Goal: Task Accomplishment & Management: Manage account settings

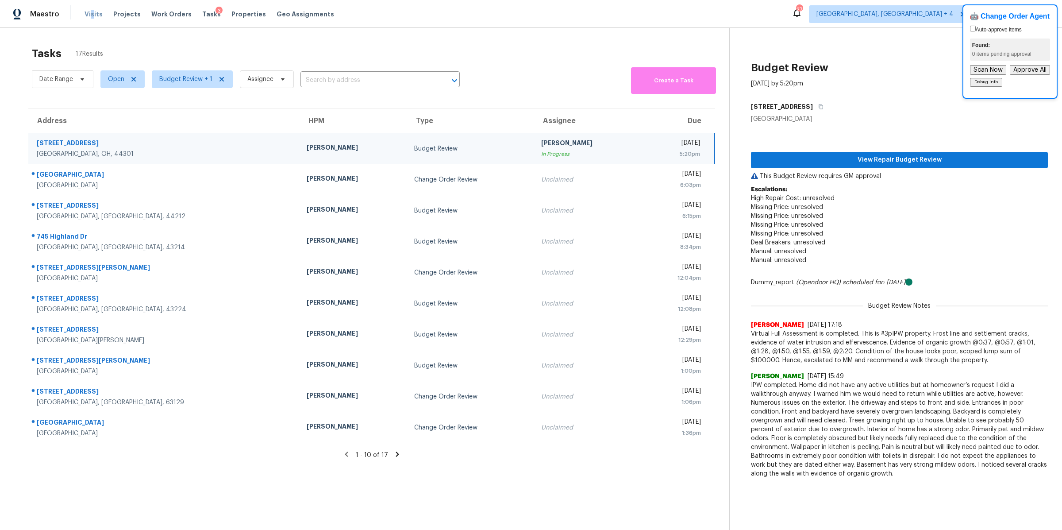
click at [90, 12] on span "Visits" at bounding box center [94, 14] width 18 height 9
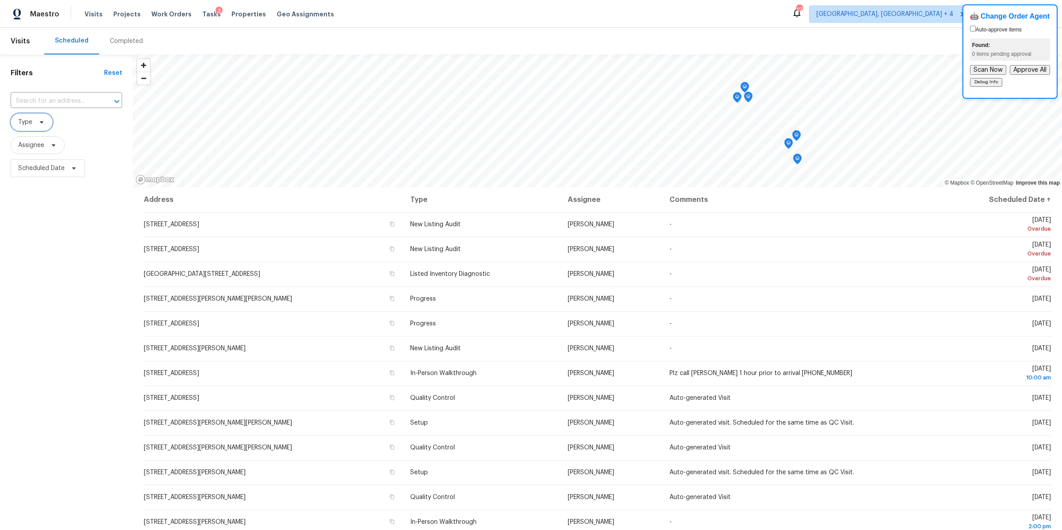
click at [38, 124] on icon at bounding box center [41, 122] width 7 height 7
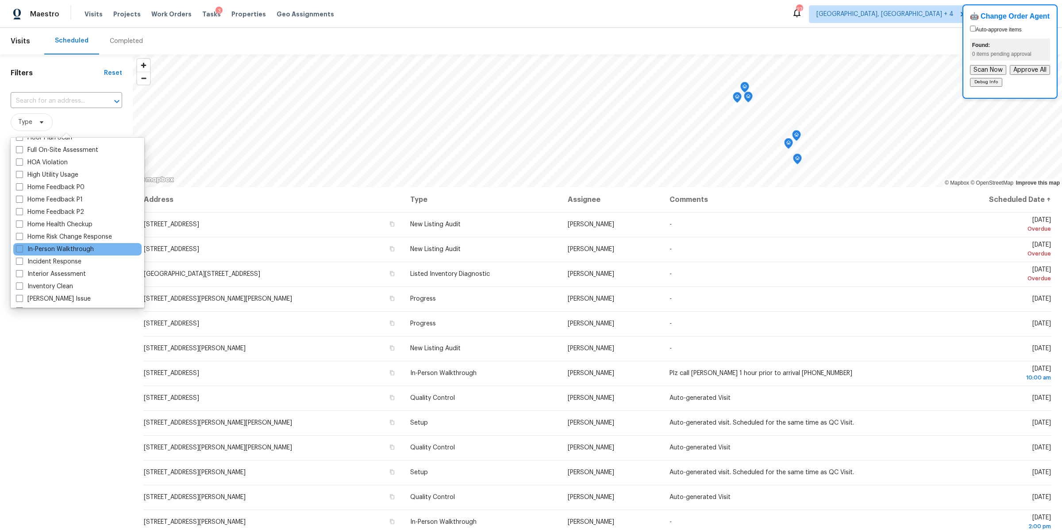
scroll to position [254, 0]
click at [31, 238] on label "In-Person Walkthrough" at bounding box center [55, 238] width 78 height 9
click at [22, 238] on input "In-Person Walkthrough" at bounding box center [19, 237] width 6 height 6
checkbox input "true"
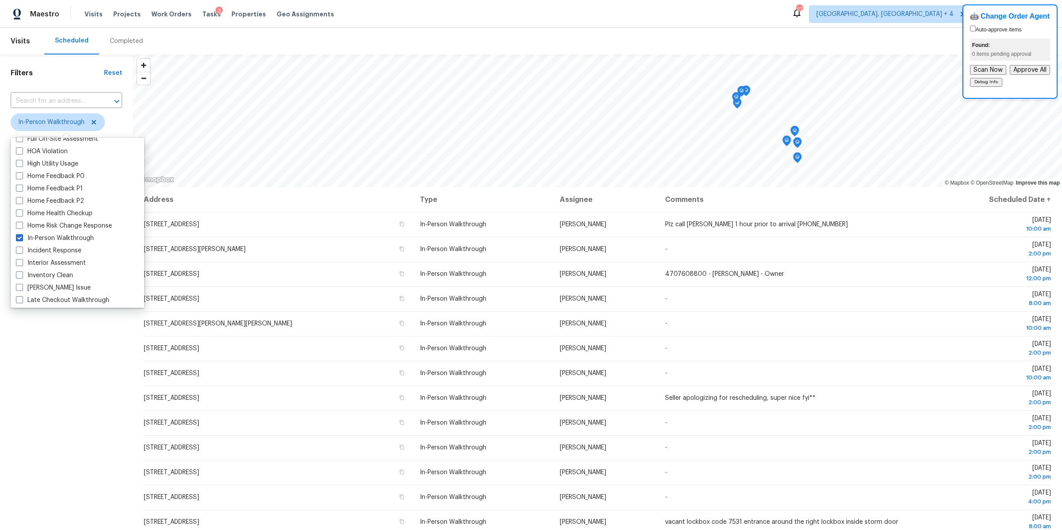
click at [51, 416] on div "Filters Reset ​ In-Person Walkthrough Assignee Scheduled Date" at bounding box center [66, 332] width 133 height 557
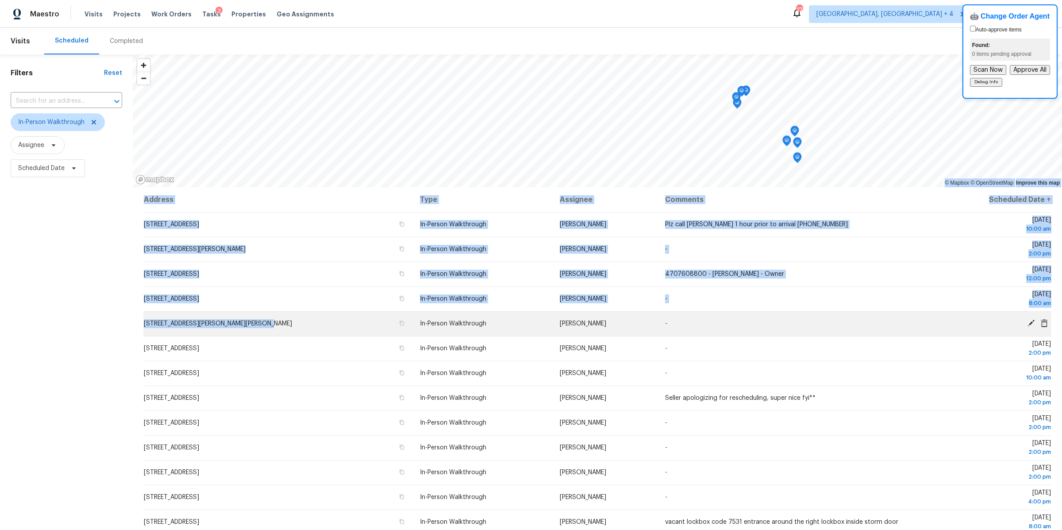
drag, startPoint x: 124, startPoint y: 209, endPoint x: 215, endPoint y: 328, distance: 149.4
click at [216, 329] on div "Filters Reset ​ In-Person Walkthrough Assignee Scheduled Date © Mapbox © OpenSt…" at bounding box center [531, 332] width 1062 height 557
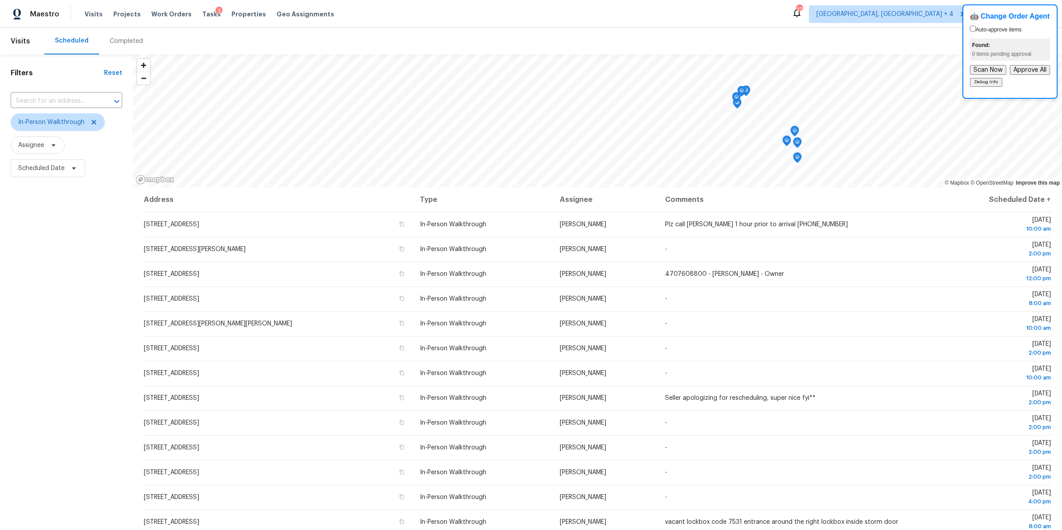
click at [118, 279] on div "Filters Reset ​ In-Person Walkthrough Assignee Scheduled Date" at bounding box center [66, 332] width 133 height 557
click at [953, 13] on span "[GEOGRAPHIC_DATA], [GEOGRAPHIC_DATA] + 4" at bounding box center [884, 14] width 137 height 9
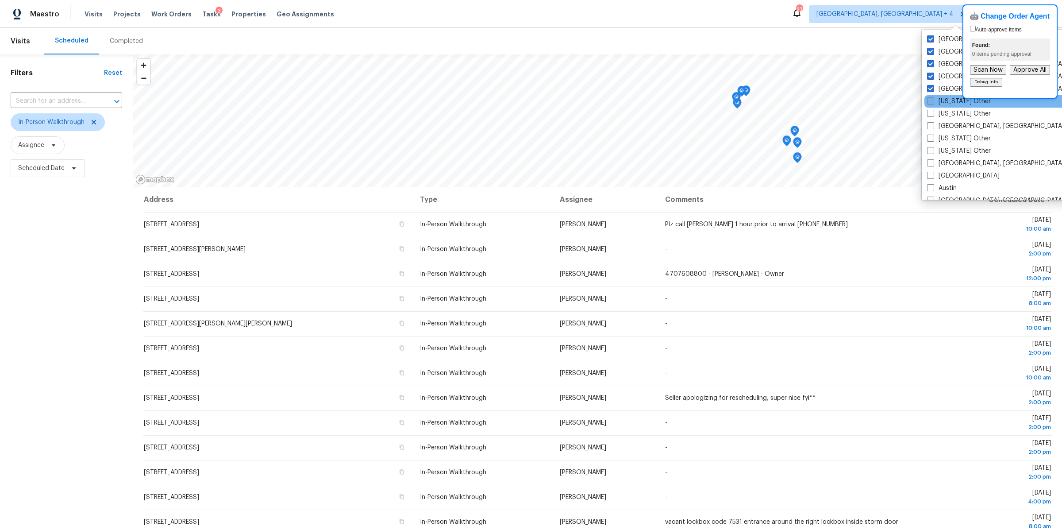
click at [930, 100] on span at bounding box center [930, 100] width 7 height 7
click at [930, 100] on input "[US_STATE] Other" at bounding box center [930, 100] width 6 height 6
checkbox input "true"
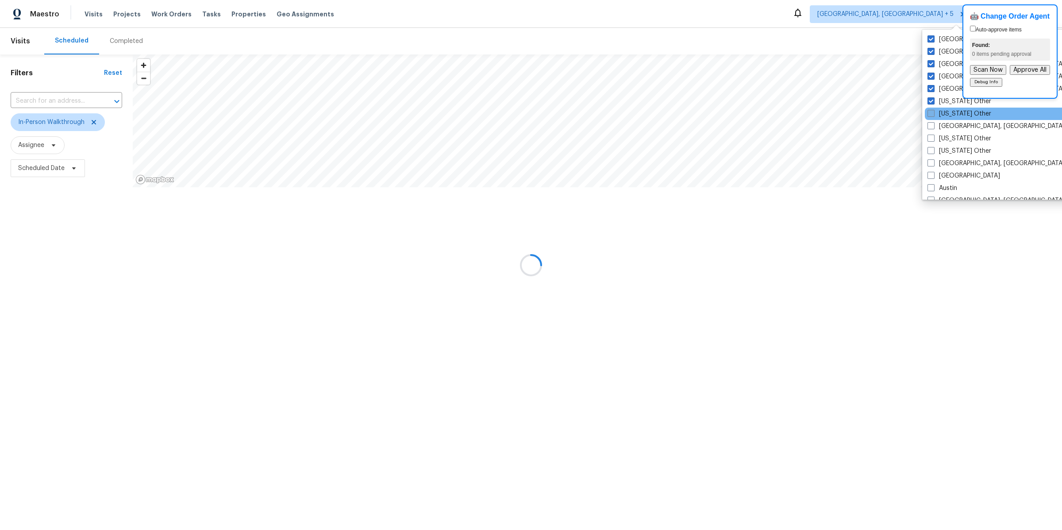
click at [930, 112] on span at bounding box center [931, 113] width 7 height 7
click at [930, 112] on input "[US_STATE] Other" at bounding box center [931, 112] width 6 height 6
checkbox input "true"
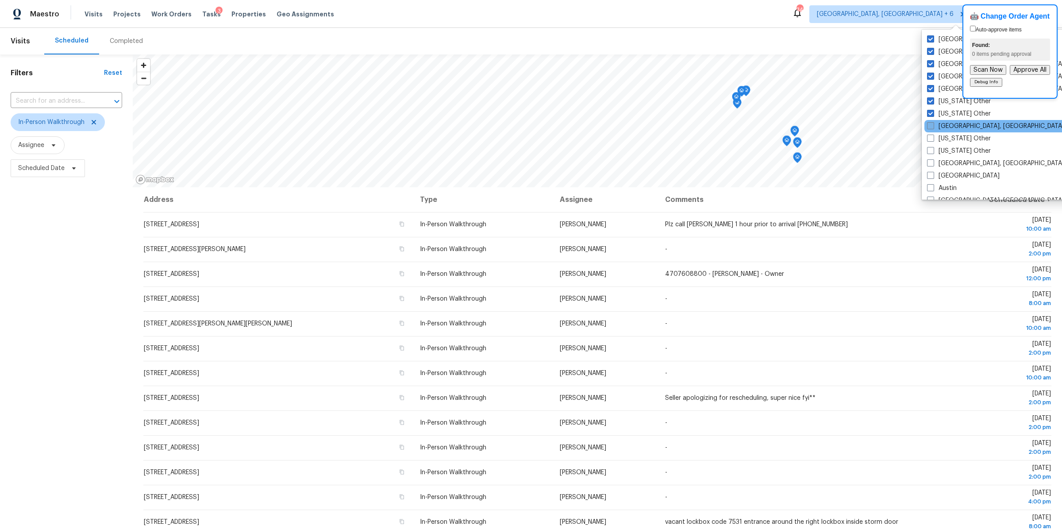
click at [930, 122] on span at bounding box center [930, 125] width 7 height 7
click at [930, 122] on input "[GEOGRAPHIC_DATA], [GEOGRAPHIC_DATA]" at bounding box center [930, 125] width 6 height 6
checkbox input "true"
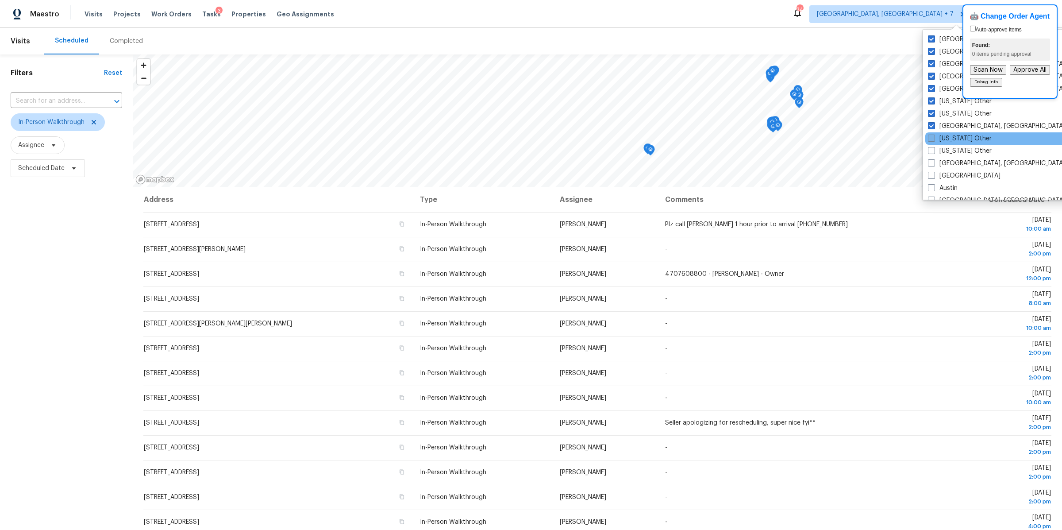
click at [930, 139] on span at bounding box center [931, 138] width 7 height 7
click at [930, 139] on input "[US_STATE] Other" at bounding box center [931, 137] width 6 height 6
checkbox input "true"
click at [930, 152] on span at bounding box center [931, 150] width 7 height 7
click at [930, 152] on input "[US_STATE] Other" at bounding box center [931, 149] width 6 height 6
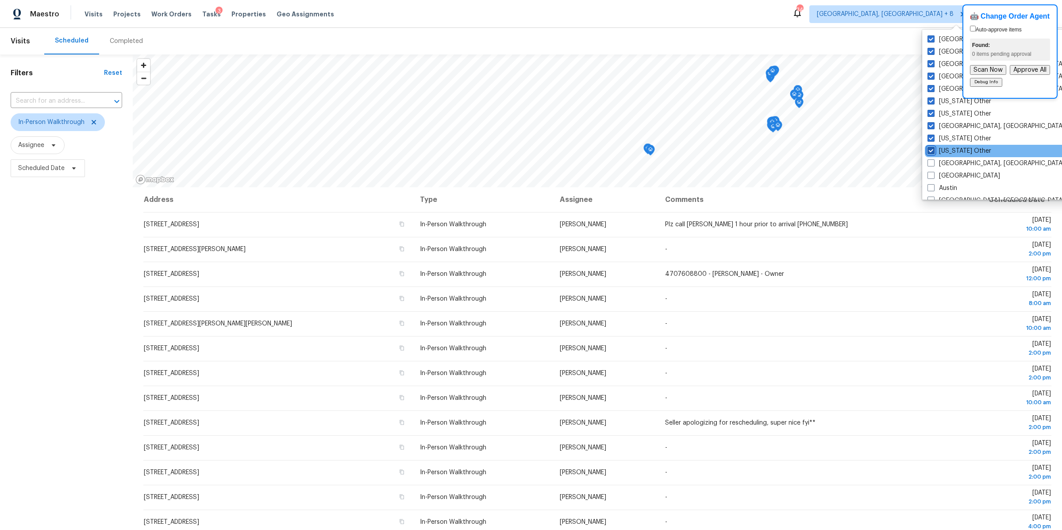
checkbox input "true"
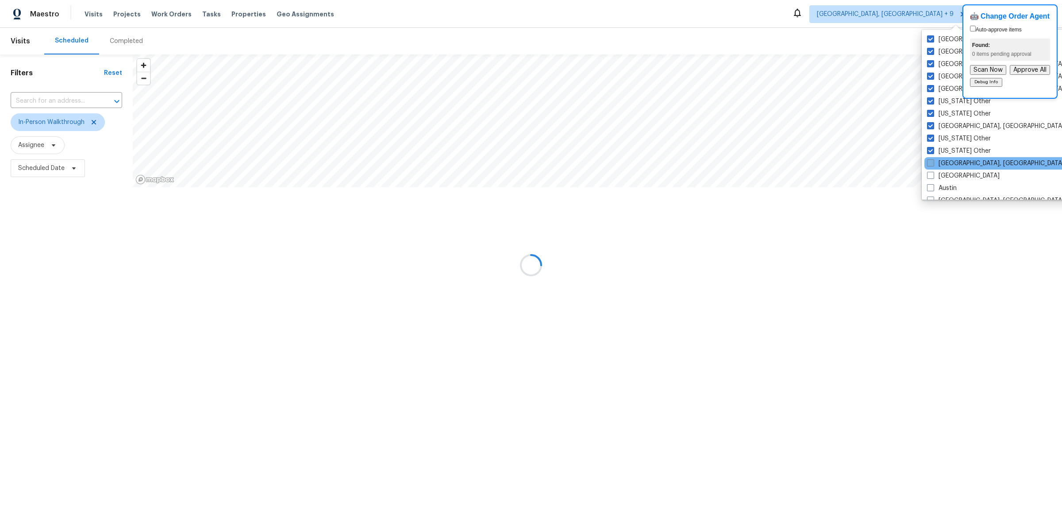
click at [930, 167] on label "[GEOGRAPHIC_DATA], [GEOGRAPHIC_DATA]" at bounding box center [995, 163] width 137 height 9
click at [930, 165] on input "[GEOGRAPHIC_DATA], [GEOGRAPHIC_DATA]" at bounding box center [930, 162] width 6 height 6
checkbox input "true"
click at [930, 180] on div "[GEOGRAPHIC_DATA]" at bounding box center [1011, 175] width 178 height 12
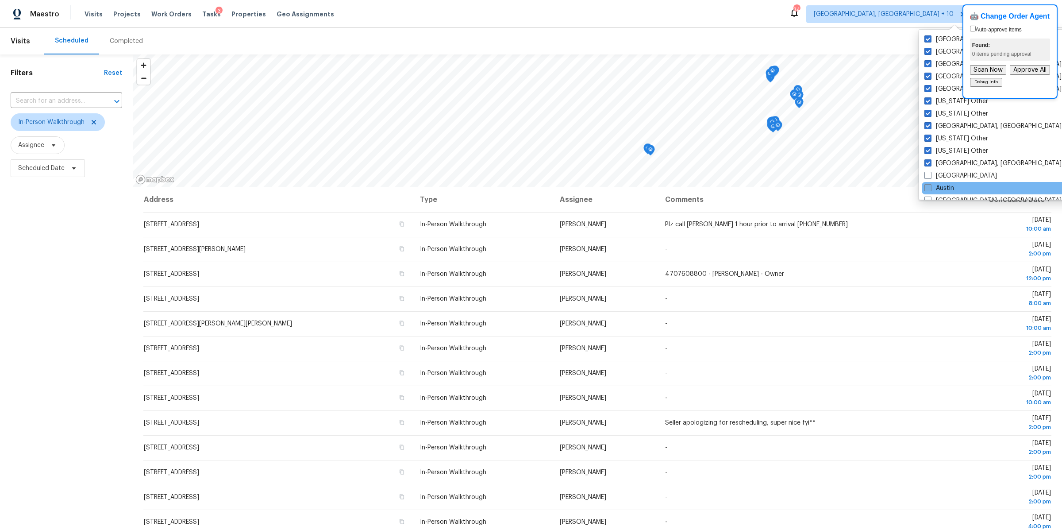
click at [929, 190] on span at bounding box center [927, 187] width 7 height 7
click at [929, 189] on input "Austin" at bounding box center [927, 187] width 6 height 6
checkbox input "true"
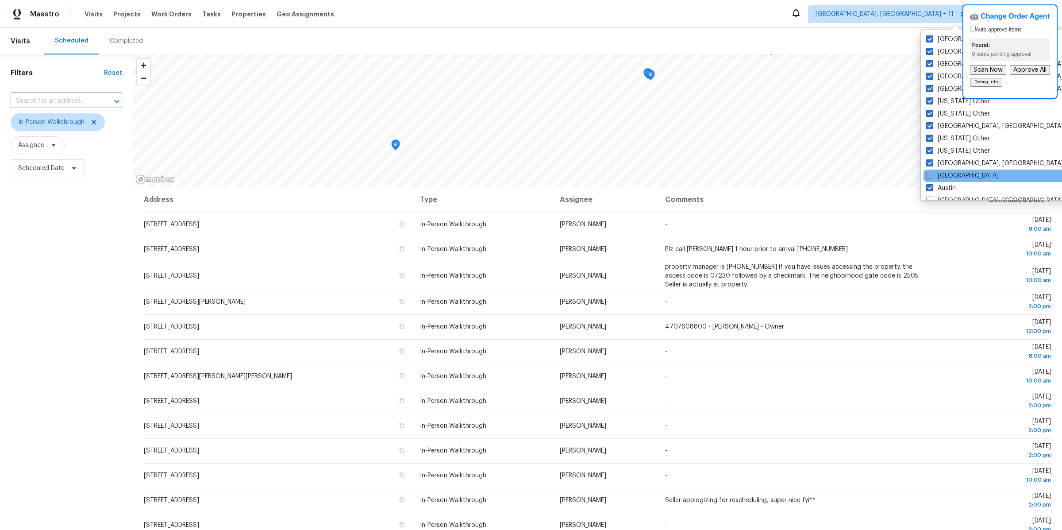
click at [929, 171] on label "[GEOGRAPHIC_DATA]" at bounding box center [962, 175] width 73 height 9
click at [929, 171] on input "[GEOGRAPHIC_DATA]" at bounding box center [929, 174] width 6 height 6
checkbox input "true"
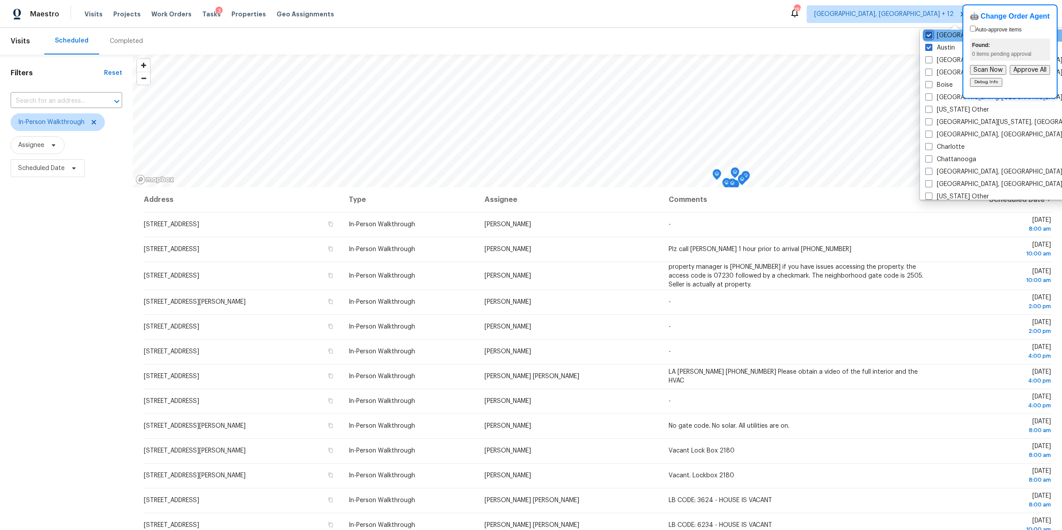
scroll to position [79, 0]
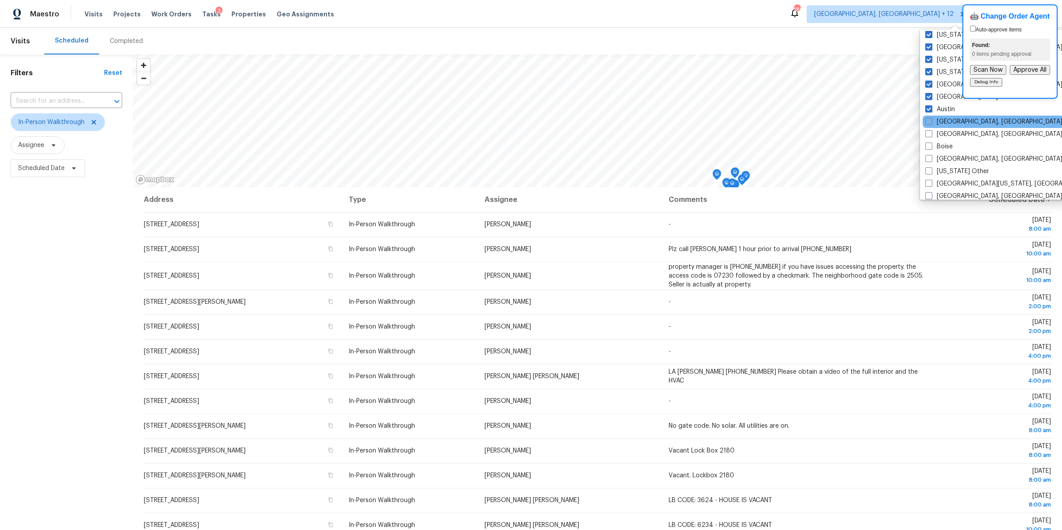
click at [929, 121] on span at bounding box center [928, 121] width 7 height 7
click at [929, 121] on input "[GEOGRAPHIC_DATA], [GEOGRAPHIC_DATA]" at bounding box center [928, 120] width 6 height 6
checkbox input "true"
click at [928, 132] on span at bounding box center [928, 133] width 7 height 7
click at [928, 132] on input "[GEOGRAPHIC_DATA], [GEOGRAPHIC_DATA]" at bounding box center [928, 133] width 6 height 6
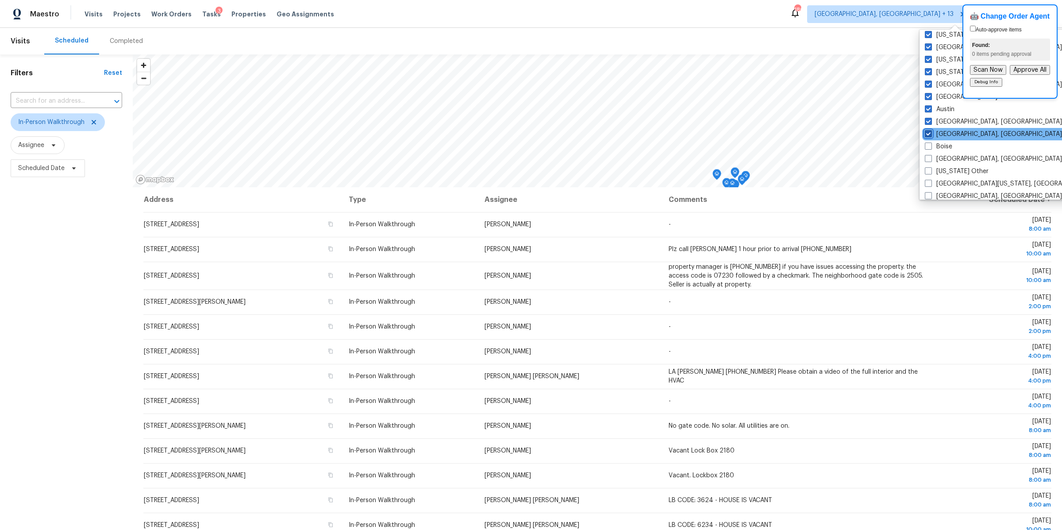
checkbox input "true"
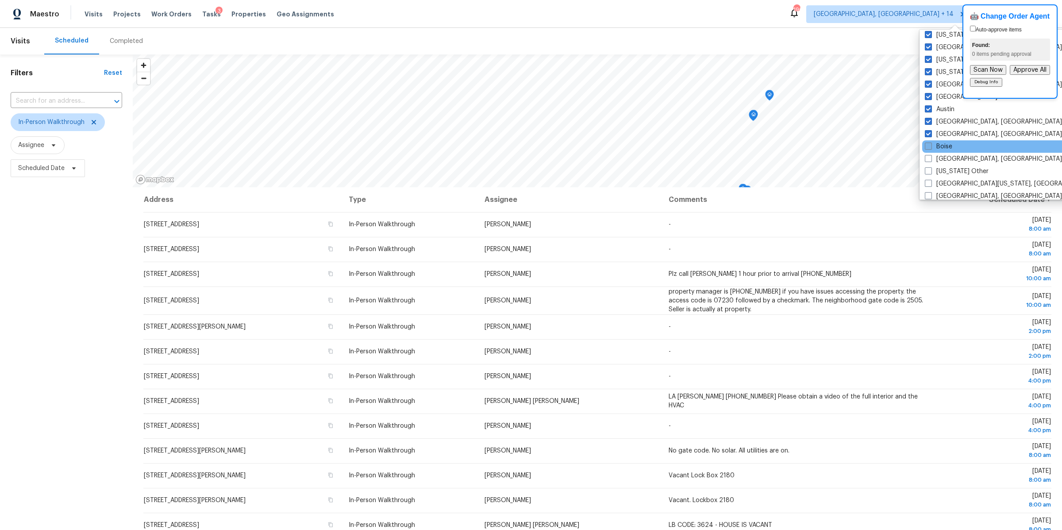
click at [928, 145] on span at bounding box center [928, 145] width 7 height 7
click at [928, 145] on input "Boise" at bounding box center [928, 145] width 6 height 6
checkbox input "true"
click at [928, 160] on span at bounding box center [928, 158] width 7 height 7
click at [928, 160] on input "[GEOGRAPHIC_DATA], [GEOGRAPHIC_DATA]" at bounding box center [928, 157] width 6 height 6
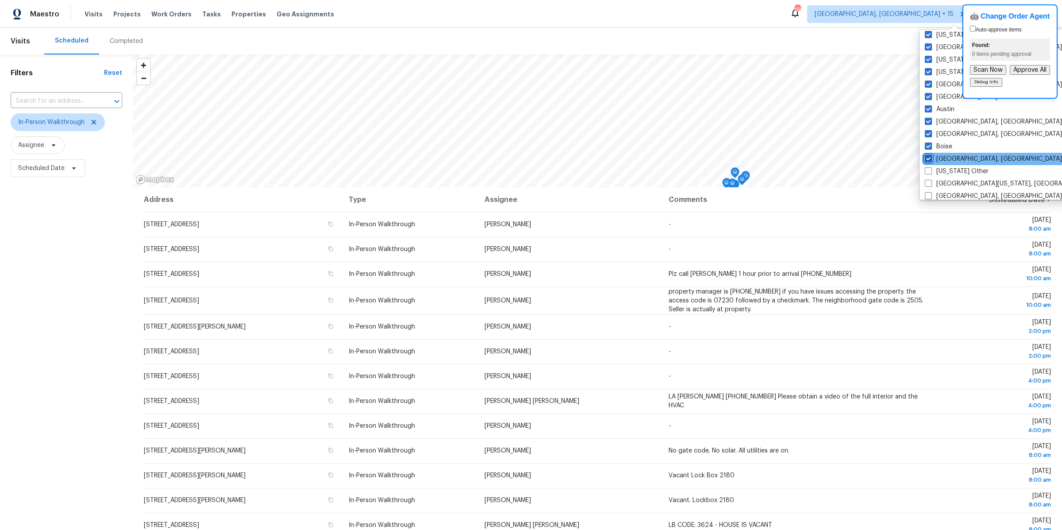
checkbox input "true"
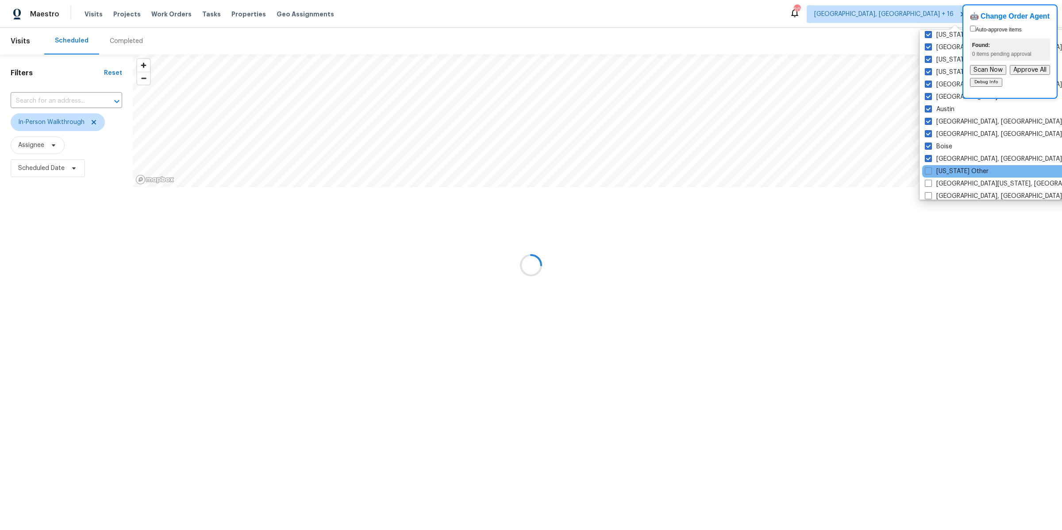
click at [927, 176] on div "[US_STATE] Other" at bounding box center [1011, 171] width 178 height 12
click at [927, 184] on span at bounding box center [928, 183] width 7 height 7
click at [927, 184] on input "[GEOGRAPHIC_DATA][US_STATE], [GEOGRAPHIC_DATA]" at bounding box center [928, 182] width 6 height 6
checkbox input "true"
click at [927, 171] on span at bounding box center [928, 170] width 7 height 7
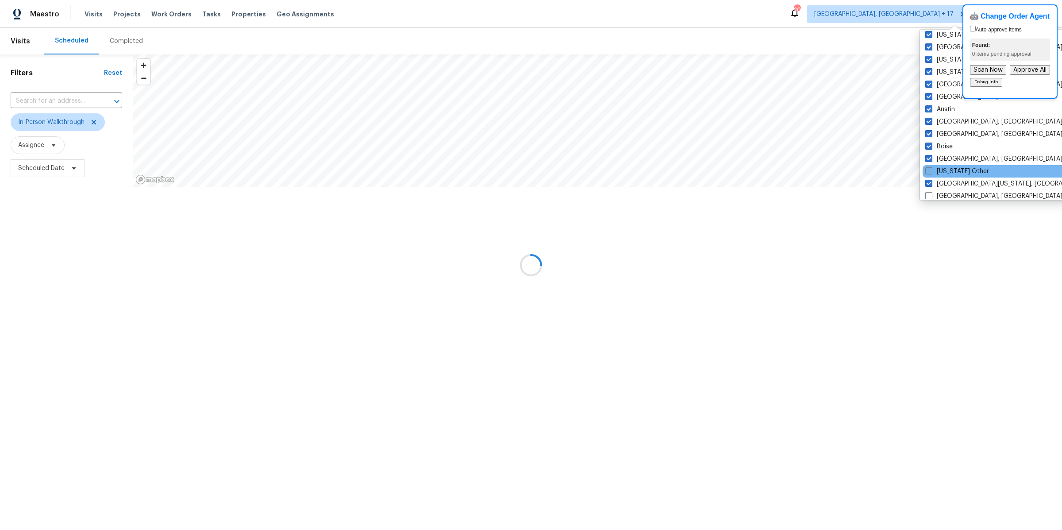
click at [927, 171] on input "[US_STATE] Other" at bounding box center [928, 170] width 6 height 6
checkbox input "true"
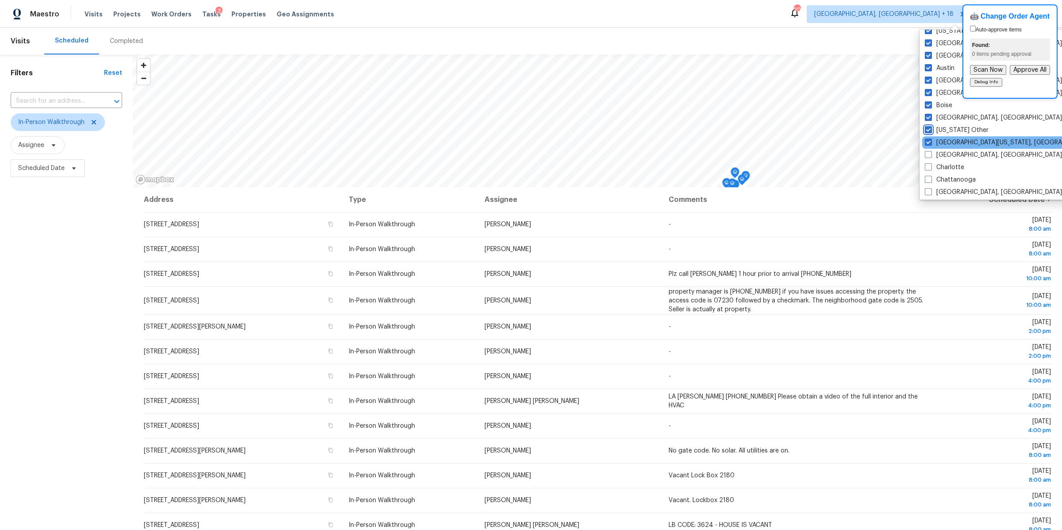
scroll to position [122, 0]
click at [928, 154] on span at bounding box center [928, 152] width 7 height 7
click at [928, 154] on input "[GEOGRAPHIC_DATA], [GEOGRAPHIC_DATA]" at bounding box center [928, 151] width 6 height 6
checkbox input "true"
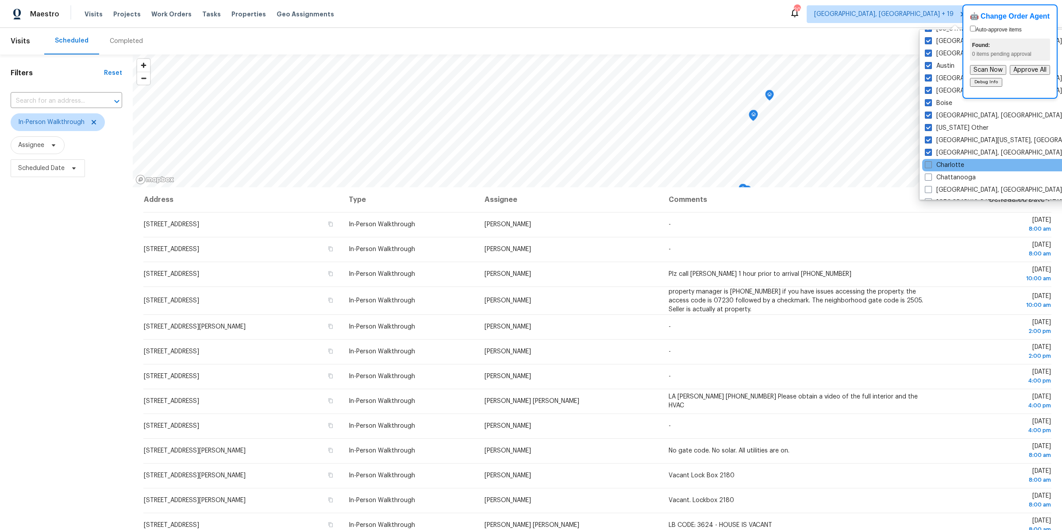
click at [928, 165] on span at bounding box center [928, 164] width 7 height 7
click at [928, 165] on input "Charlotte" at bounding box center [928, 164] width 6 height 6
checkbox input "true"
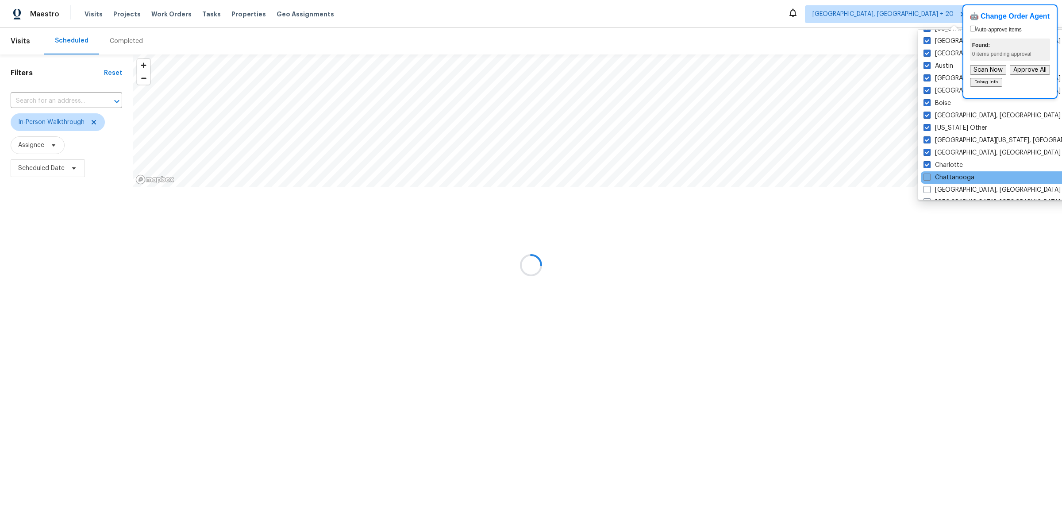
click at [928, 173] on span at bounding box center [927, 176] width 7 height 7
click at [928, 173] on input "Chattanooga" at bounding box center [927, 176] width 6 height 6
checkbox input "true"
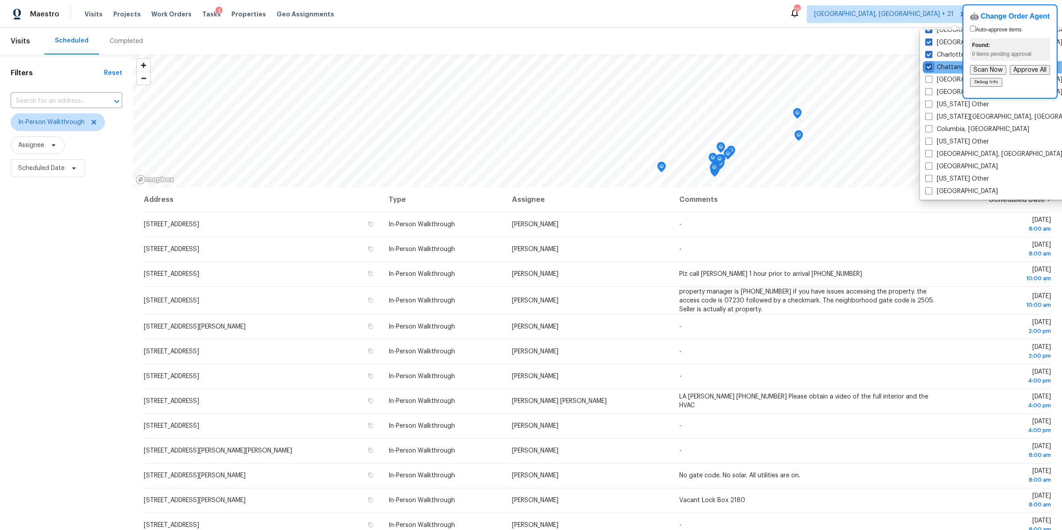
scroll to position [248, 0]
click at [931, 64] on span at bounding box center [928, 63] width 7 height 7
click at [931, 64] on input "[GEOGRAPHIC_DATA], [GEOGRAPHIC_DATA]" at bounding box center [928, 62] width 6 height 6
checkbox input "true"
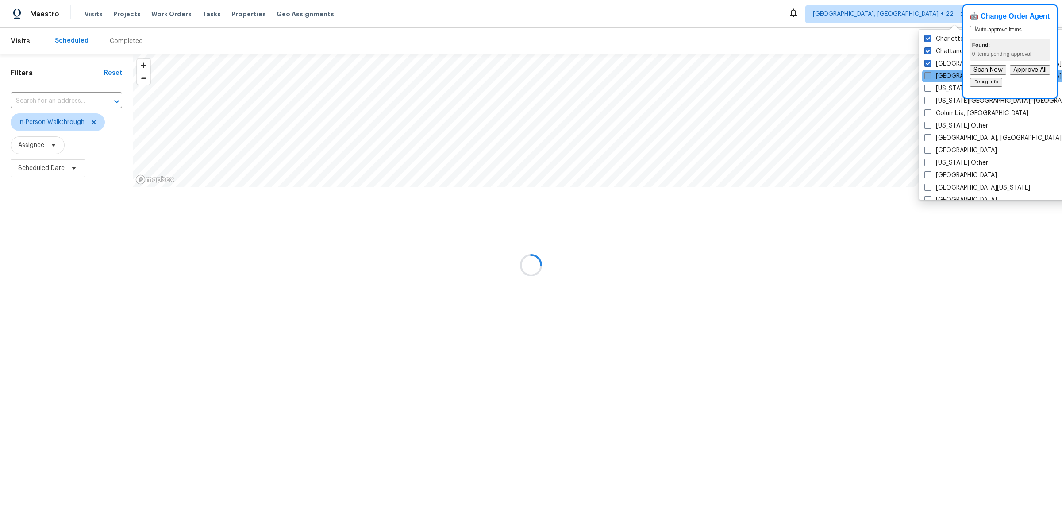
click at [931, 73] on span at bounding box center [927, 75] width 7 height 7
click at [930, 73] on input "[GEOGRAPHIC_DATA], [GEOGRAPHIC_DATA]" at bounding box center [927, 75] width 6 height 6
checkbox input "true"
click at [931, 86] on span at bounding box center [927, 88] width 7 height 7
click at [930, 86] on input "[US_STATE] Other" at bounding box center [927, 87] width 6 height 6
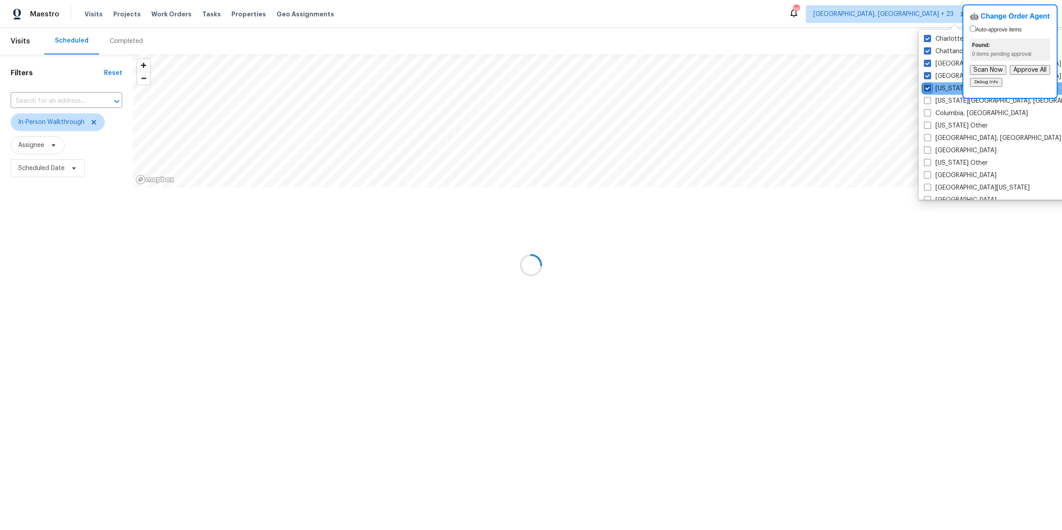
checkbox input "true"
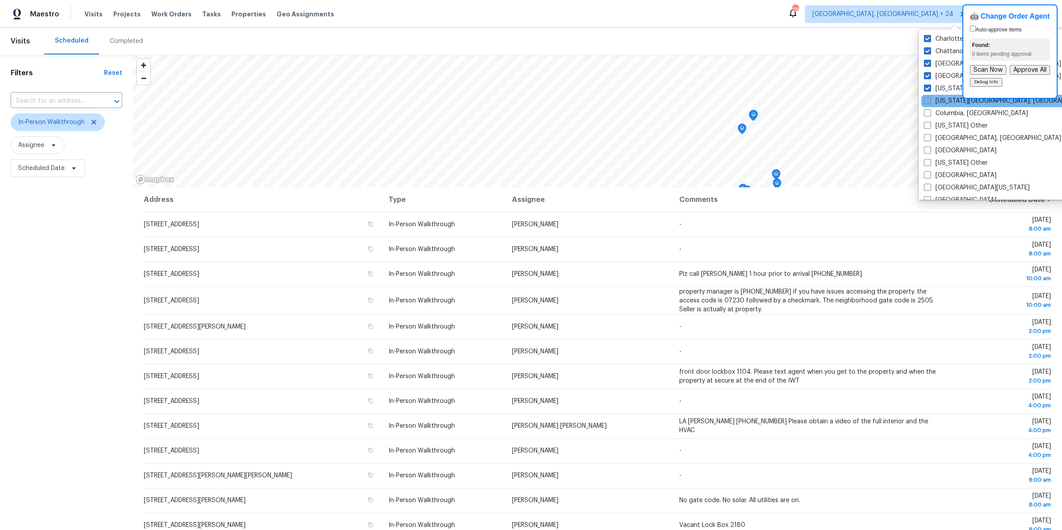
click at [926, 101] on span at bounding box center [927, 100] width 7 height 7
click at [926, 101] on input "[US_STATE][GEOGRAPHIC_DATA], [GEOGRAPHIC_DATA]" at bounding box center [927, 99] width 6 height 6
checkbox input "true"
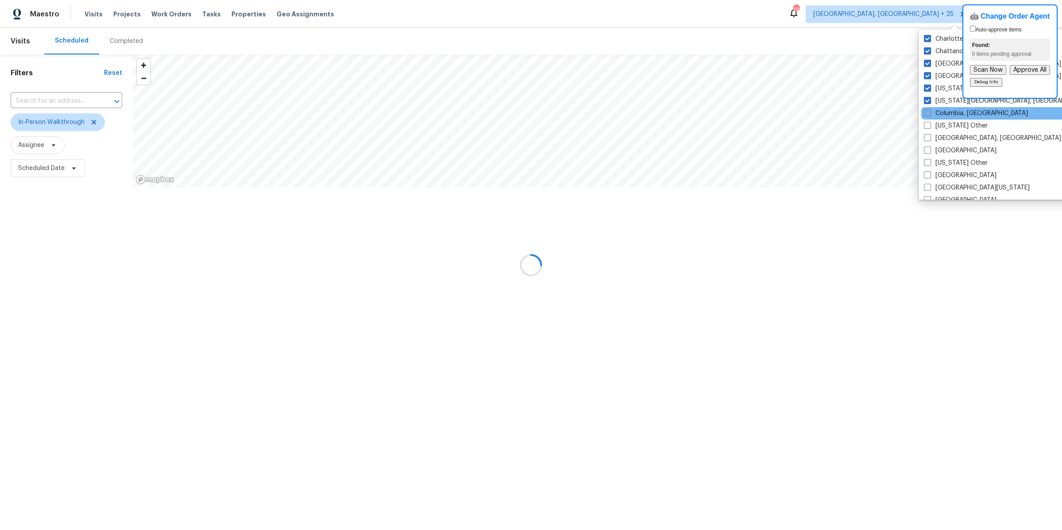
click at [926, 110] on span at bounding box center [927, 112] width 7 height 7
click at [926, 110] on input "Columbia, [GEOGRAPHIC_DATA]" at bounding box center [927, 112] width 6 height 6
checkbox input "true"
click at [926, 125] on span at bounding box center [927, 125] width 7 height 7
click at [926, 125] on input "[US_STATE] Other" at bounding box center [927, 124] width 6 height 6
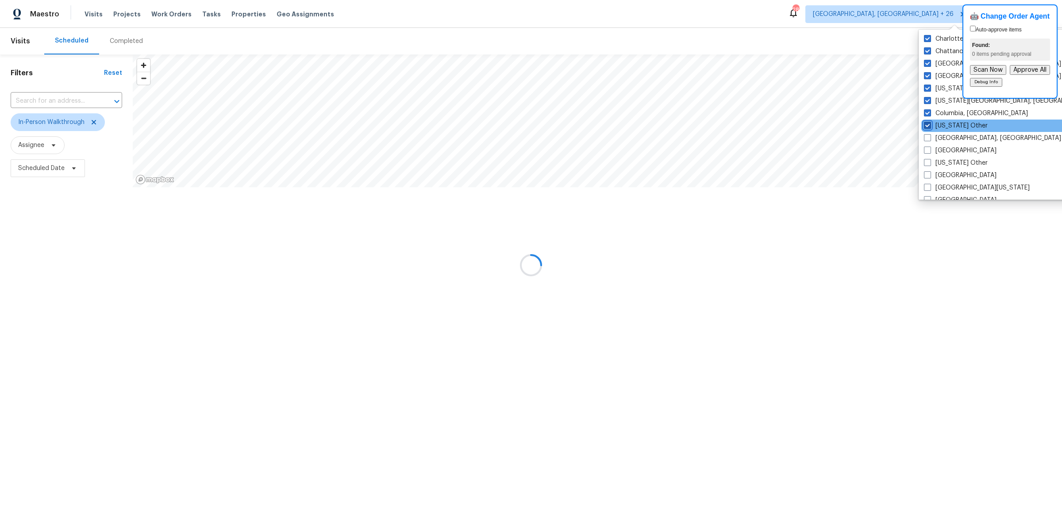
checkbox input "true"
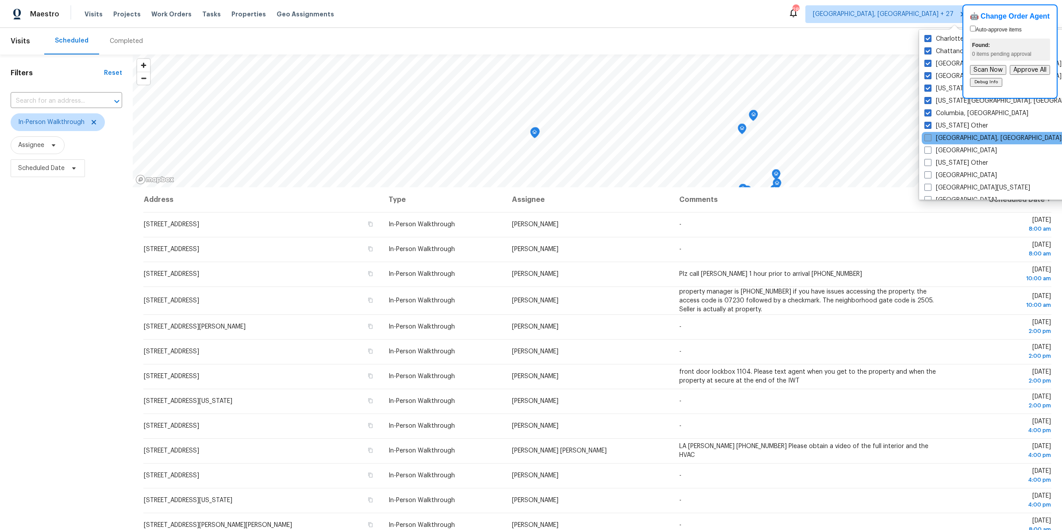
click at [926, 139] on span at bounding box center [927, 137] width 7 height 7
click at [926, 139] on input "[GEOGRAPHIC_DATA], [GEOGRAPHIC_DATA]" at bounding box center [927, 137] width 6 height 6
checkbox input "true"
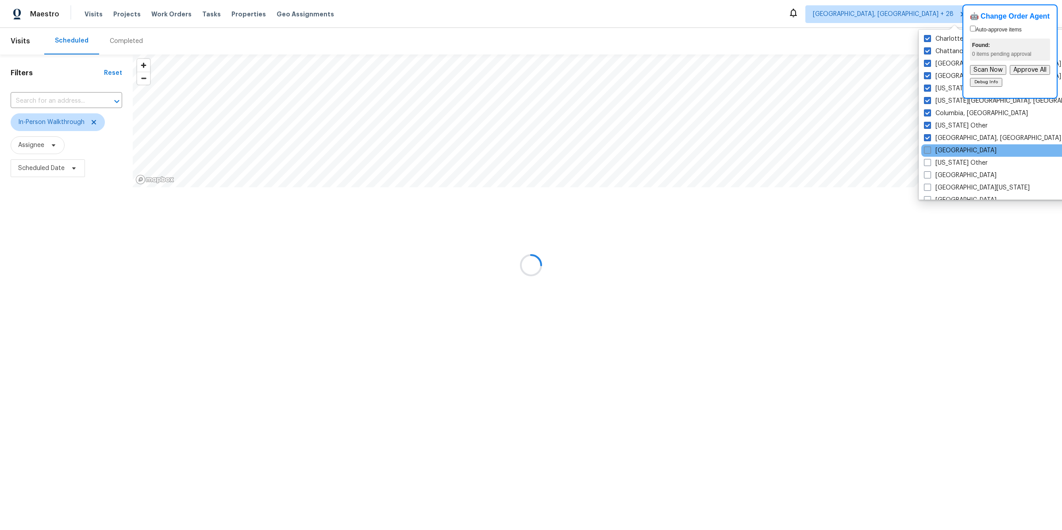
click at [926, 149] on span at bounding box center [927, 149] width 7 height 7
click at [926, 149] on input "[GEOGRAPHIC_DATA]" at bounding box center [927, 149] width 6 height 6
checkbox input "true"
click at [927, 160] on span at bounding box center [927, 162] width 7 height 7
click at [927, 160] on input "[US_STATE] Other" at bounding box center [927, 161] width 6 height 6
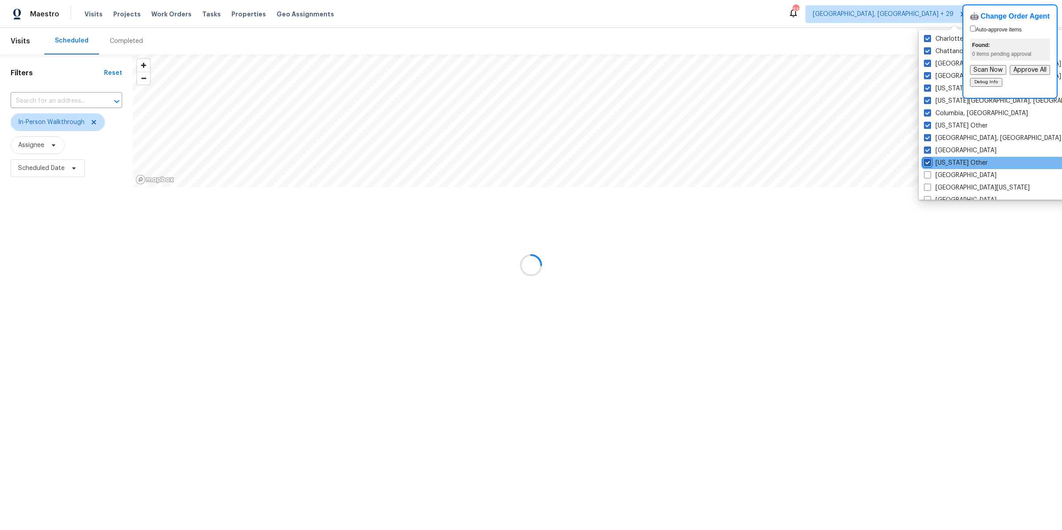
checkbox input "true"
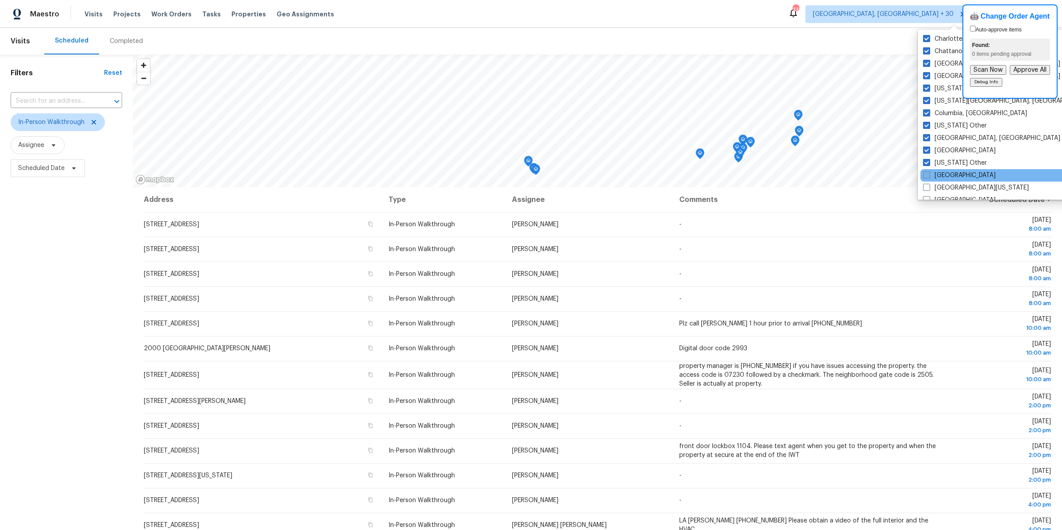
click at [928, 176] on span at bounding box center [926, 174] width 7 height 7
click at [928, 176] on input "[GEOGRAPHIC_DATA]" at bounding box center [926, 174] width 6 height 6
checkbox input "true"
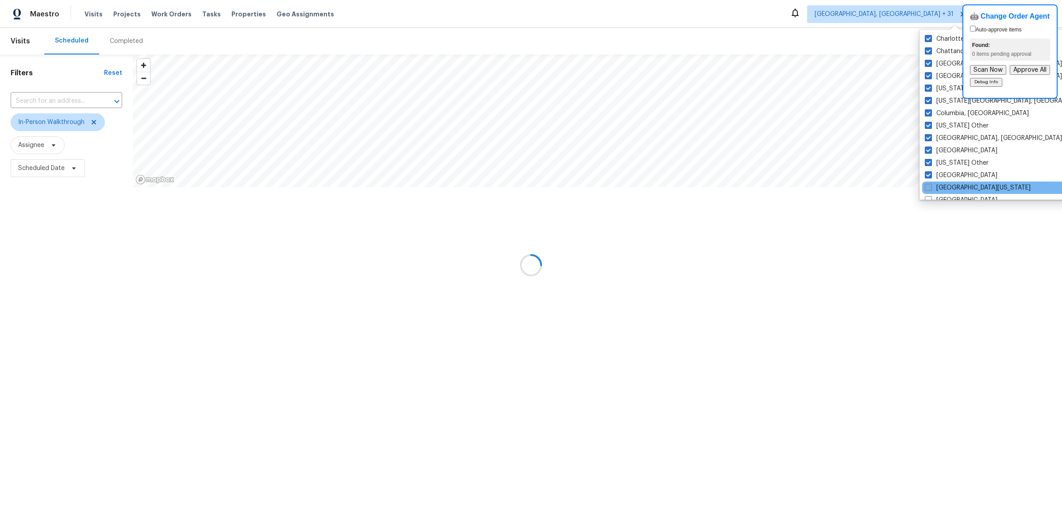
click at [928, 184] on span at bounding box center [928, 187] width 7 height 7
click at [928, 184] on input "[GEOGRAPHIC_DATA][US_STATE]" at bounding box center [928, 186] width 6 height 6
checkbox input "true"
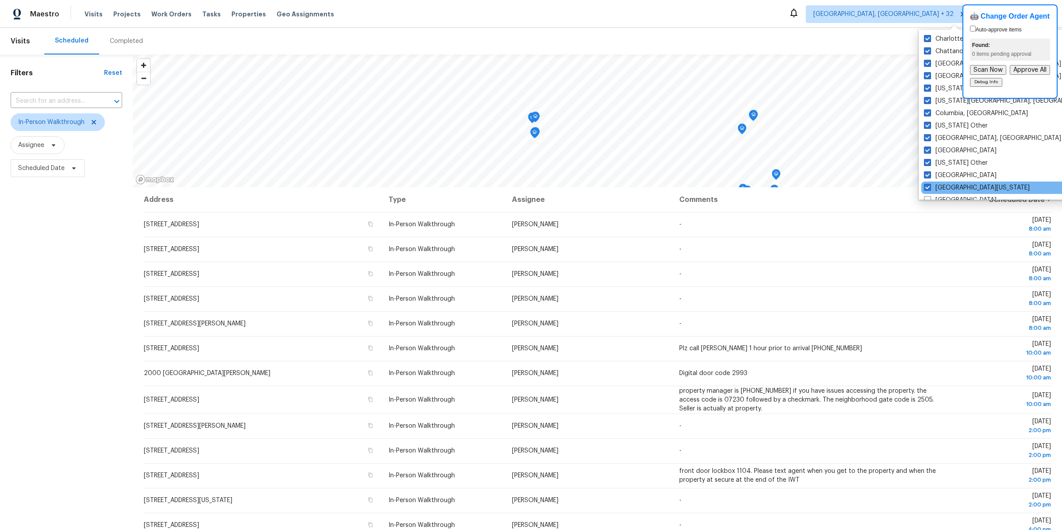
click at [928, 192] on div "[GEOGRAPHIC_DATA][US_STATE]" at bounding box center [1010, 187] width 178 height 12
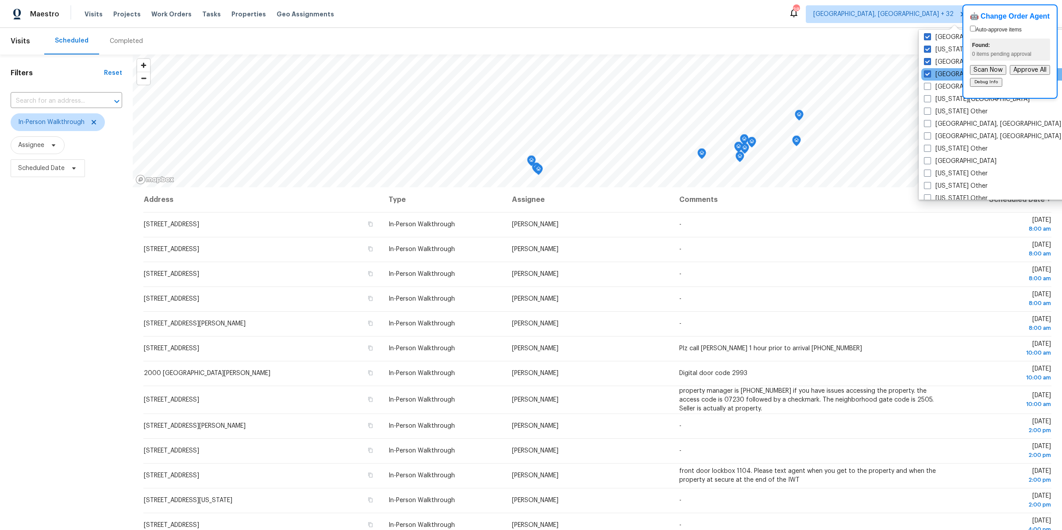
scroll to position [398, 0]
click at [929, 48] on span at bounding box center [927, 49] width 7 height 7
click at [929, 48] on input "[GEOGRAPHIC_DATA]" at bounding box center [927, 49] width 6 height 6
checkbox input "true"
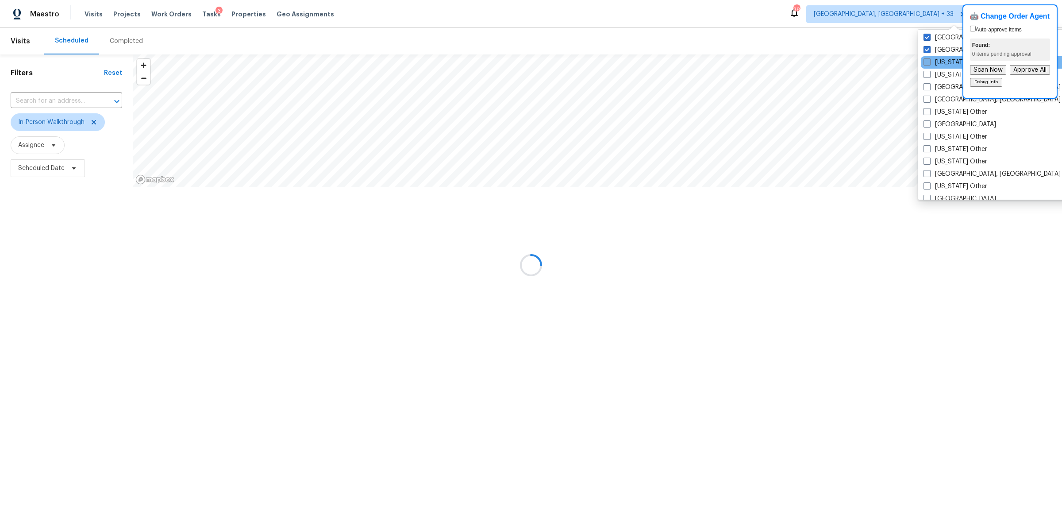
click at [929, 62] on span at bounding box center [927, 61] width 7 height 7
click at [929, 62] on input "[US_STATE][GEOGRAPHIC_DATA]" at bounding box center [927, 61] width 6 height 6
checkbox input "true"
click at [929, 77] on span at bounding box center [927, 74] width 7 height 7
click at [929, 76] on input "[US_STATE] Other" at bounding box center [927, 73] width 6 height 6
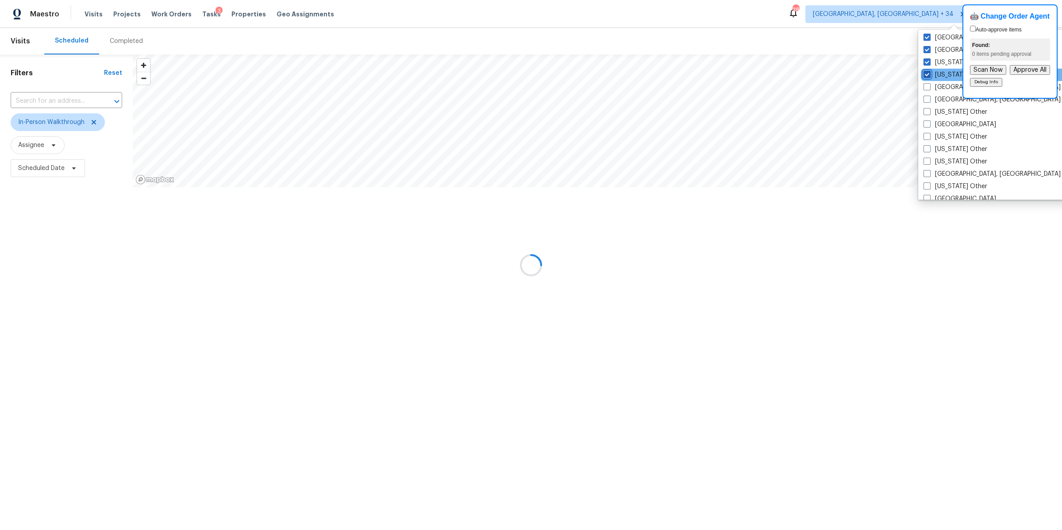
checkbox input "true"
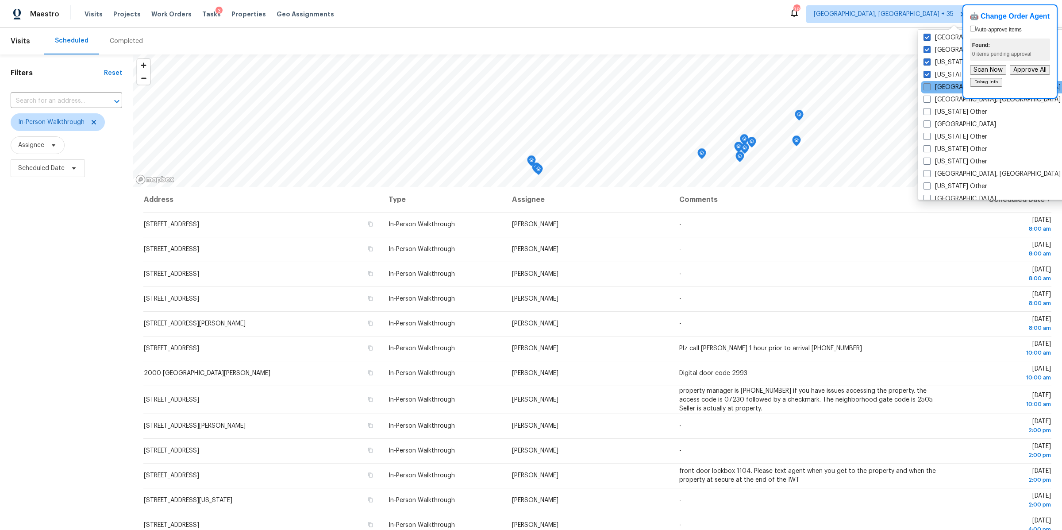
click at [928, 89] on span at bounding box center [927, 86] width 7 height 7
click at [928, 89] on input "[GEOGRAPHIC_DATA], [GEOGRAPHIC_DATA]" at bounding box center [927, 86] width 6 height 6
checkbox input "true"
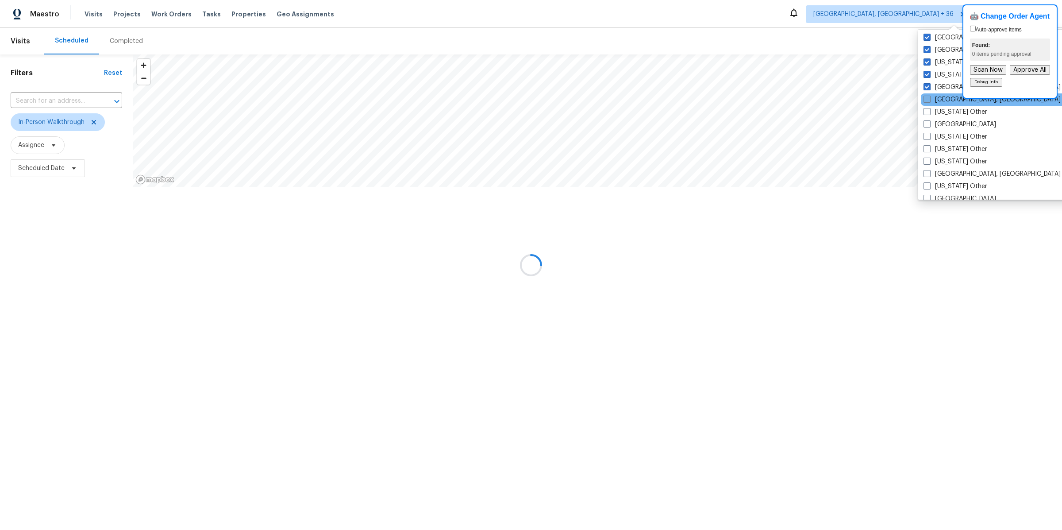
click at [928, 99] on span at bounding box center [927, 99] width 7 height 7
click at [928, 99] on input "[GEOGRAPHIC_DATA], [GEOGRAPHIC_DATA]" at bounding box center [927, 98] width 6 height 6
checkbox input "true"
click at [928, 110] on span at bounding box center [927, 111] width 7 height 7
click at [928, 110] on input "[US_STATE] Other" at bounding box center [927, 111] width 6 height 6
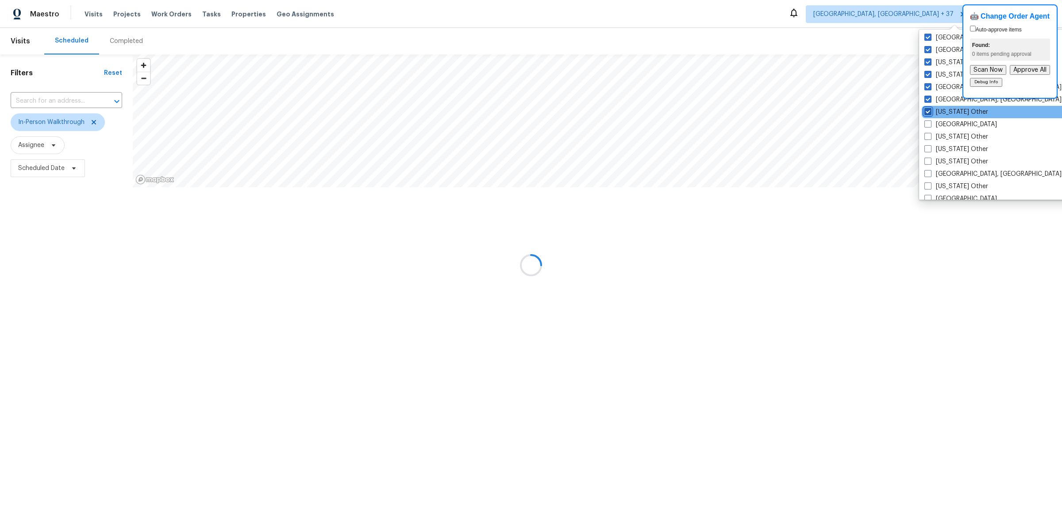
checkbox input "true"
click at [928, 123] on span at bounding box center [927, 123] width 7 height 7
click at [928, 123] on input "[GEOGRAPHIC_DATA]" at bounding box center [927, 123] width 6 height 6
checkbox input "true"
click at [928, 134] on span at bounding box center [927, 136] width 7 height 7
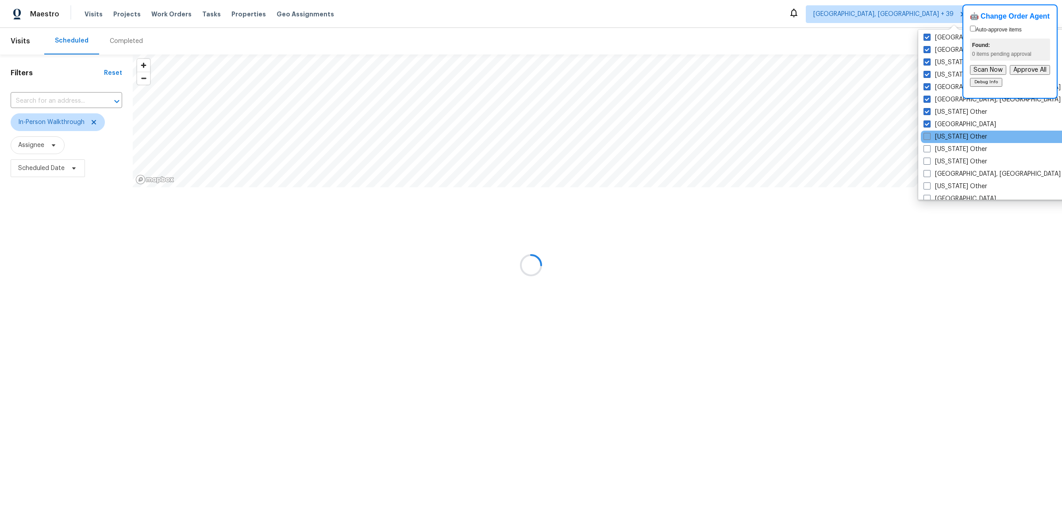
click at [928, 134] on input "[US_STATE] Other" at bounding box center [927, 135] width 6 height 6
checkbox input "true"
click at [928, 146] on span at bounding box center [926, 148] width 7 height 7
click at [928, 146] on input "[US_STATE] Other" at bounding box center [926, 148] width 6 height 6
checkbox input "true"
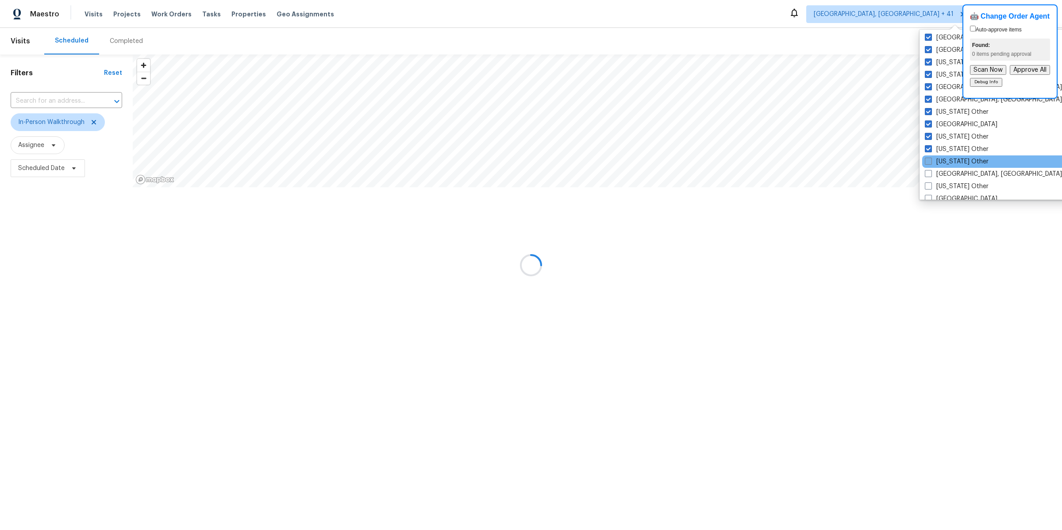
click at [926, 165] on label "[US_STATE] Other" at bounding box center [957, 161] width 64 height 9
click at [926, 163] on input "[US_STATE] Other" at bounding box center [928, 160] width 6 height 6
checkbox input "true"
click at [929, 175] on span at bounding box center [927, 173] width 7 height 7
click at [929, 175] on input "[GEOGRAPHIC_DATA], [GEOGRAPHIC_DATA]" at bounding box center [927, 172] width 6 height 6
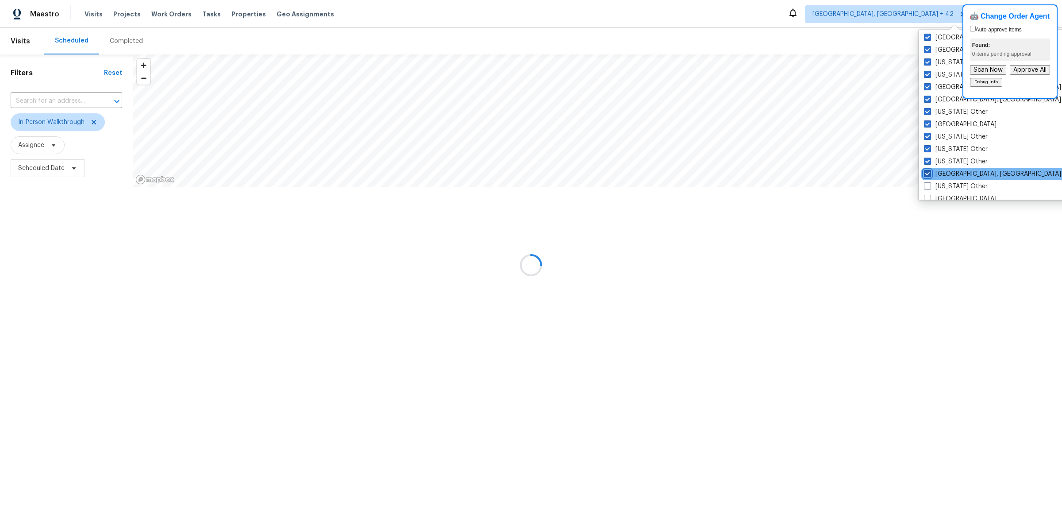
checkbox input "true"
click at [929, 186] on span at bounding box center [927, 185] width 7 height 7
click at [929, 186] on input "[US_STATE] Other" at bounding box center [927, 185] width 6 height 6
checkbox input "true"
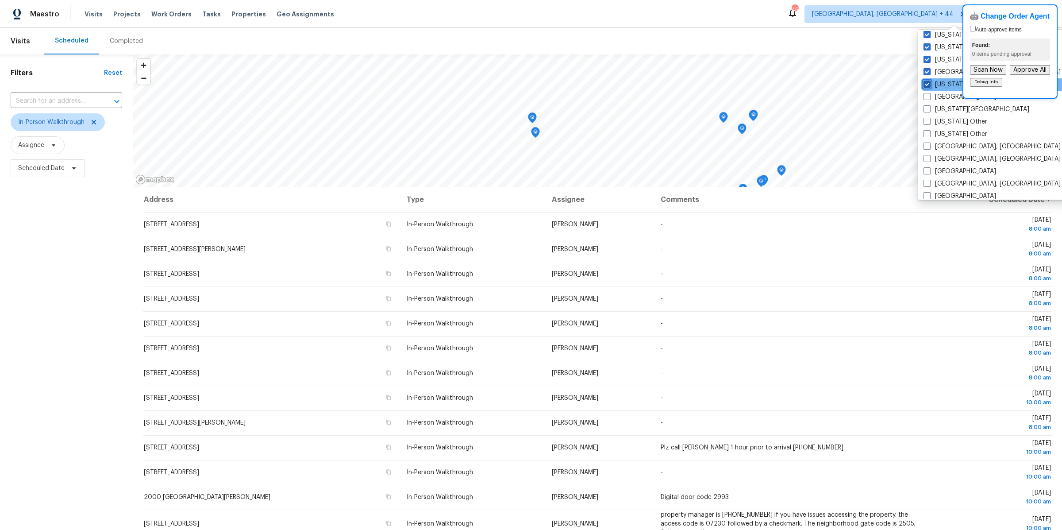
scroll to position [518, 0]
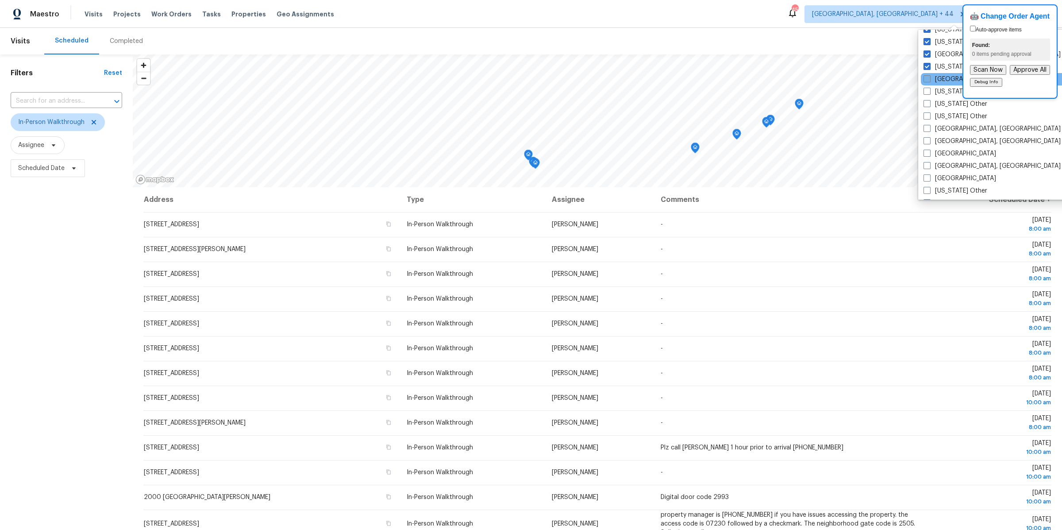
click at [924, 79] on span at bounding box center [927, 78] width 7 height 7
click at [924, 79] on input "[GEOGRAPHIC_DATA]" at bounding box center [927, 78] width 6 height 6
checkbox input "true"
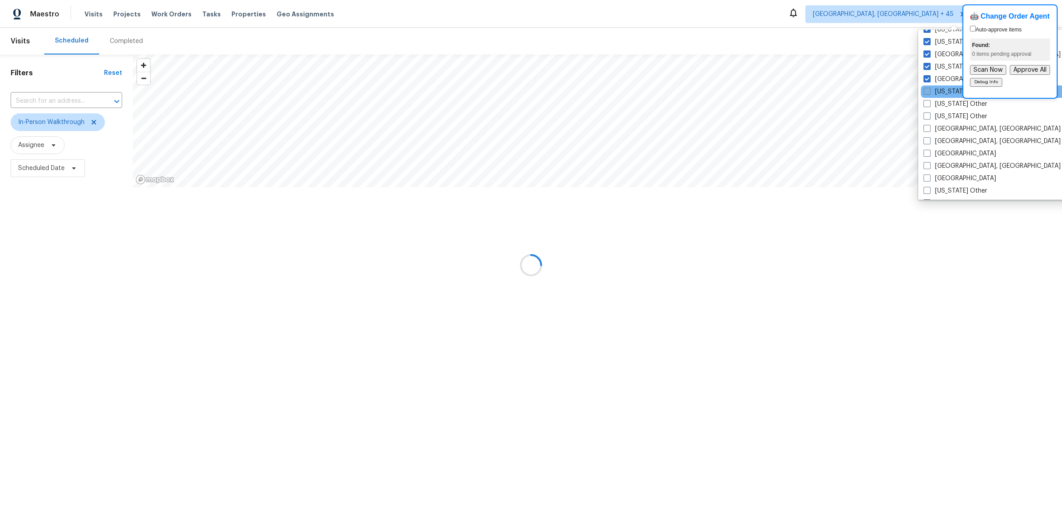
click at [926, 92] on span at bounding box center [927, 91] width 7 height 7
click at [926, 92] on input "[US_STATE][GEOGRAPHIC_DATA]" at bounding box center [927, 90] width 6 height 6
checkbox input "true"
click at [926, 103] on span at bounding box center [927, 103] width 7 height 7
click at [926, 103] on input "[US_STATE] Other" at bounding box center [927, 103] width 6 height 6
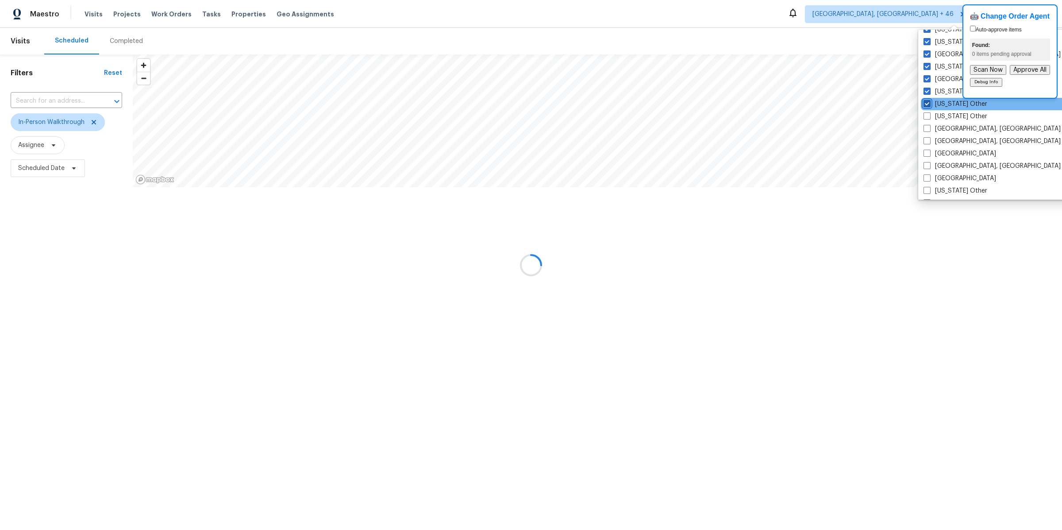
checkbox input "true"
click at [925, 115] on span at bounding box center [927, 115] width 7 height 7
click at [925, 115] on input "[US_STATE] Other" at bounding box center [927, 115] width 6 height 6
checkbox input "true"
click at [927, 132] on label "[GEOGRAPHIC_DATA], [GEOGRAPHIC_DATA]" at bounding box center [992, 128] width 137 height 9
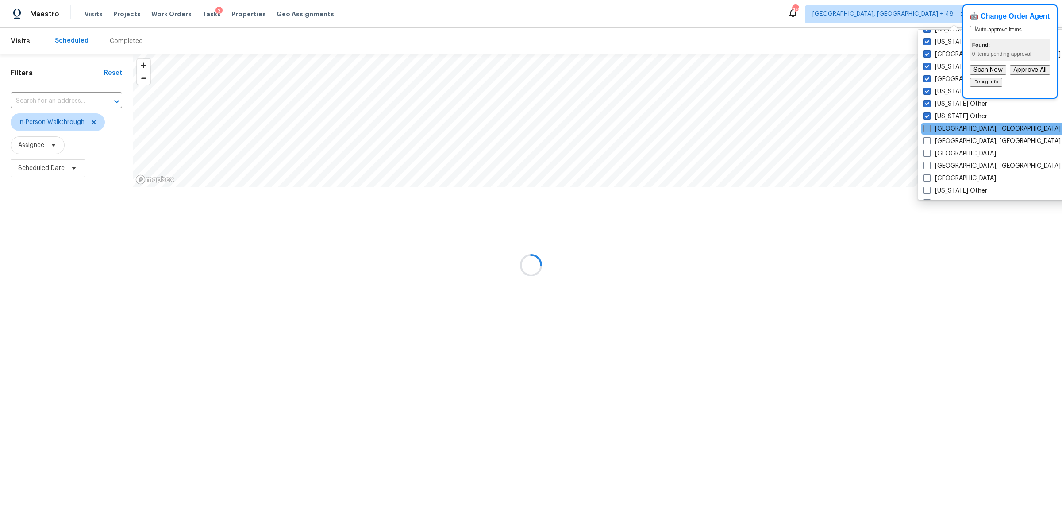
click at [927, 130] on input "[GEOGRAPHIC_DATA], [GEOGRAPHIC_DATA]" at bounding box center [927, 127] width 6 height 6
checkbox input "true"
click at [928, 142] on span at bounding box center [927, 140] width 7 height 7
click at [928, 142] on input "[GEOGRAPHIC_DATA], [GEOGRAPHIC_DATA]" at bounding box center [927, 140] width 6 height 6
checkbox input "true"
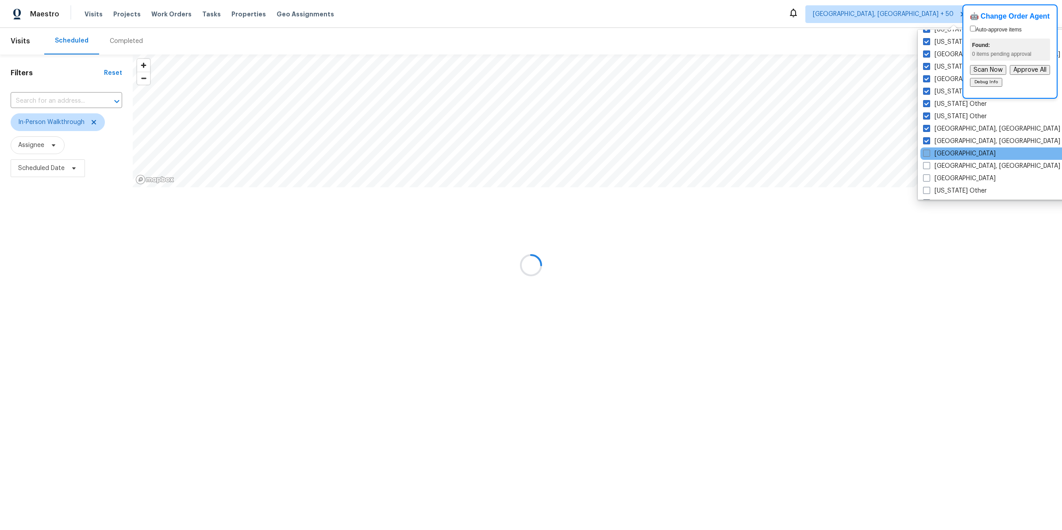
click at [928, 152] on span at bounding box center [926, 153] width 7 height 7
click at [928, 152] on input "[GEOGRAPHIC_DATA]" at bounding box center [926, 152] width 6 height 6
checkbox input "true"
click at [928, 169] on label "[GEOGRAPHIC_DATA], [GEOGRAPHIC_DATA]" at bounding box center [993, 166] width 137 height 9
click at [928, 167] on input "[GEOGRAPHIC_DATA], [GEOGRAPHIC_DATA]" at bounding box center [928, 165] width 6 height 6
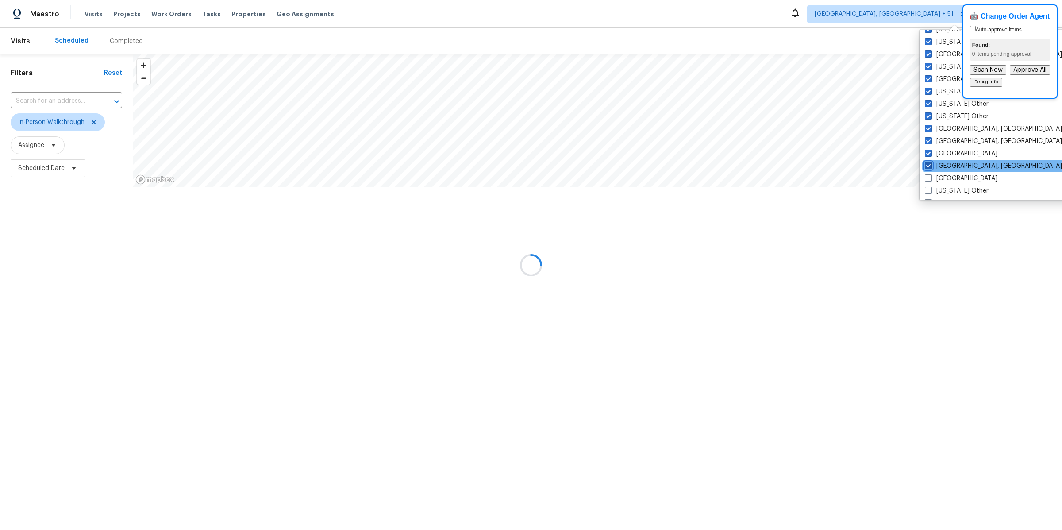
checkbox input "true"
click at [928, 180] on span at bounding box center [927, 177] width 7 height 7
click at [928, 180] on input "[GEOGRAPHIC_DATA]" at bounding box center [927, 177] width 6 height 6
checkbox input "true"
click at [928, 190] on span at bounding box center [927, 190] width 7 height 7
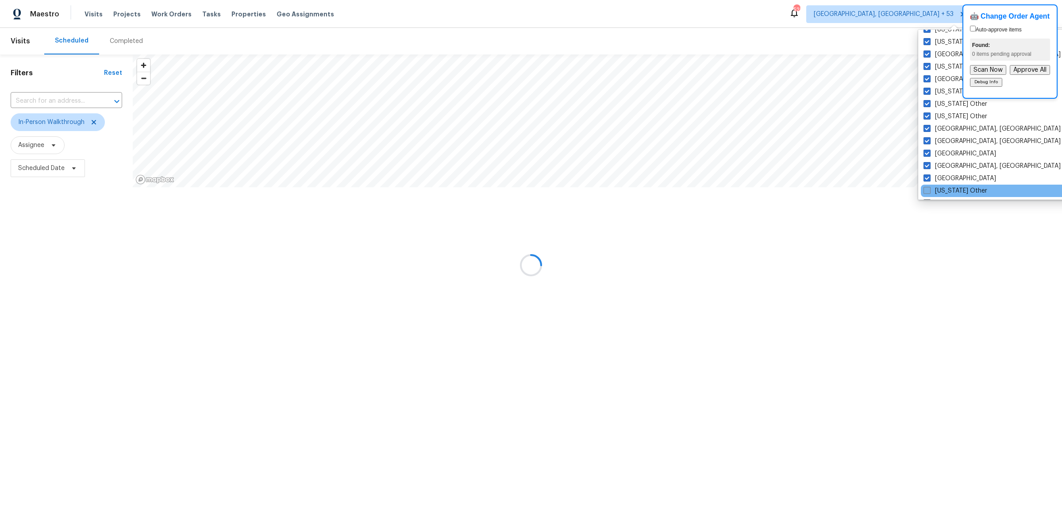
click at [928, 190] on input "[US_STATE] Other" at bounding box center [927, 189] width 6 height 6
checkbox input "true"
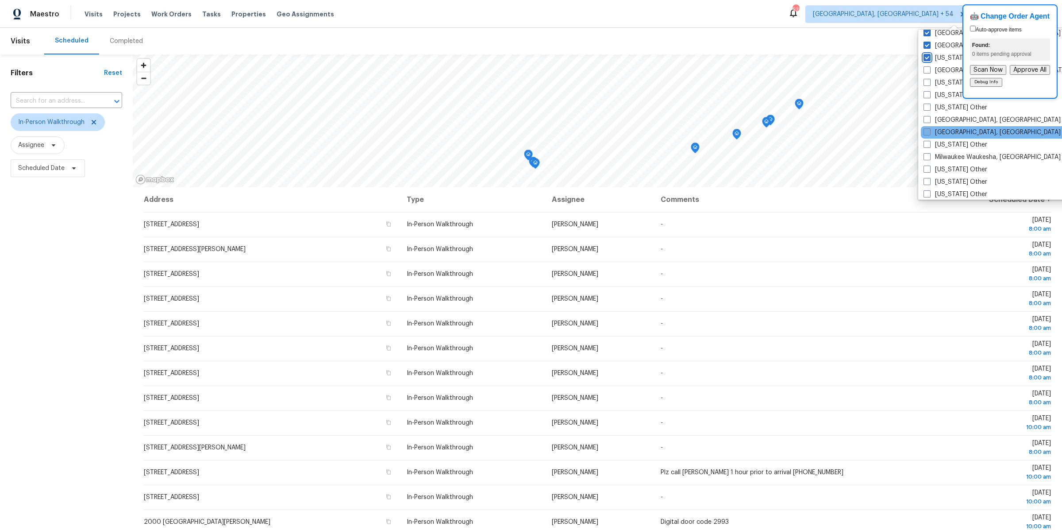
scroll to position [647, 0]
click at [924, 76] on span at bounding box center [927, 73] width 7 height 7
click at [924, 76] on input "[GEOGRAPHIC_DATA] In, [GEOGRAPHIC_DATA]" at bounding box center [927, 73] width 6 height 6
checkbox input "true"
click at [927, 83] on span at bounding box center [927, 86] width 7 height 7
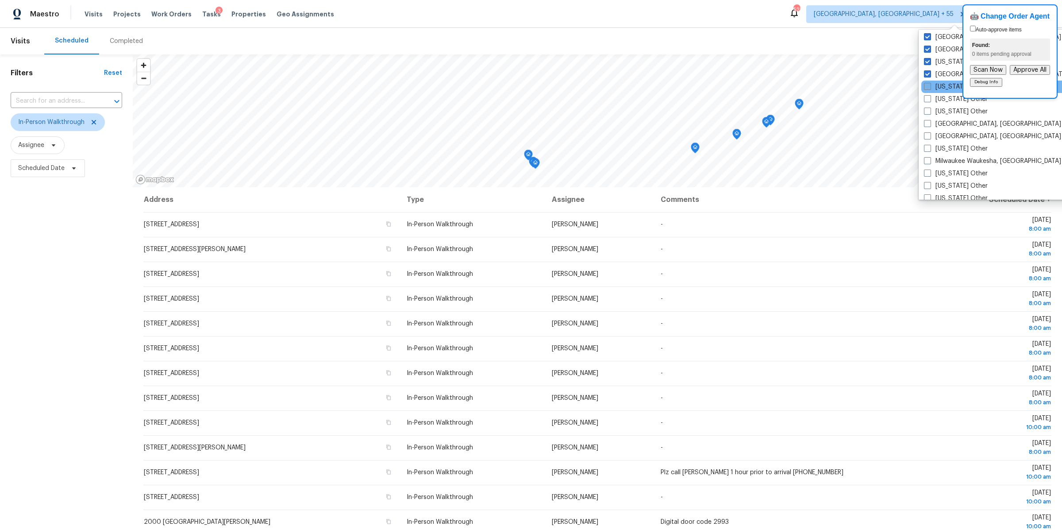
click at [927, 83] on input "[US_STATE] Other" at bounding box center [927, 85] width 6 height 6
checkbox input "true"
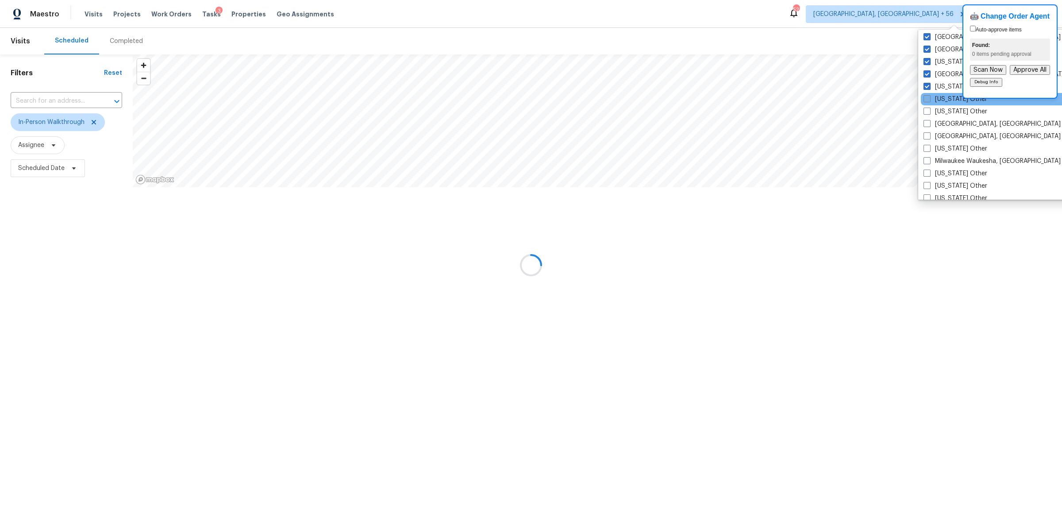
click at [926, 97] on span at bounding box center [927, 98] width 7 height 7
click at [926, 97] on input "[US_STATE] Other" at bounding box center [927, 98] width 6 height 6
checkbox input "true"
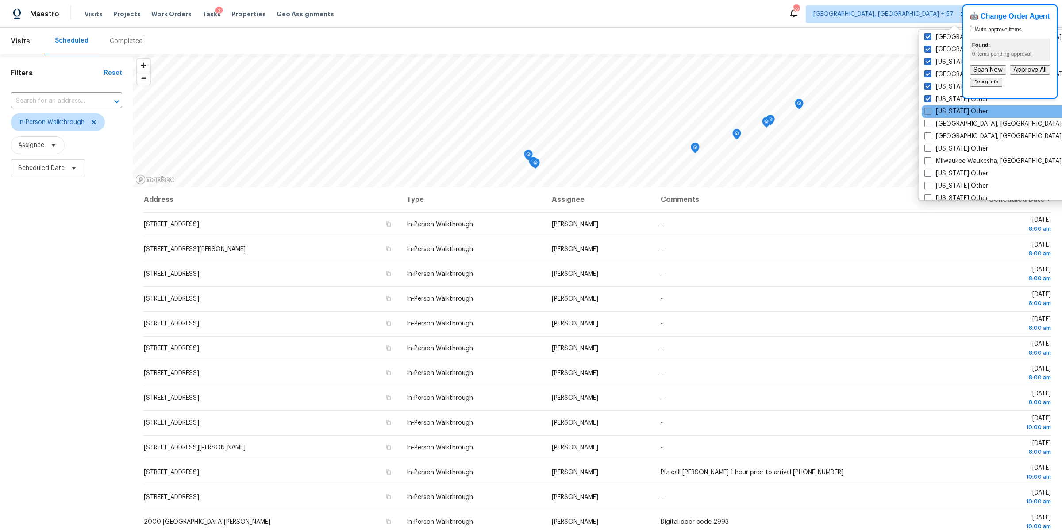
click at [928, 108] on span at bounding box center [927, 111] width 7 height 7
click at [928, 108] on input "[US_STATE] Other" at bounding box center [927, 110] width 6 height 6
checkbox input "true"
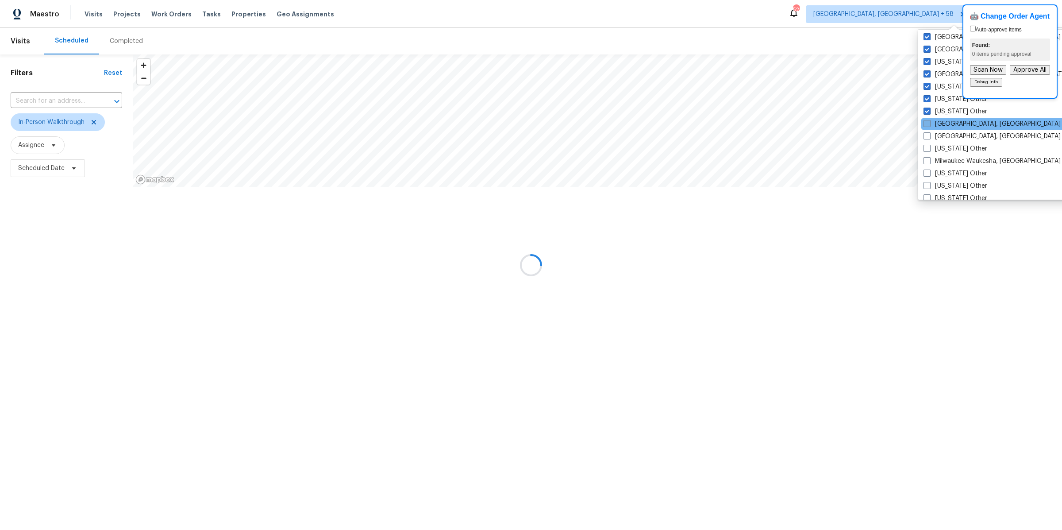
click at [928, 125] on span at bounding box center [927, 123] width 7 height 7
click at [928, 125] on input "[GEOGRAPHIC_DATA], [GEOGRAPHIC_DATA]" at bounding box center [927, 122] width 6 height 6
checkbox input "true"
click at [928, 141] on div "[GEOGRAPHIC_DATA], [GEOGRAPHIC_DATA]" at bounding box center [1010, 136] width 178 height 12
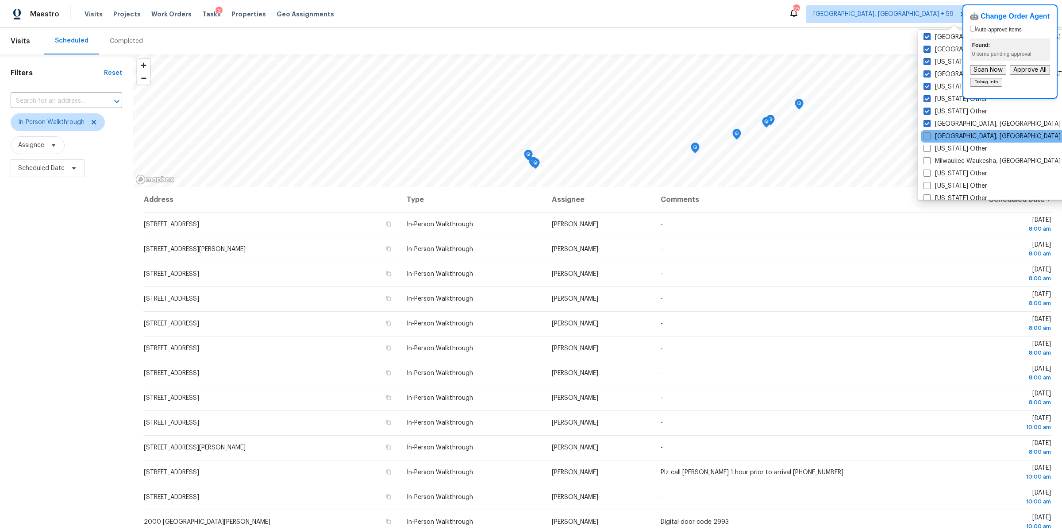
click at [928, 135] on span at bounding box center [927, 135] width 7 height 7
click at [928, 135] on input "[GEOGRAPHIC_DATA], [GEOGRAPHIC_DATA]" at bounding box center [927, 135] width 6 height 6
checkbox input "true"
click at [927, 148] on span at bounding box center [926, 148] width 7 height 7
click at [927, 148] on input "[US_STATE] Other" at bounding box center [926, 147] width 6 height 6
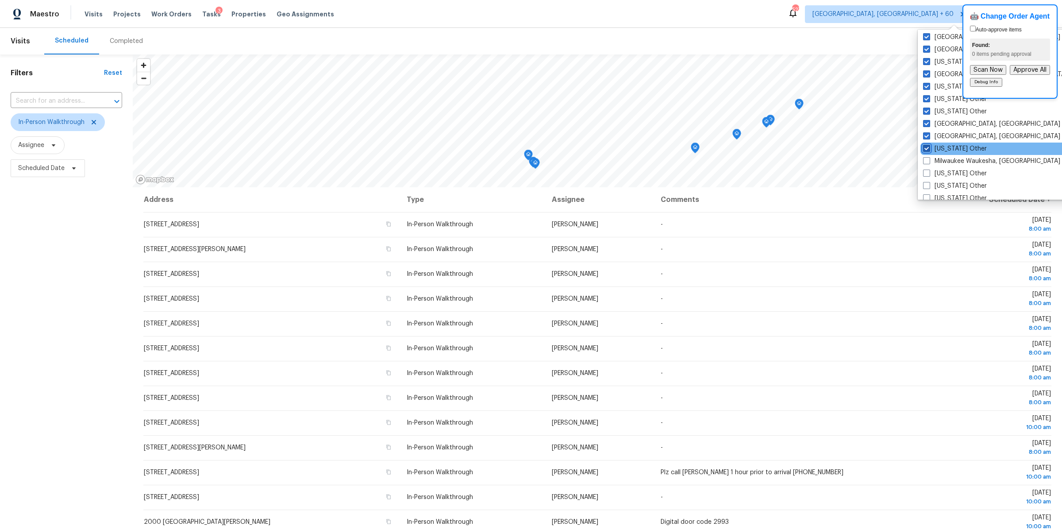
checkbox input "true"
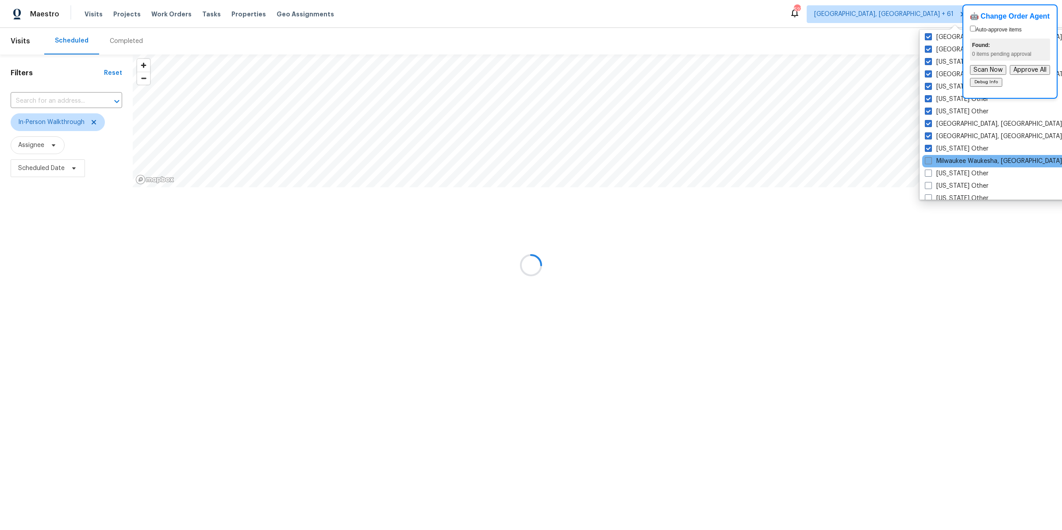
click at [927, 164] on label "Milwaukee Waukesha, [GEOGRAPHIC_DATA]" at bounding box center [993, 161] width 137 height 9
click at [927, 162] on input "Milwaukee Waukesha, [GEOGRAPHIC_DATA]" at bounding box center [928, 160] width 6 height 6
checkbox input "true"
click at [927, 174] on span at bounding box center [927, 172] width 7 height 7
click at [927, 174] on input "[US_STATE] Other" at bounding box center [927, 172] width 6 height 6
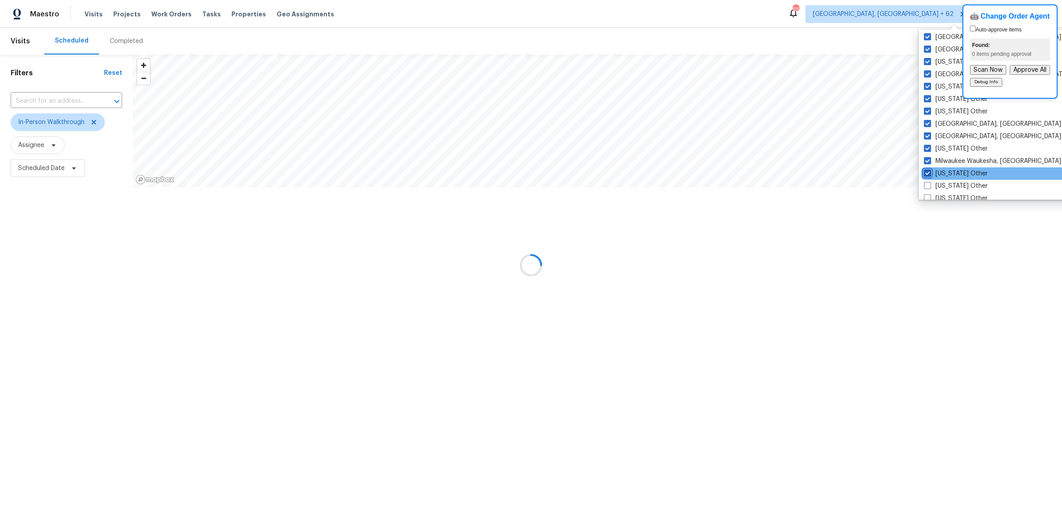
checkbox input "true"
click at [928, 185] on span at bounding box center [927, 185] width 7 height 7
click at [928, 185] on input "[US_STATE] Other" at bounding box center [927, 184] width 6 height 6
checkbox input "true"
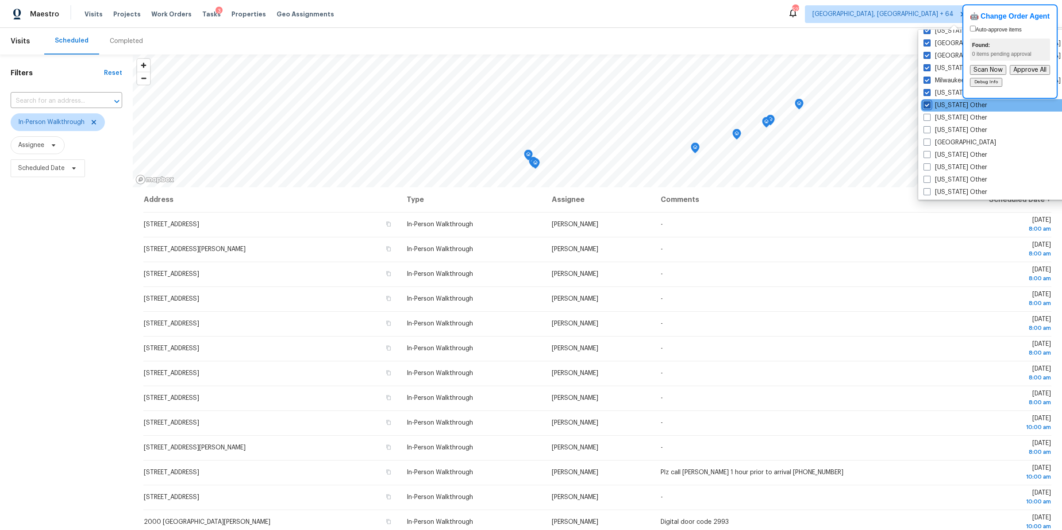
scroll to position [739, 0]
click at [927, 103] on span at bounding box center [927, 105] width 7 height 7
click at [927, 103] on input "[US_STATE] Other" at bounding box center [927, 104] width 6 height 6
checkbox input "true"
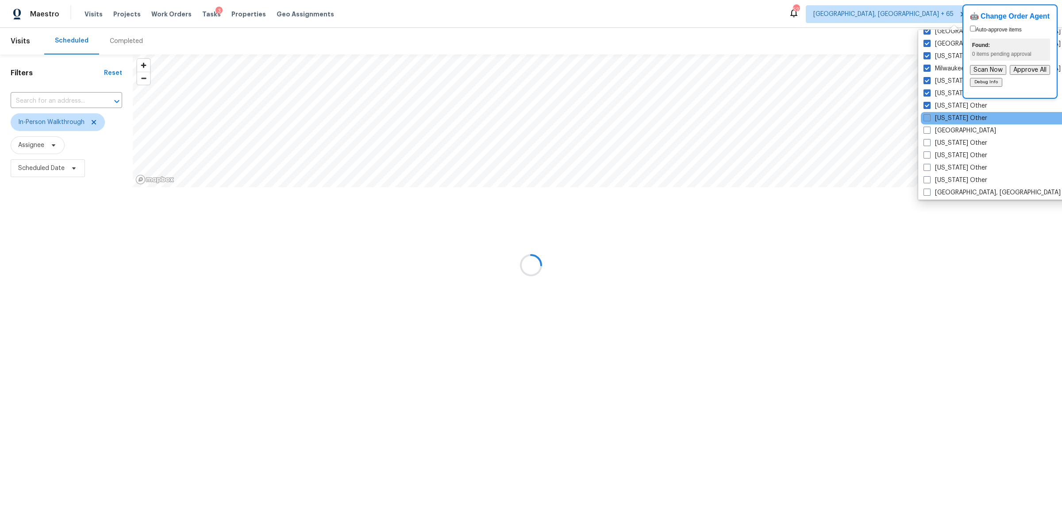
click at [927, 118] on span at bounding box center [927, 117] width 7 height 7
click at [927, 118] on input "[US_STATE] Other" at bounding box center [927, 117] width 6 height 6
checkbox input "true"
click at [927, 128] on span at bounding box center [927, 130] width 7 height 7
click at [927, 128] on input "[GEOGRAPHIC_DATA]" at bounding box center [927, 129] width 6 height 6
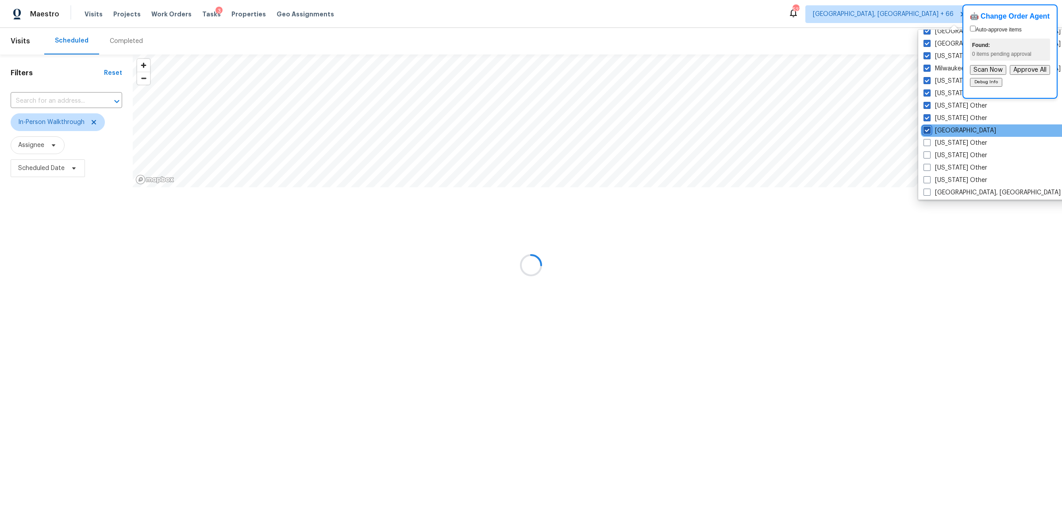
checkbox input "true"
click at [927, 143] on span at bounding box center [927, 142] width 7 height 7
click at [927, 143] on input "[US_STATE] Other" at bounding box center [927, 142] width 6 height 6
checkbox input "true"
click at [927, 153] on span at bounding box center [927, 154] width 7 height 7
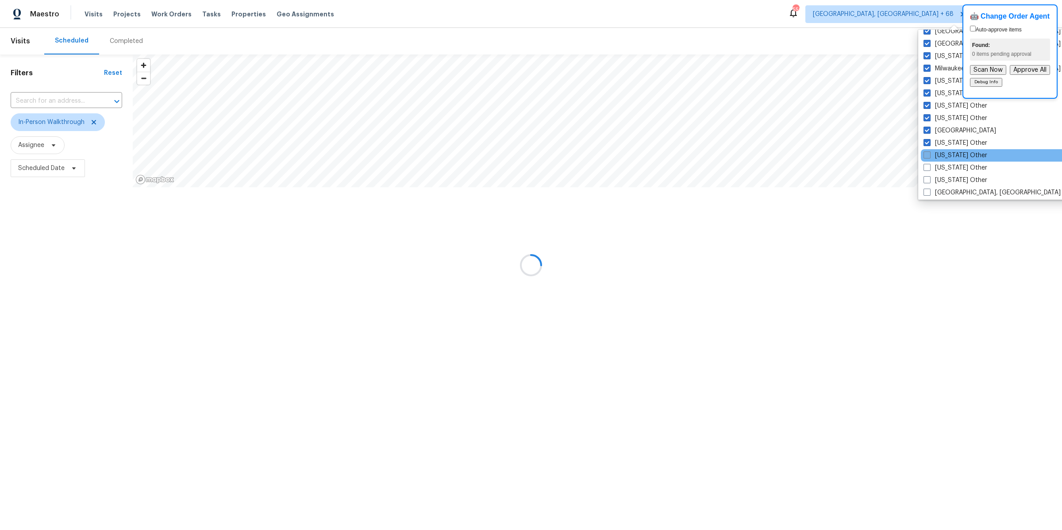
click at [927, 153] on input "[US_STATE] Other" at bounding box center [927, 154] width 6 height 6
checkbox input "true"
click at [927, 168] on span at bounding box center [927, 167] width 7 height 7
click at [927, 168] on input "[US_STATE] Other" at bounding box center [927, 166] width 6 height 6
checkbox input "true"
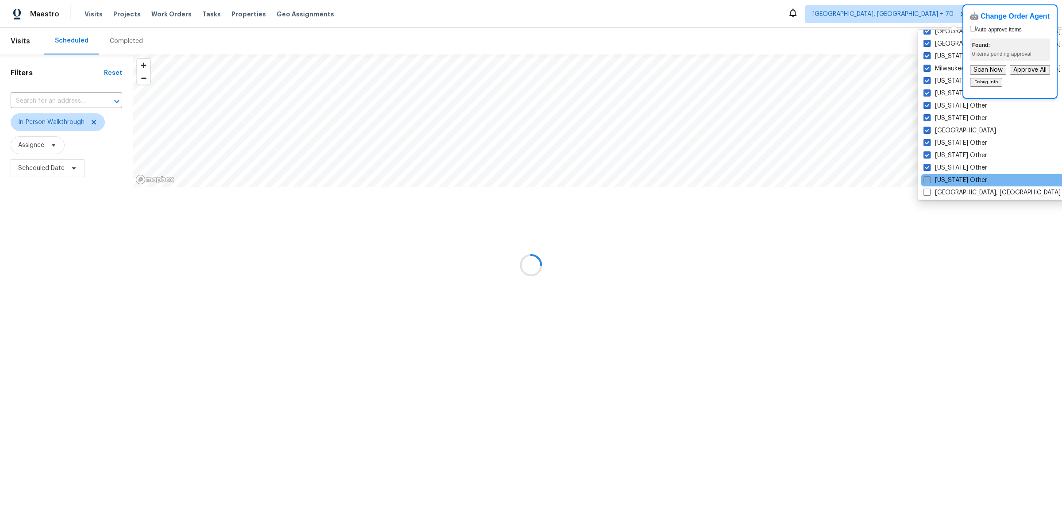
click at [928, 177] on span at bounding box center [927, 179] width 7 height 7
click at [928, 177] on input "[US_STATE] Other" at bounding box center [927, 179] width 6 height 6
checkbox input "true"
click at [928, 192] on span at bounding box center [928, 192] width 7 height 7
click at [928, 192] on input "[GEOGRAPHIC_DATA], [GEOGRAPHIC_DATA]" at bounding box center [928, 191] width 6 height 6
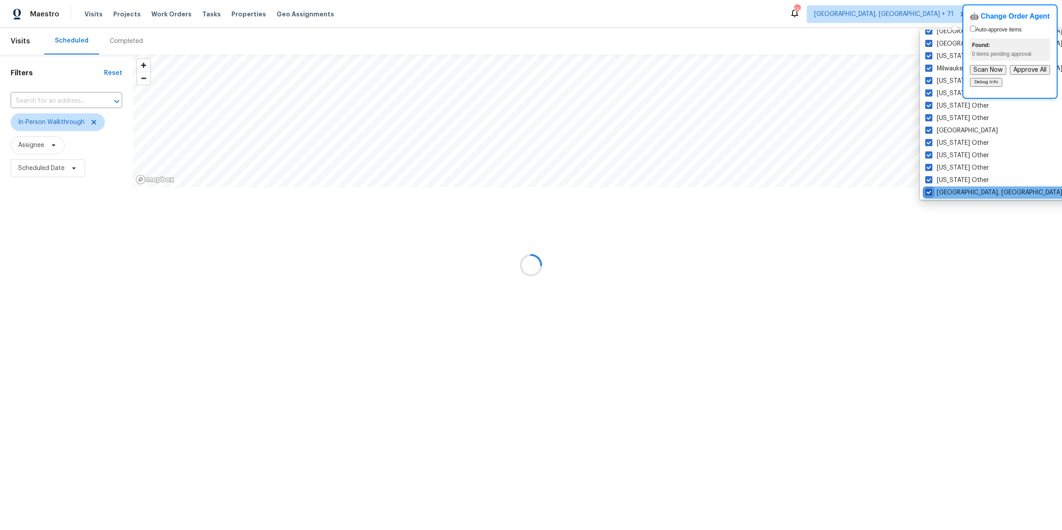
checkbox input "true"
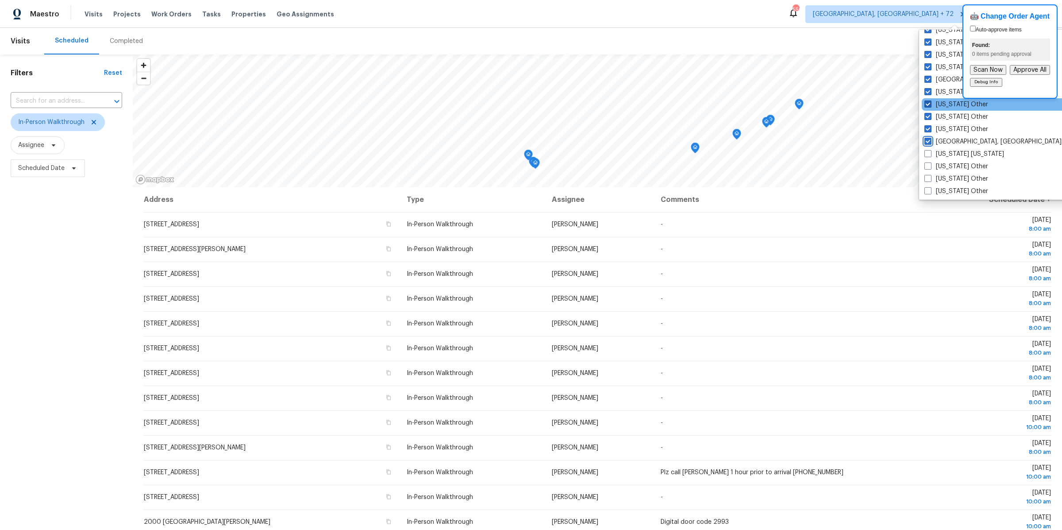
scroll to position [835, 0]
click at [931, 112] on label "[US_STATE] [US_STATE]" at bounding box center [964, 108] width 80 height 9
click at [930, 110] on input "[US_STATE] [US_STATE]" at bounding box center [927, 107] width 6 height 6
checkbox input "true"
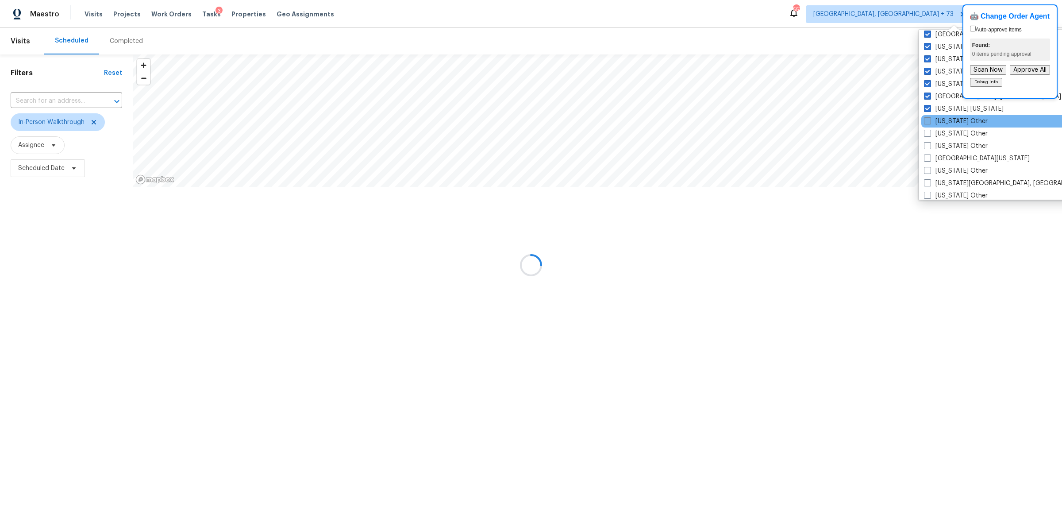
click at [928, 123] on span at bounding box center [927, 120] width 7 height 7
click at [928, 123] on input "[US_STATE] Other" at bounding box center [927, 120] width 6 height 6
checkbox input "true"
click at [928, 133] on span at bounding box center [927, 133] width 7 height 7
click at [928, 133] on input "[US_STATE] Other" at bounding box center [927, 132] width 6 height 6
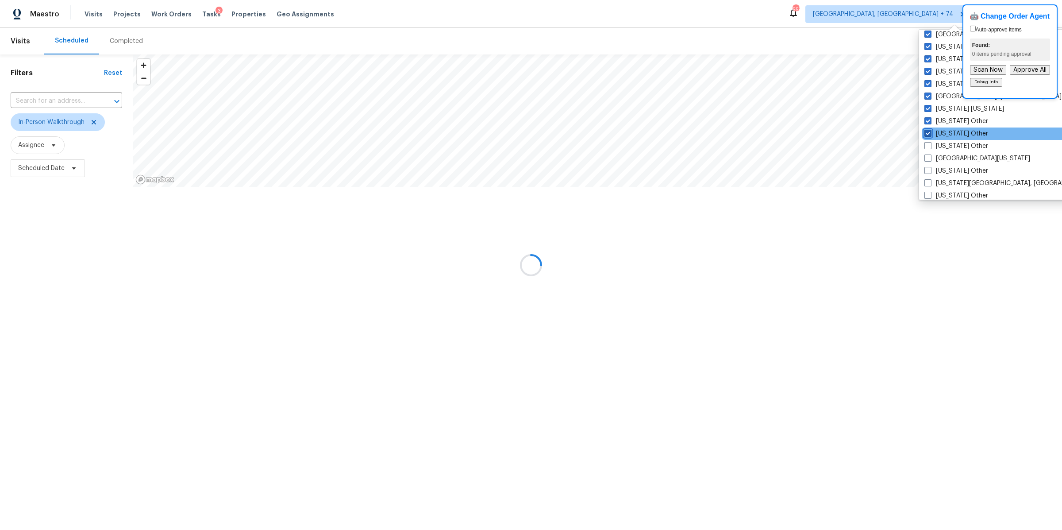
checkbox input "true"
click at [929, 142] on span at bounding box center [927, 145] width 7 height 7
click at [929, 142] on input "[US_STATE] Other" at bounding box center [927, 145] width 6 height 6
checkbox input "true"
click at [929, 162] on label "[GEOGRAPHIC_DATA][US_STATE]" at bounding box center [977, 158] width 106 height 9
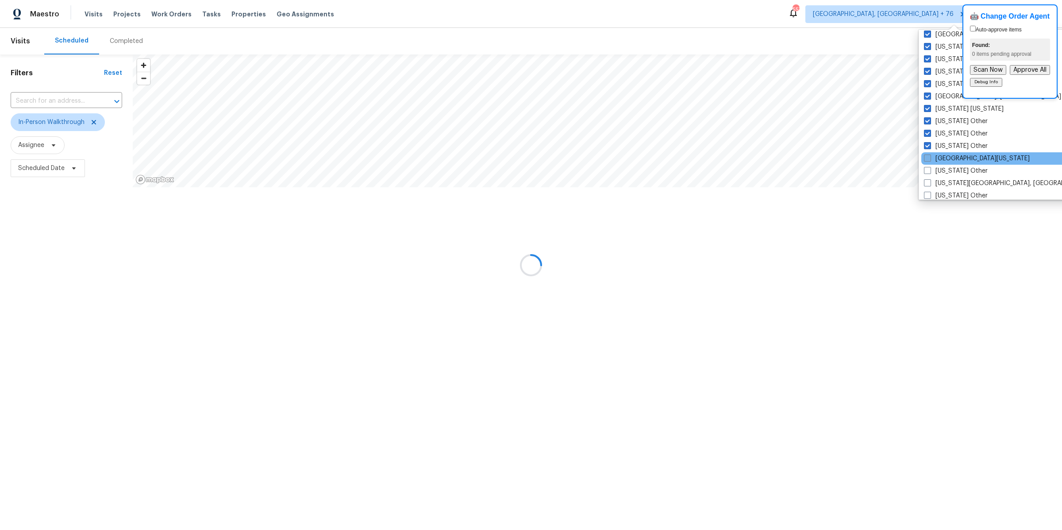
click at [929, 160] on input "[GEOGRAPHIC_DATA][US_STATE]" at bounding box center [927, 157] width 6 height 6
checkbox input "true"
click at [928, 169] on span at bounding box center [927, 170] width 7 height 7
click at [928, 169] on input "[US_STATE] Other" at bounding box center [927, 169] width 6 height 6
checkbox input "true"
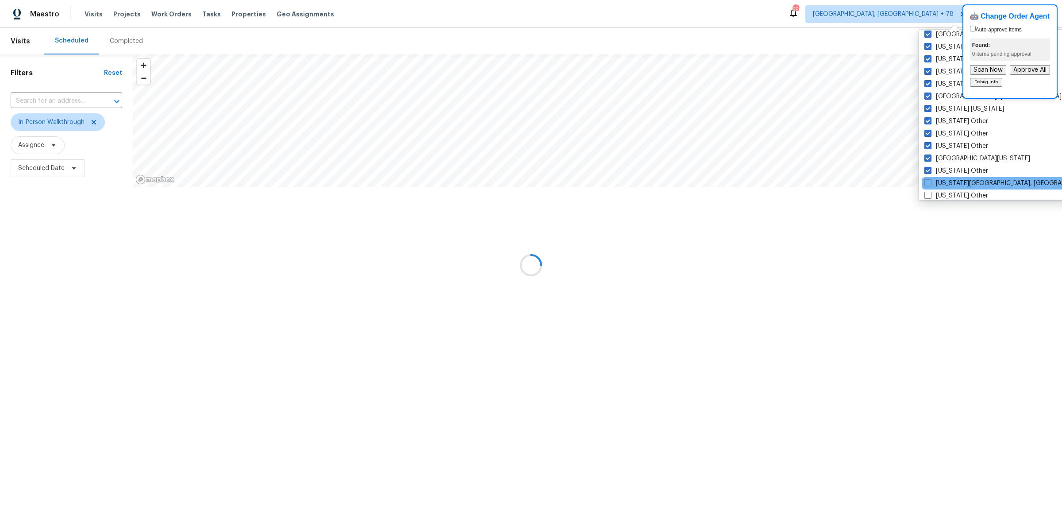
click at [928, 177] on div "[US_STATE][GEOGRAPHIC_DATA], [GEOGRAPHIC_DATA]" at bounding box center [1011, 183] width 178 height 12
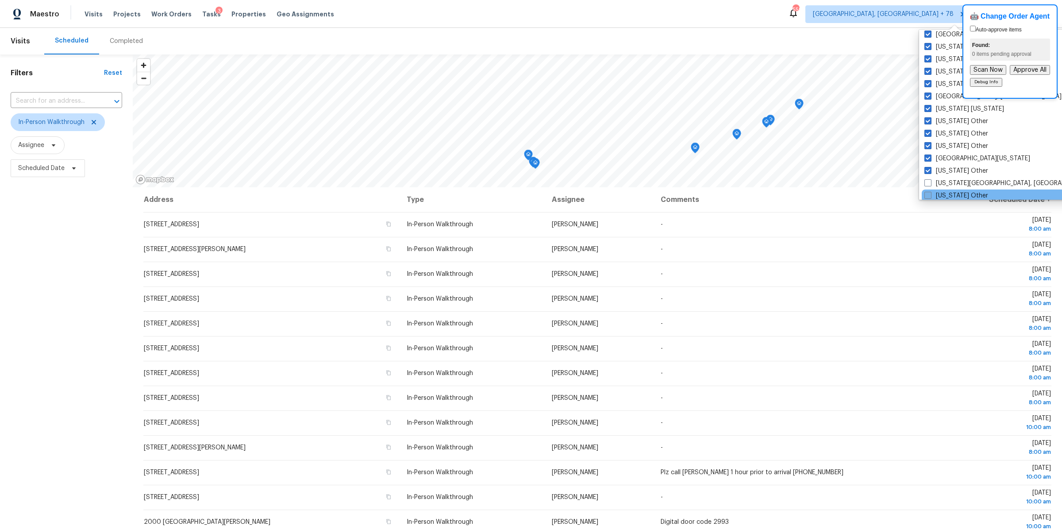
click at [928, 193] on span at bounding box center [927, 195] width 7 height 7
click at [928, 193] on input "[US_STATE] Other" at bounding box center [927, 194] width 6 height 6
checkbox input "true"
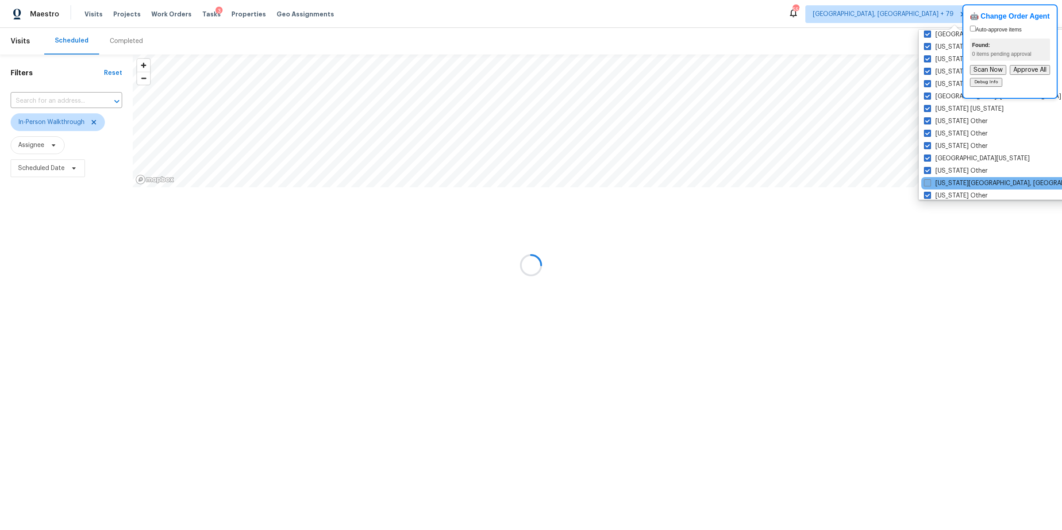
click at [928, 180] on span at bounding box center [927, 182] width 7 height 7
click at [928, 180] on input "[US_STATE][GEOGRAPHIC_DATA], [GEOGRAPHIC_DATA]" at bounding box center [927, 182] width 6 height 6
checkbox input "true"
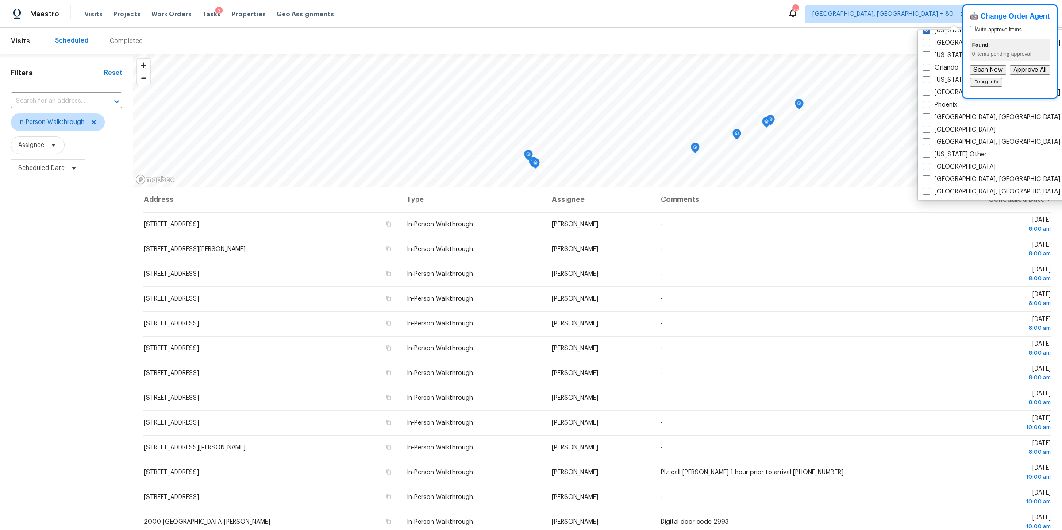
scroll to position [992, 0]
click at [928, 51] on span at bounding box center [926, 50] width 7 height 7
click at [928, 51] on input "[GEOGRAPHIC_DATA], [GEOGRAPHIC_DATA]" at bounding box center [926, 49] width 6 height 6
checkbox input "true"
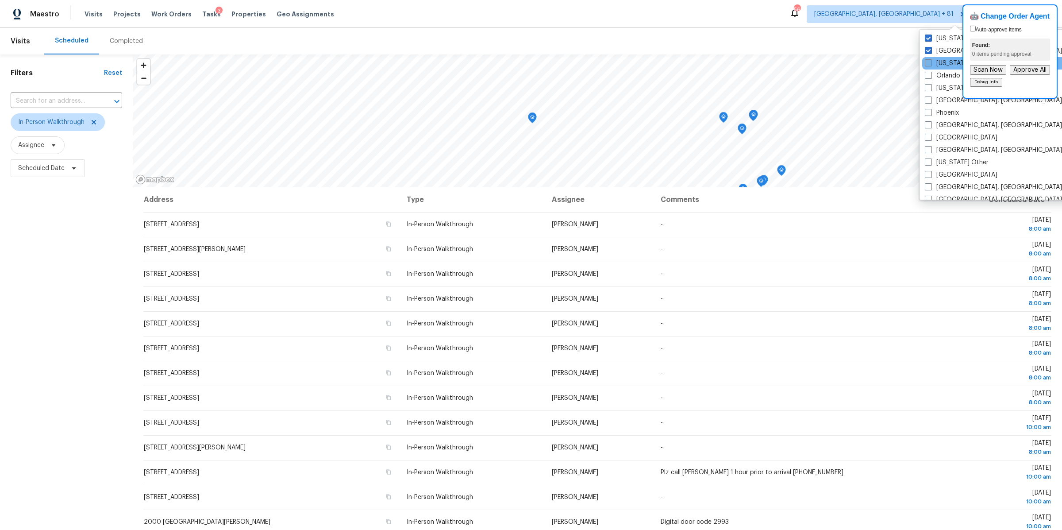
click at [927, 59] on span at bounding box center [928, 62] width 7 height 7
click at [927, 59] on input "[US_STATE] Other" at bounding box center [928, 62] width 6 height 6
checkbox input "true"
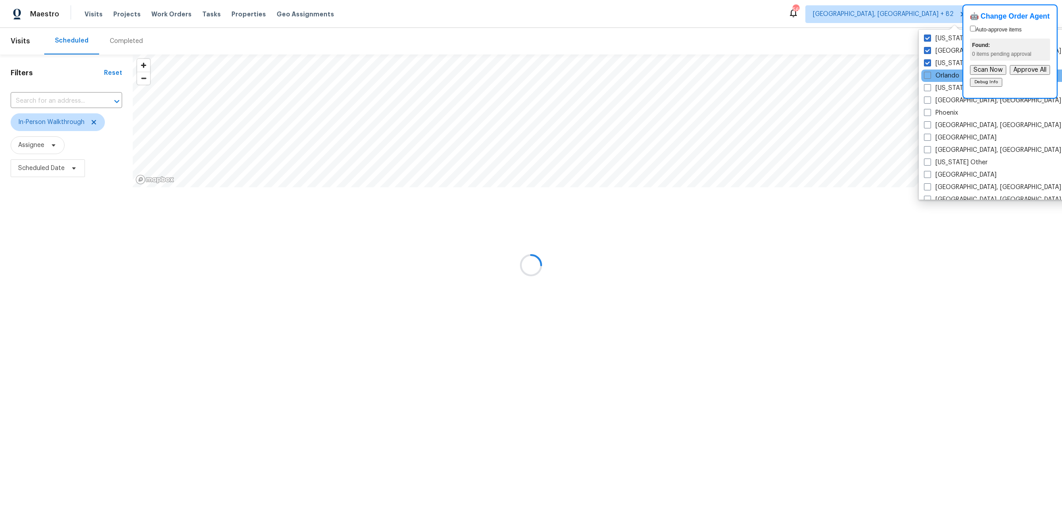
click at [927, 69] on div "Orlando" at bounding box center [1010, 75] width 178 height 12
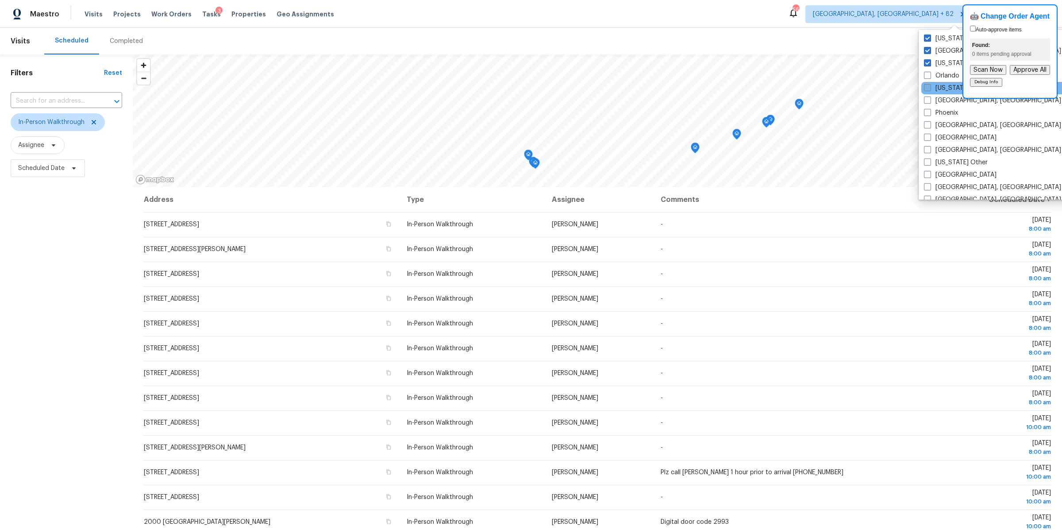
click at [927, 84] on span at bounding box center [927, 87] width 7 height 7
click at [927, 84] on input "[US_STATE] Other" at bounding box center [927, 87] width 6 height 6
checkbox input "true"
click at [927, 74] on span at bounding box center [927, 75] width 7 height 7
click at [927, 74] on input "Orlando" at bounding box center [927, 74] width 6 height 6
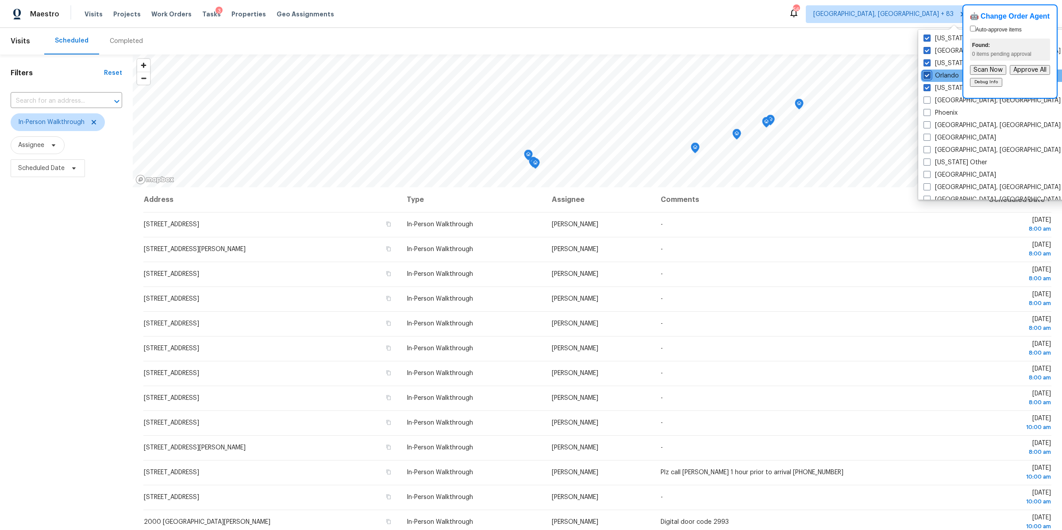
checkbox input "true"
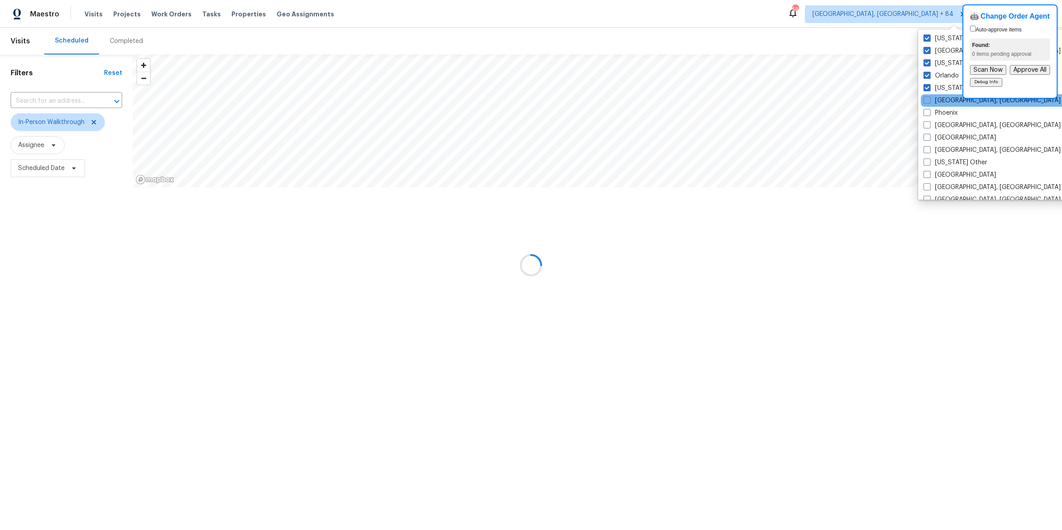
click at [927, 94] on div "[GEOGRAPHIC_DATA], [GEOGRAPHIC_DATA]" at bounding box center [1010, 100] width 178 height 12
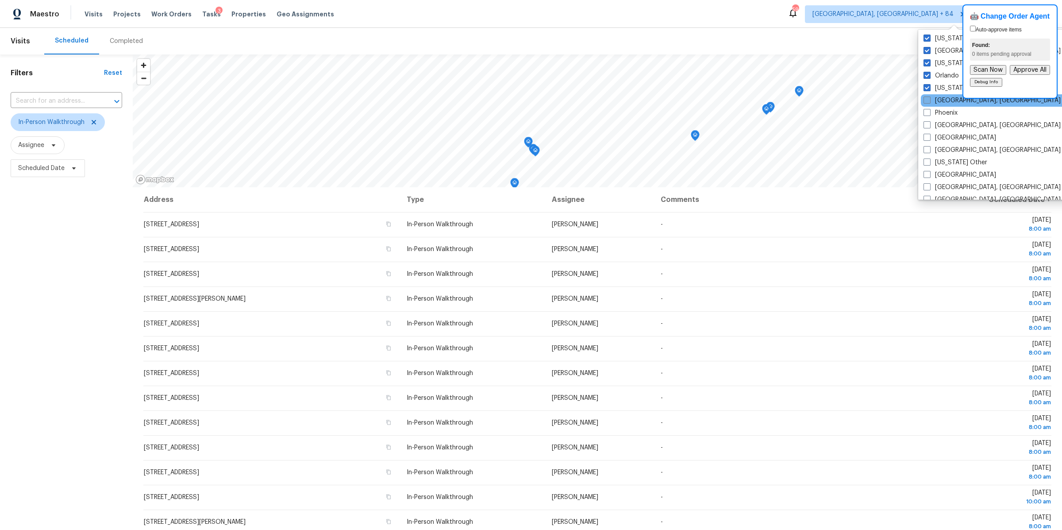
click at [927, 98] on span at bounding box center [927, 99] width 7 height 7
click at [927, 98] on input "[GEOGRAPHIC_DATA], [GEOGRAPHIC_DATA]" at bounding box center [927, 99] width 6 height 6
checkbox input "true"
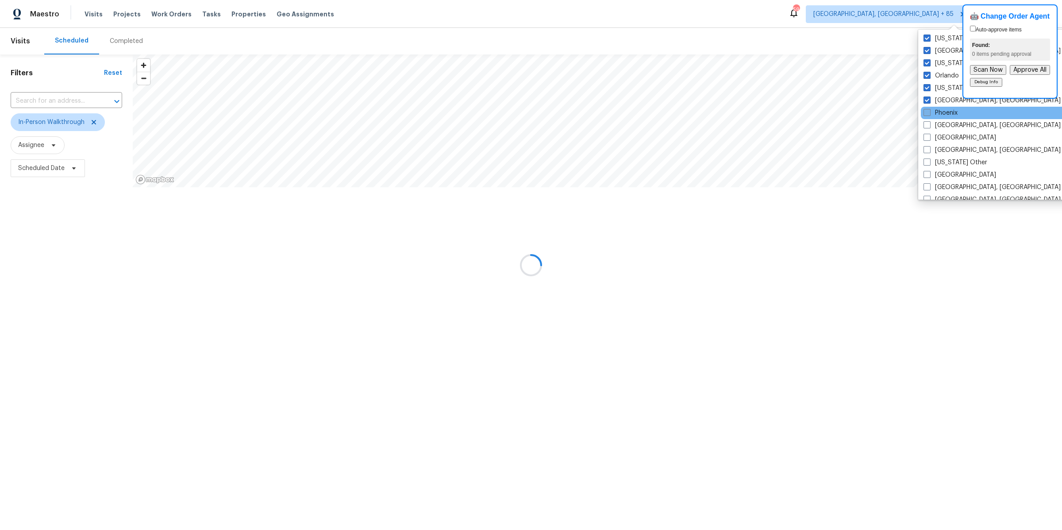
click at [927, 109] on span at bounding box center [927, 112] width 7 height 7
click at [927, 109] on input "Phoenix" at bounding box center [927, 111] width 6 height 6
checkbox input "true"
click at [927, 121] on span at bounding box center [927, 124] width 7 height 7
click at [927, 121] on input "[GEOGRAPHIC_DATA], [GEOGRAPHIC_DATA]" at bounding box center [927, 124] width 6 height 6
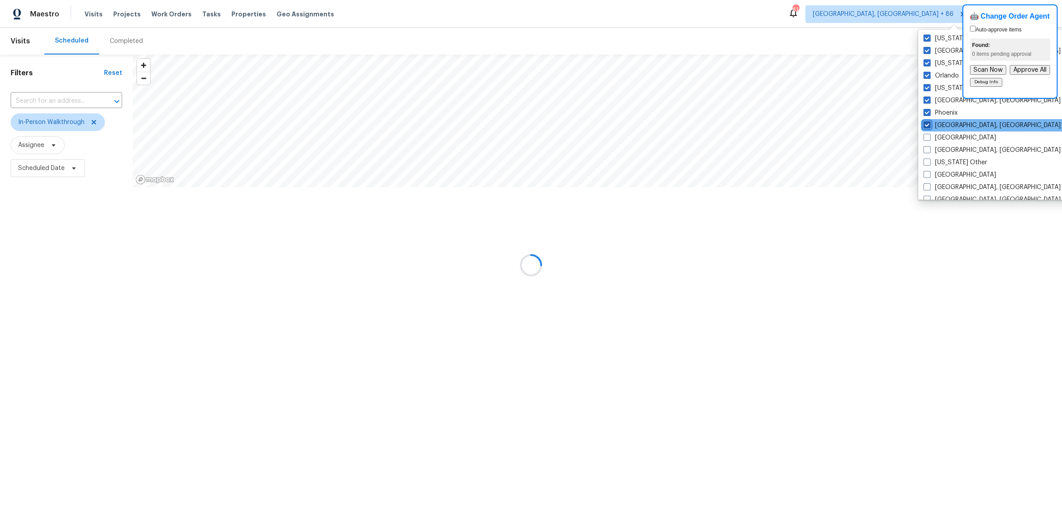
checkbox input "true"
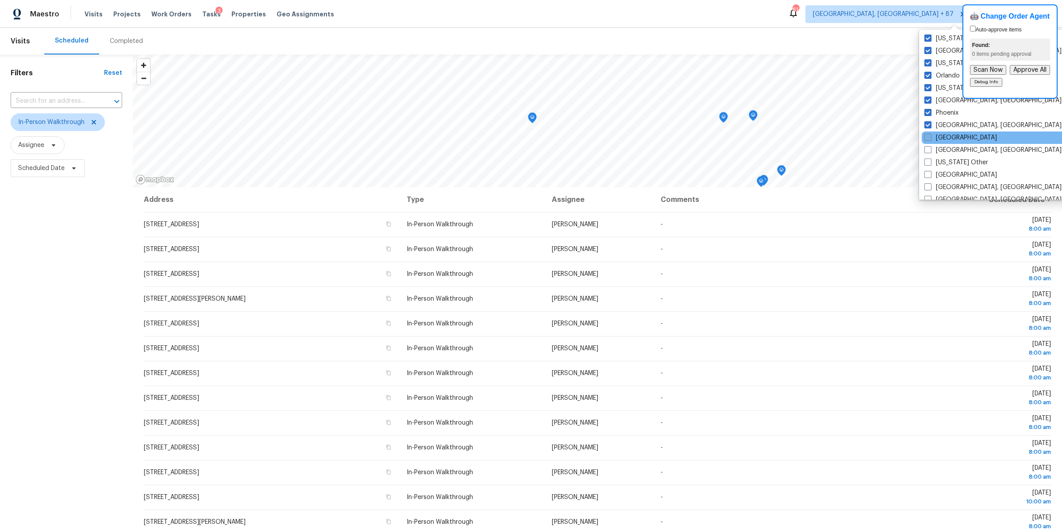
click at [927, 135] on span at bounding box center [927, 137] width 7 height 7
click at [927, 135] on input "[GEOGRAPHIC_DATA]" at bounding box center [927, 136] width 6 height 6
checkbox input "true"
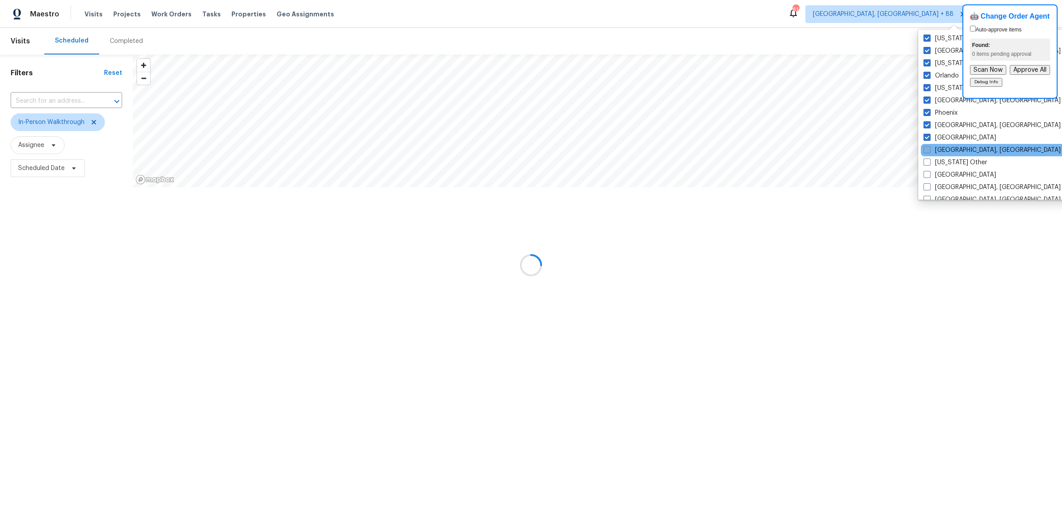
click at [927, 149] on span at bounding box center [927, 149] width 7 height 7
click at [927, 149] on input "[GEOGRAPHIC_DATA], [GEOGRAPHIC_DATA]" at bounding box center [927, 149] width 6 height 6
checkbox input "true"
click at [929, 162] on span at bounding box center [927, 161] width 7 height 7
click at [929, 162] on input "[US_STATE] Other" at bounding box center [927, 161] width 6 height 6
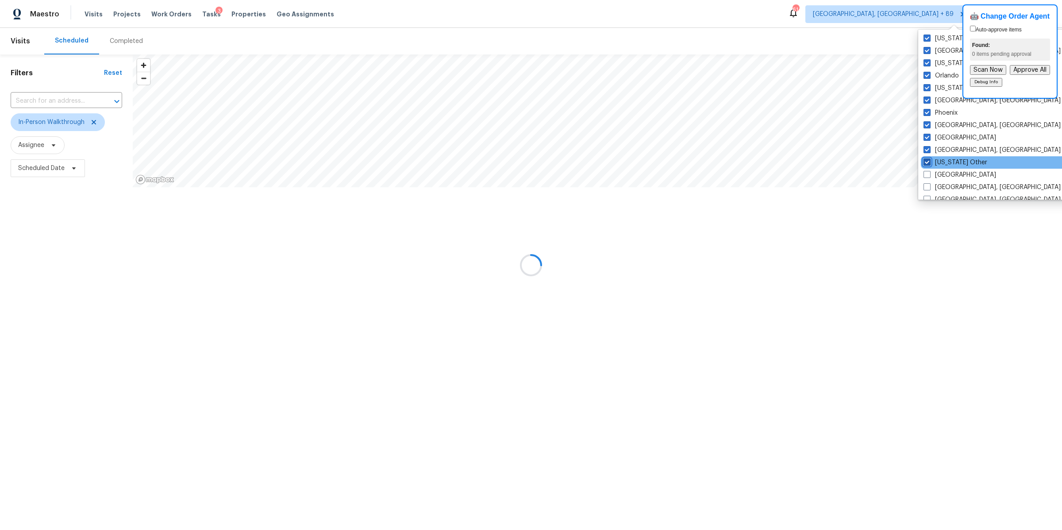
checkbox input "true"
click at [929, 171] on span at bounding box center [926, 174] width 7 height 7
click at [929, 171] on input "[GEOGRAPHIC_DATA]" at bounding box center [926, 173] width 6 height 6
checkbox input "true"
click at [929, 183] on span at bounding box center [928, 186] width 7 height 7
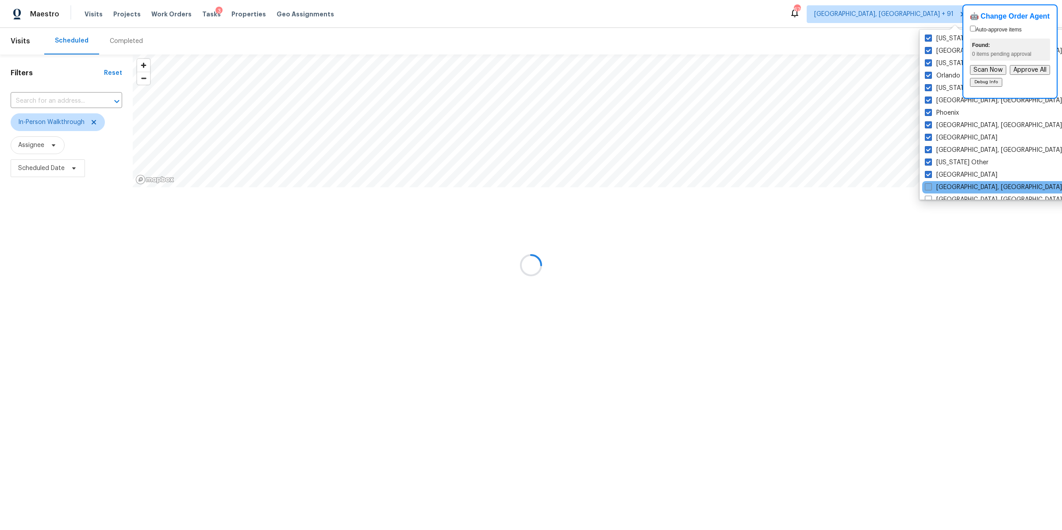
click at [929, 183] on input "[GEOGRAPHIC_DATA], [GEOGRAPHIC_DATA]" at bounding box center [928, 186] width 6 height 6
checkbox input "true"
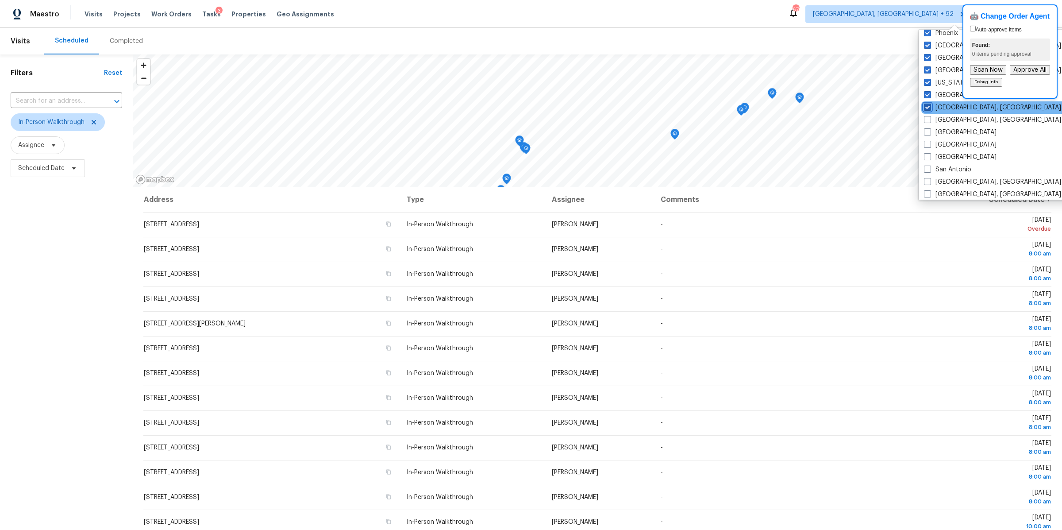
scroll to position [1089, 0]
click at [926, 105] on span at bounding box center [927, 102] width 7 height 7
click at [926, 104] on input "[GEOGRAPHIC_DATA], [GEOGRAPHIC_DATA]" at bounding box center [927, 102] width 6 height 6
checkbox input "true"
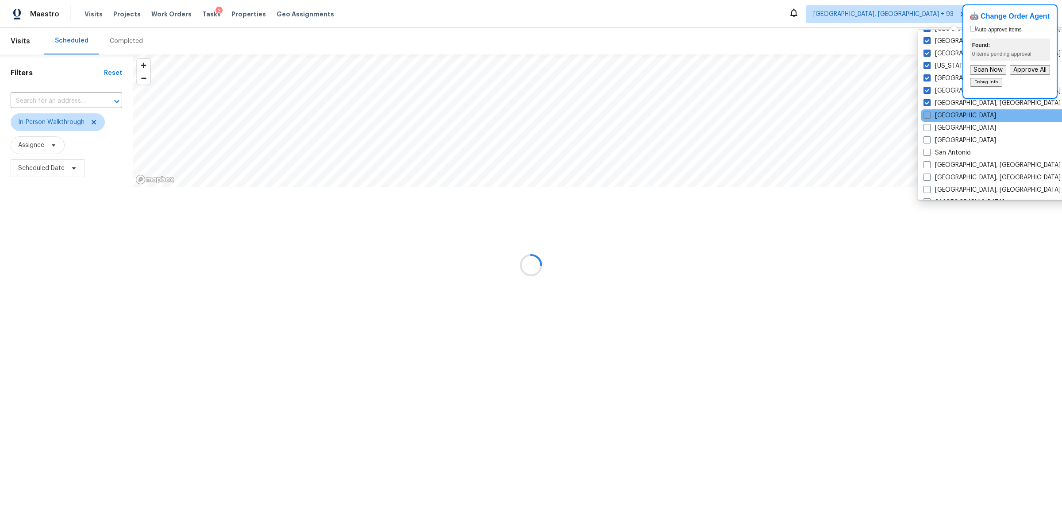
click at [926, 113] on span at bounding box center [927, 115] width 7 height 7
click at [926, 113] on input "[GEOGRAPHIC_DATA]" at bounding box center [927, 114] width 6 height 6
checkbox input "true"
click at [927, 127] on span at bounding box center [927, 127] width 7 height 7
click at [927, 127] on input "[GEOGRAPHIC_DATA]" at bounding box center [927, 126] width 6 height 6
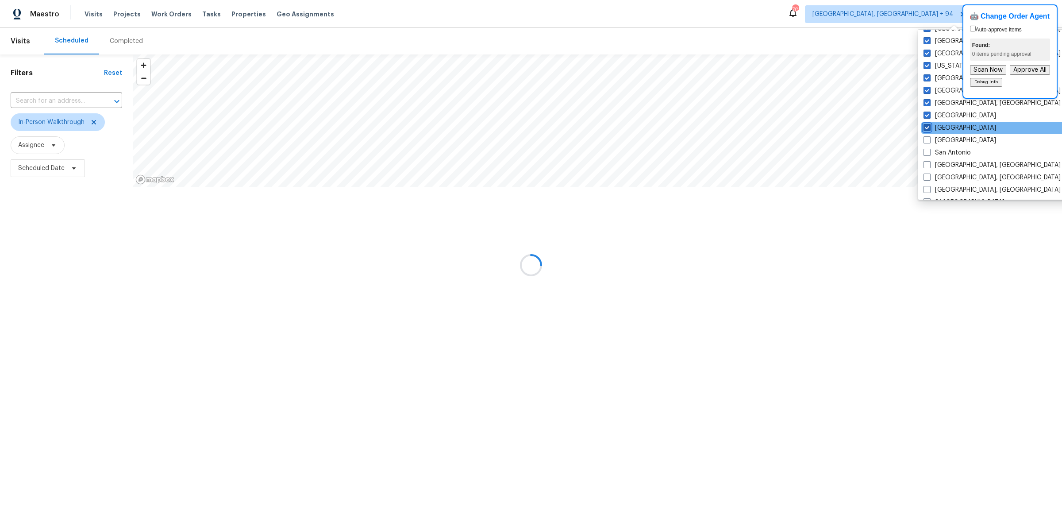
checkbox input "true"
click at [927, 139] on span at bounding box center [927, 139] width 7 height 7
click at [927, 139] on input "[GEOGRAPHIC_DATA]" at bounding box center [927, 139] width 6 height 6
checkbox input "true"
click at [929, 150] on span at bounding box center [927, 152] width 7 height 7
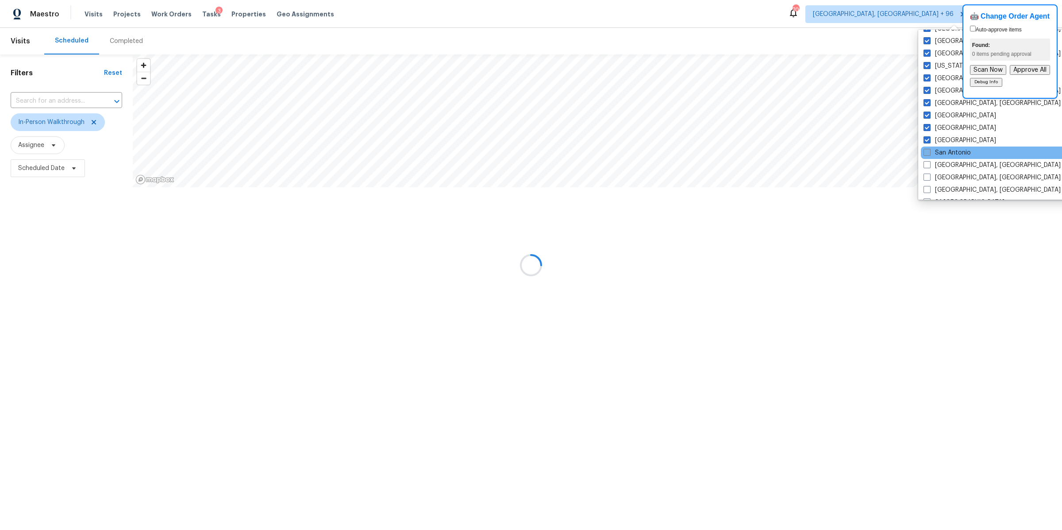
click at [929, 150] on input "San Antonio" at bounding box center [927, 151] width 6 height 6
checkbox input "true"
click at [929, 164] on span at bounding box center [927, 164] width 7 height 7
click at [929, 164] on input "[GEOGRAPHIC_DATA], [GEOGRAPHIC_DATA]" at bounding box center [927, 164] width 6 height 6
checkbox input "true"
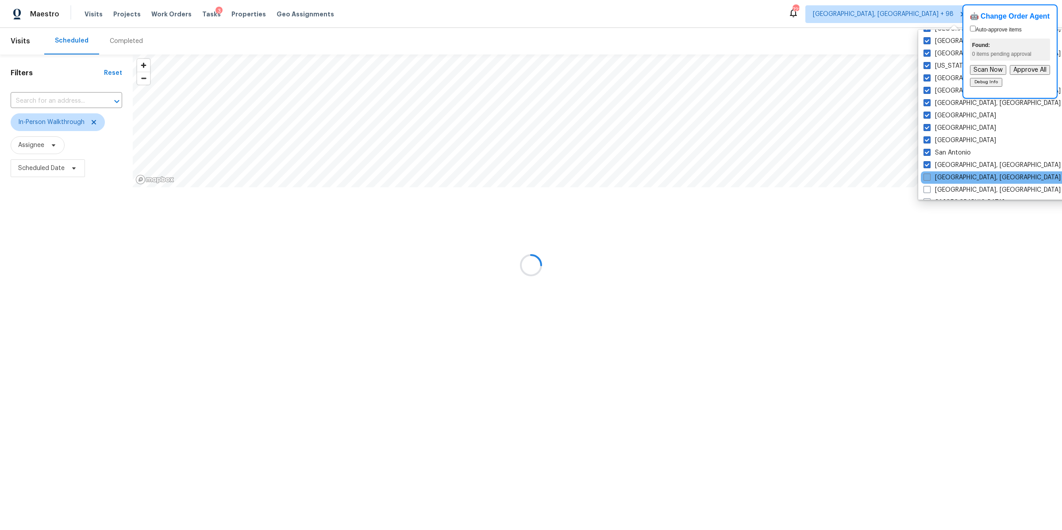
click at [929, 175] on span at bounding box center [927, 176] width 7 height 7
click at [929, 175] on input "[GEOGRAPHIC_DATA], [GEOGRAPHIC_DATA]" at bounding box center [927, 176] width 6 height 6
checkbox input "true"
click at [928, 189] on span at bounding box center [927, 189] width 7 height 7
click at [928, 189] on input "[GEOGRAPHIC_DATA], [GEOGRAPHIC_DATA]" at bounding box center [927, 188] width 6 height 6
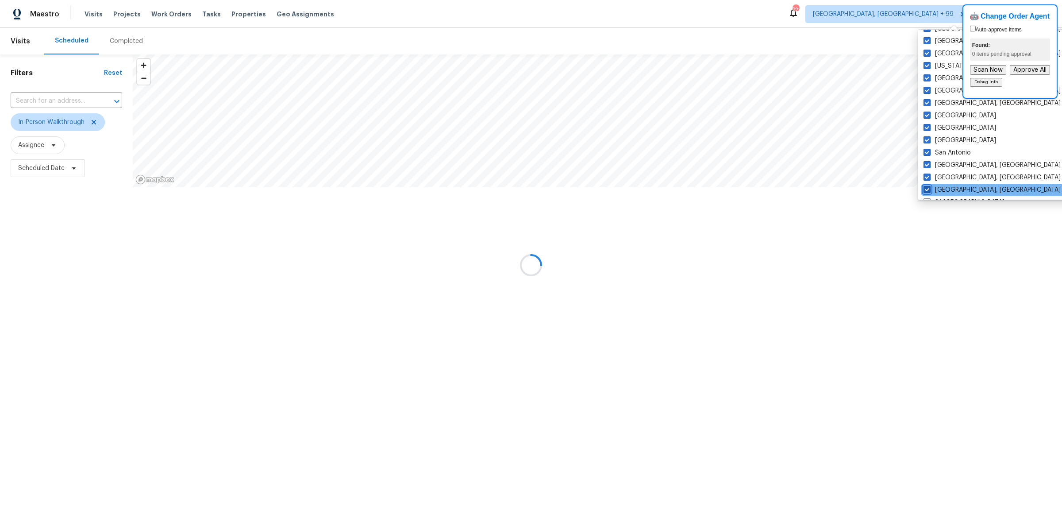
checkbox input "true"
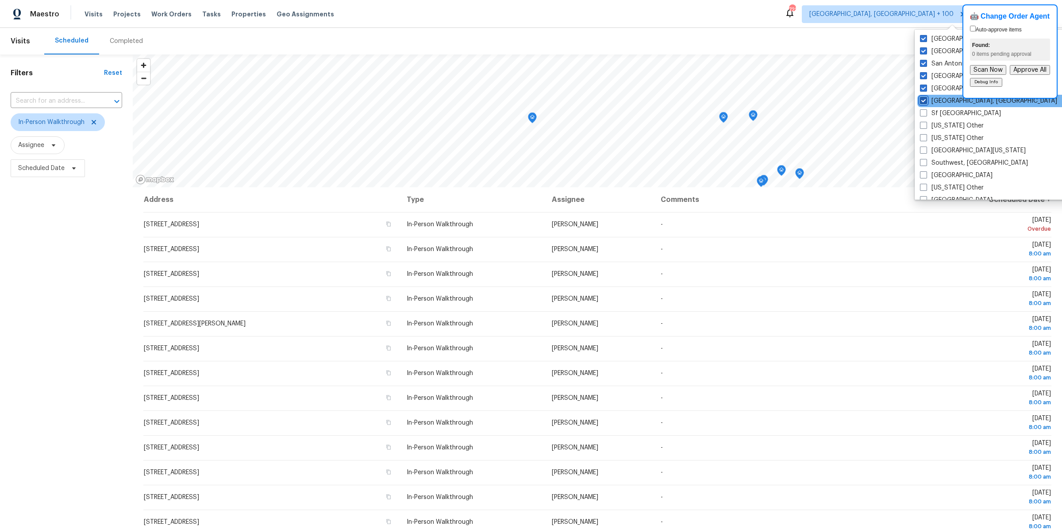
scroll to position [1200, 0]
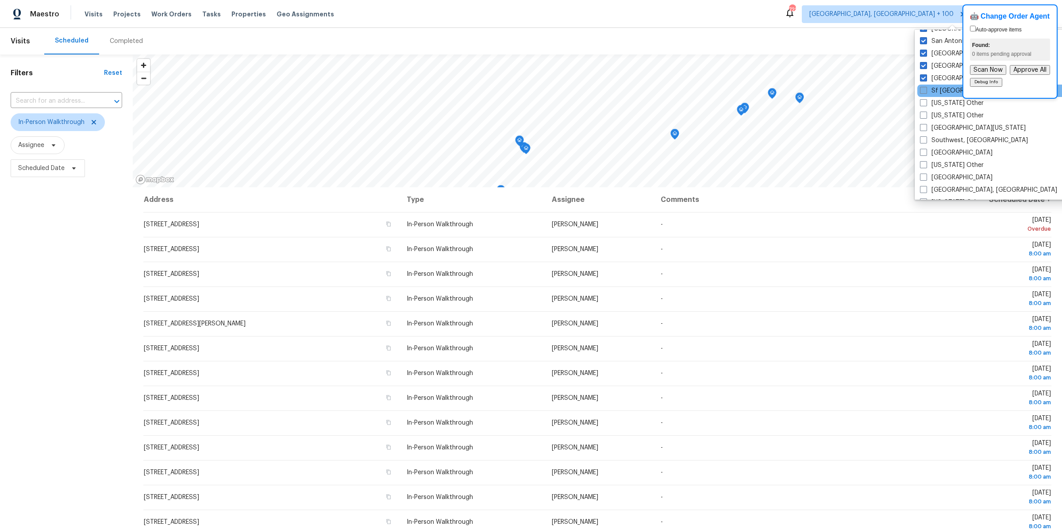
click at [924, 90] on span at bounding box center [923, 90] width 7 height 7
click at [924, 90] on input "Sf [GEOGRAPHIC_DATA]" at bounding box center [923, 89] width 6 height 6
checkbox input "true"
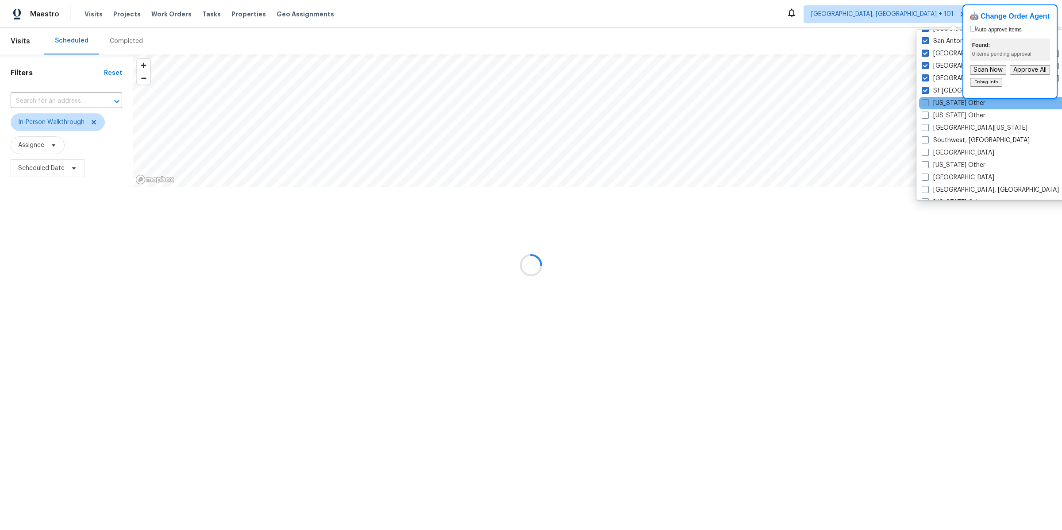
click at [924, 100] on span at bounding box center [925, 102] width 7 height 7
click at [924, 100] on input "[US_STATE] Other" at bounding box center [925, 102] width 6 height 6
checkbox input "true"
click at [924, 116] on span at bounding box center [924, 115] width 7 height 7
click at [924, 116] on input "[US_STATE] Other" at bounding box center [924, 114] width 6 height 6
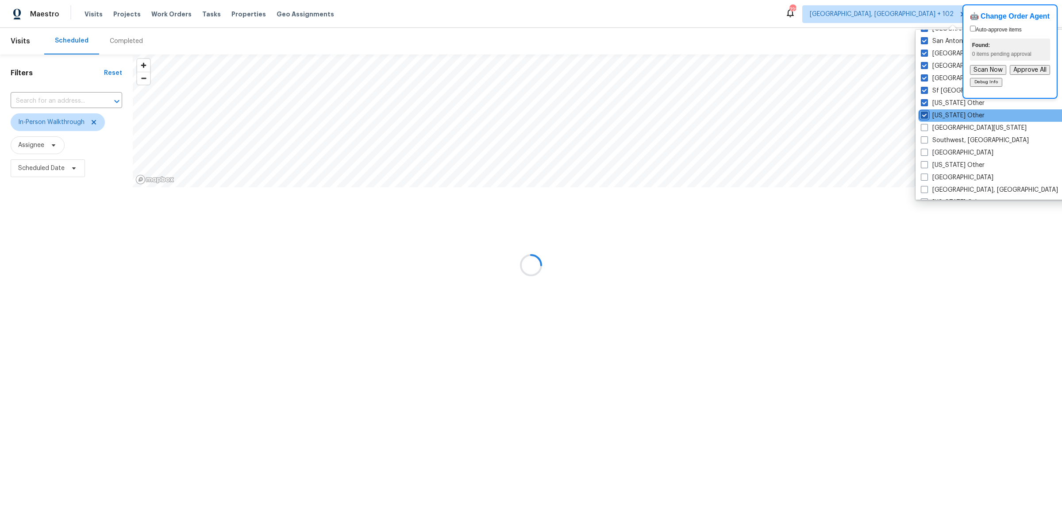
checkbox input "true"
click at [924, 126] on span at bounding box center [924, 127] width 7 height 7
click at [924, 126] on input "[GEOGRAPHIC_DATA][US_STATE]" at bounding box center [924, 126] width 6 height 6
checkbox input "true"
click at [924, 139] on span at bounding box center [924, 139] width 7 height 7
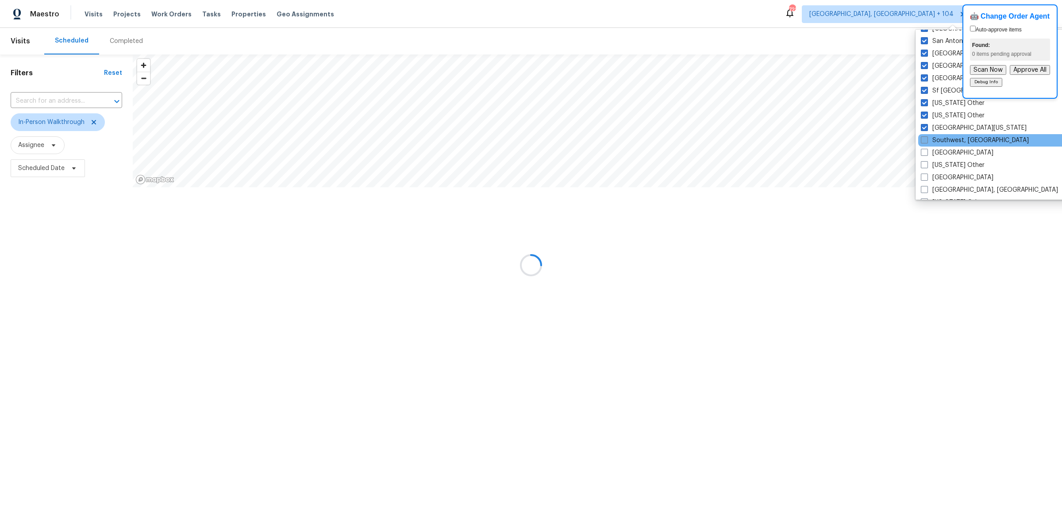
click at [924, 139] on input "Southwest, [GEOGRAPHIC_DATA]" at bounding box center [924, 139] width 6 height 6
checkbox input "true"
click at [924, 149] on span at bounding box center [924, 152] width 7 height 7
click at [924, 149] on input "[GEOGRAPHIC_DATA]" at bounding box center [924, 151] width 6 height 6
checkbox input "true"
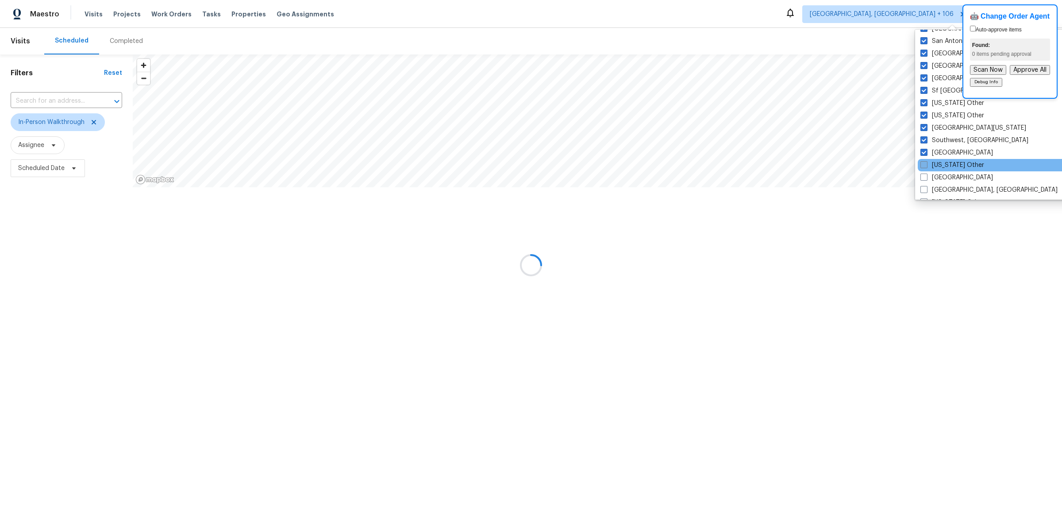
click at [924, 164] on span at bounding box center [923, 164] width 7 height 7
click at [924, 164] on input "[US_STATE] Other" at bounding box center [923, 164] width 6 height 6
checkbox input "true"
click at [925, 175] on span at bounding box center [924, 176] width 7 height 7
click at [925, 175] on input "[GEOGRAPHIC_DATA]" at bounding box center [924, 176] width 6 height 6
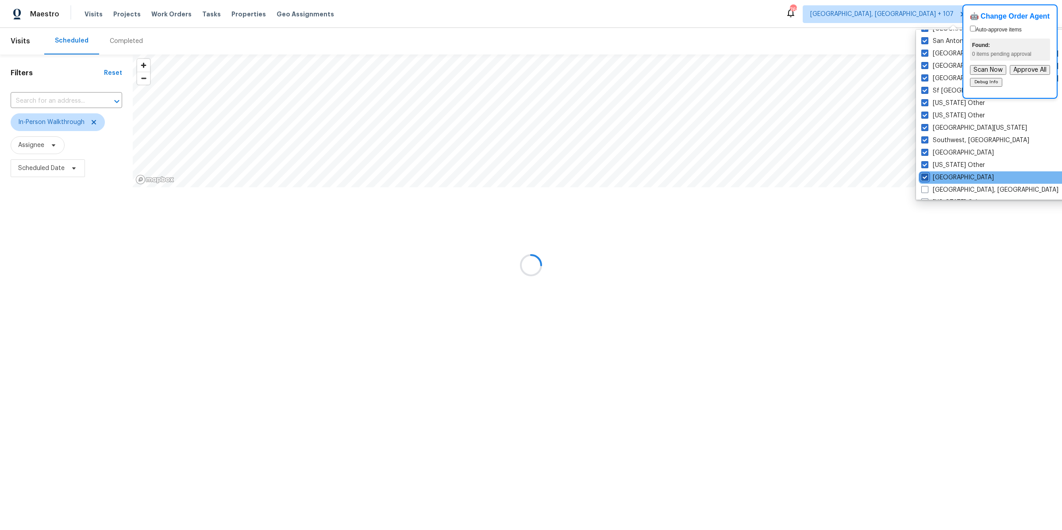
checkbox input "true"
click at [925, 196] on div "[US_STATE] Other" at bounding box center [1007, 202] width 178 height 12
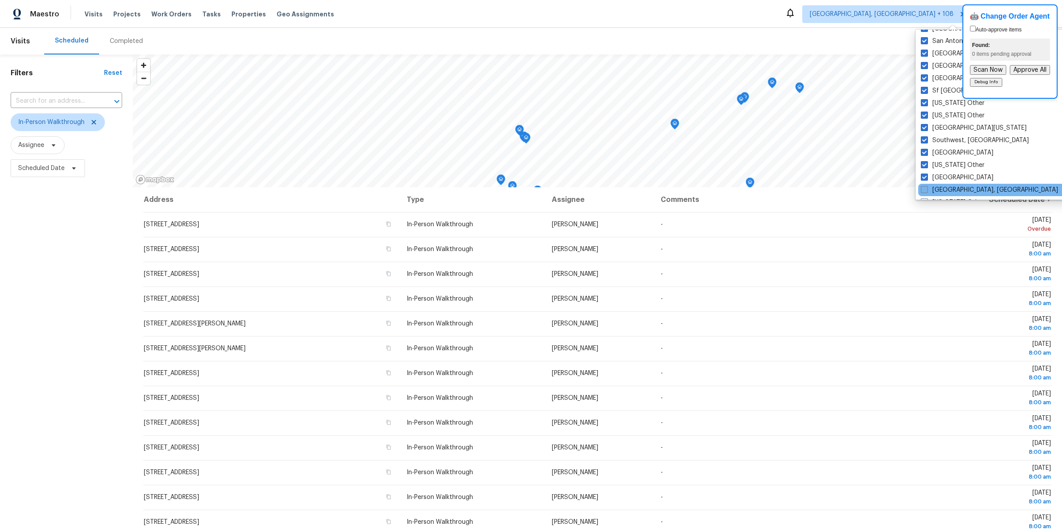
click at [925, 187] on span at bounding box center [924, 189] width 7 height 7
click at [925, 187] on input "[GEOGRAPHIC_DATA], [GEOGRAPHIC_DATA]" at bounding box center [924, 188] width 6 height 6
checkbox input "true"
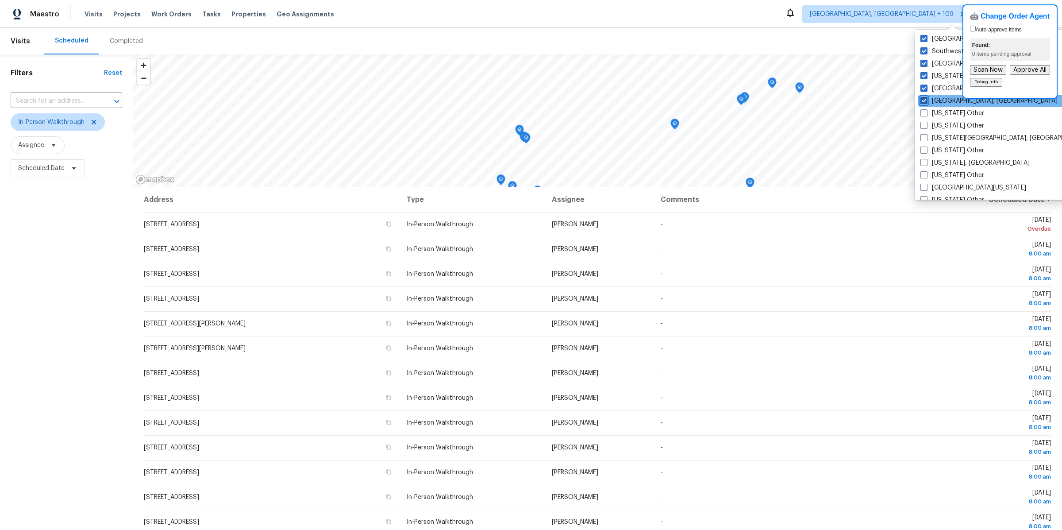
scroll to position [1311, 0]
click at [924, 90] on span at bounding box center [923, 91] width 7 height 7
click at [924, 90] on input "[US_STATE] Other" at bounding box center [923, 90] width 6 height 6
checkbox input "true"
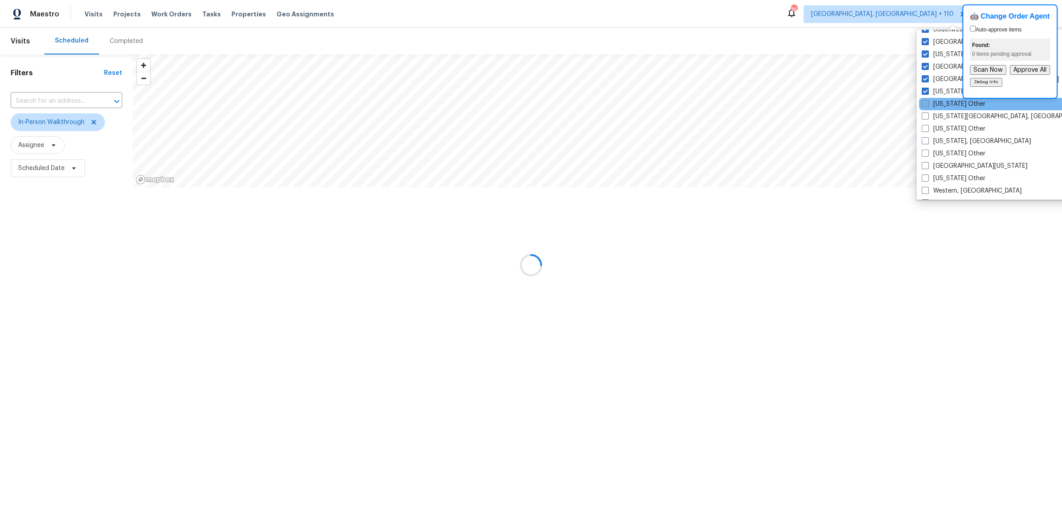
click at [924, 101] on span at bounding box center [925, 103] width 7 height 7
click at [924, 101] on input "[US_STATE] Other" at bounding box center [925, 103] width 6 height 6
checkbox input "true"
click at [924, 112] on span at bounding box center [927, 115] width 7 height 7
click at [924, 112] on input "[US_STATE][GEOGRAPHIC_DATA], [GEOGRAPHIC_DATA]" at bounding box center [927, 115] width 6 height 6
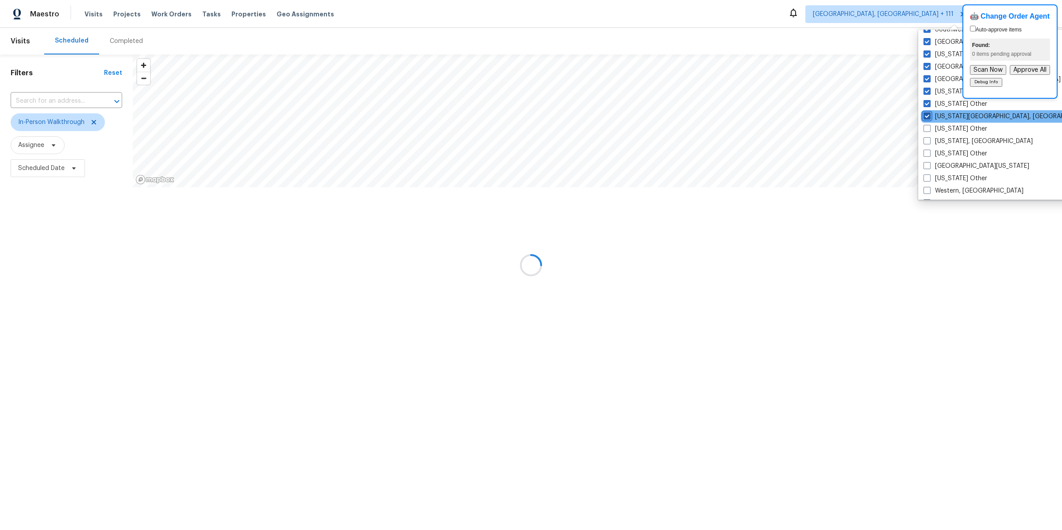
checkbox input "true"
click at [927, 123] on div "[US_STATE] Other" at bounding box center [1009, 129] width 178 height 12
click at [927, 125] on span at bounding box center [926, 128] width 7 height 7
click at [927, 124] on input "[US_STATE] Other" at bounding box center [926, 127] width 6 height 6
checkbox input "true"
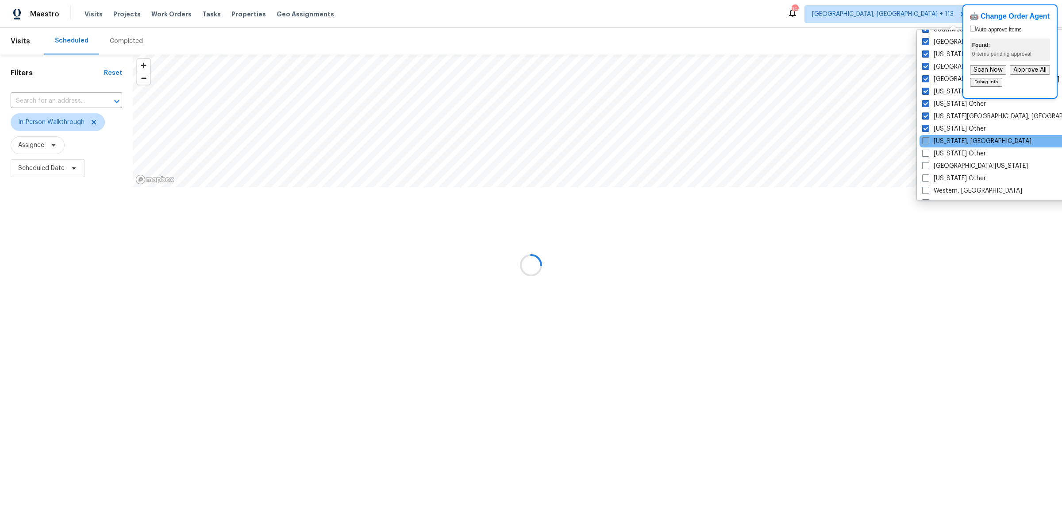
click at [927, 137] on span at bounding box center [925, 140] width 7 height 7
click at [927, 137] on input "[US_STATE], [GEOGRAPHIC_DATA]" at bounding box center [925, 140] width 6 height 6
checkbox input "true"
click at [927, 153] on span at bounding box center [926, 153] width 7 height 7
click at [927, 153] on input "[US_STATE] Other" at bounding box center [926, 152] width 6 height 6
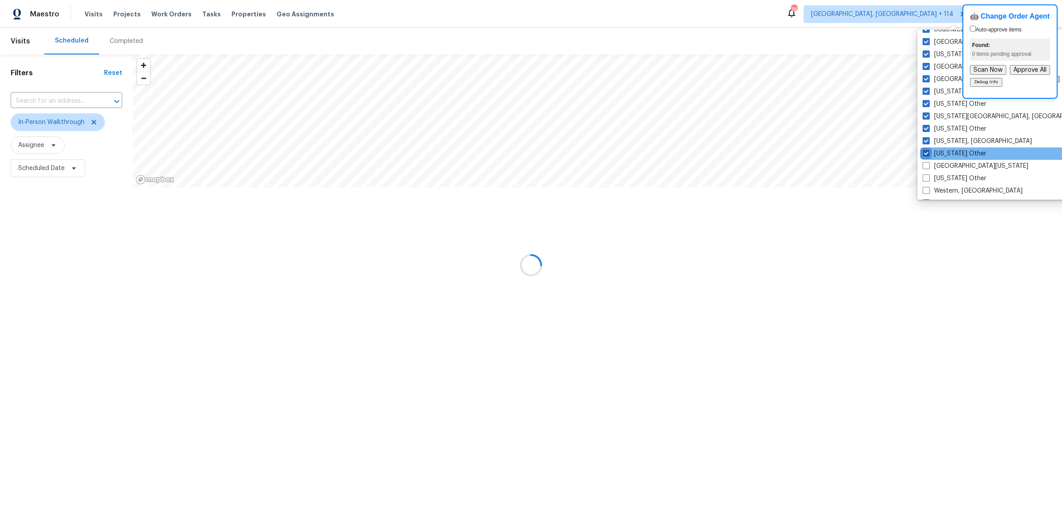
checkbox input "true"
click at [927, 163] on span at bounding box center [926, 165] width 7 height 7
click at [927, 163] on input "[GEOGRAPHIC_DATA][US_STATE]" at bounding box center [926, 165] width 6 height 6
checkbox input "true"
click at [927, 174] on span at bounding box center [925, 177] width 7 height 7
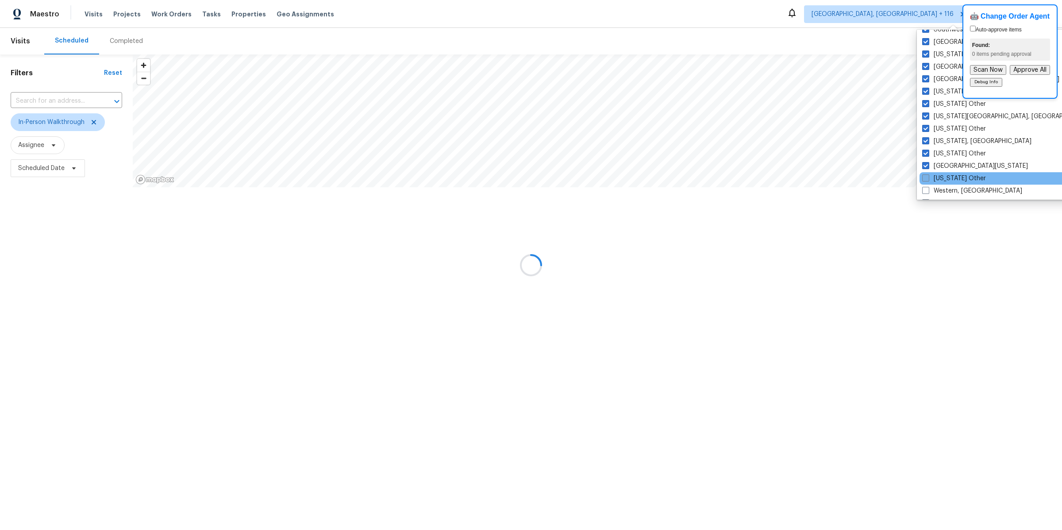
click at [927, 174] on input "[US_STATE] Other" at bounding box center [925, 177] width 6 height 6
checkbox input "true"
click at [927, 187] on span at bounding box center [926, 190] width 7 height 7
click at [927, 186] on input "Western, [GEOGRAPHIC_DATA]" at bounding box center [926, 189] width 6 height 6
checkbox input "true"
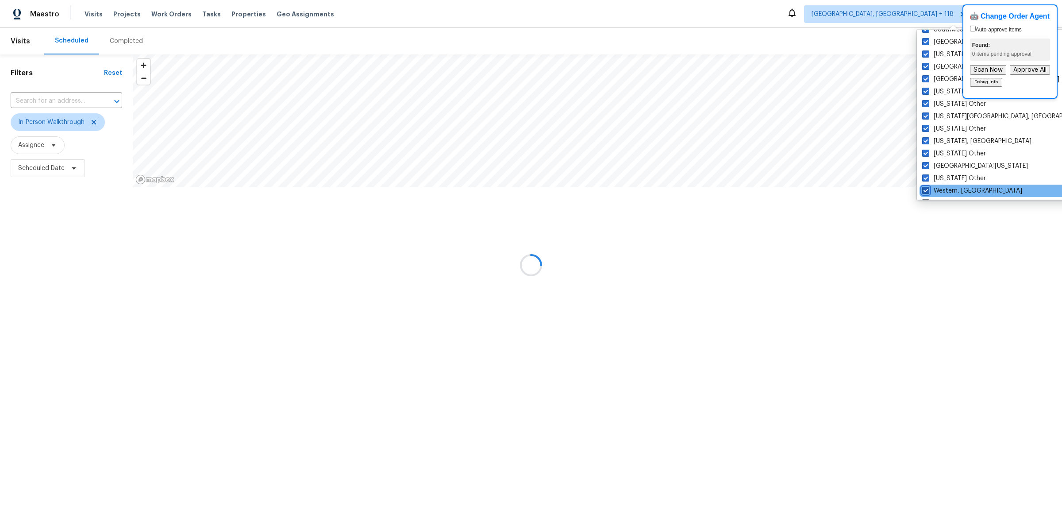
scroll to position [1336, 0]
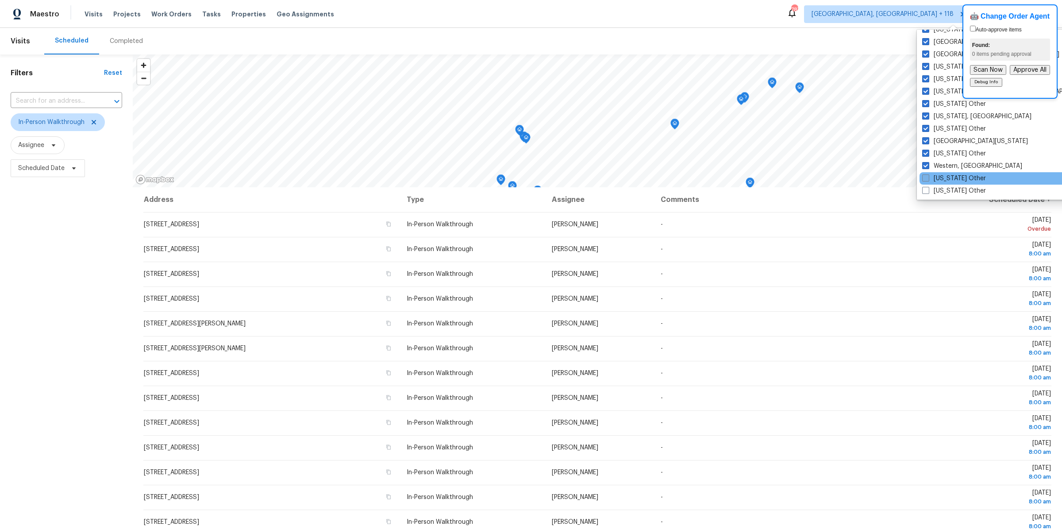
click at [927, 174] on span at bounding box center [925, 177] width 7 height 7
click at [927, 174] on input "[US_STATE] Other" at bounding box center [925, 177] width 6 height 6
checkbox input "true"
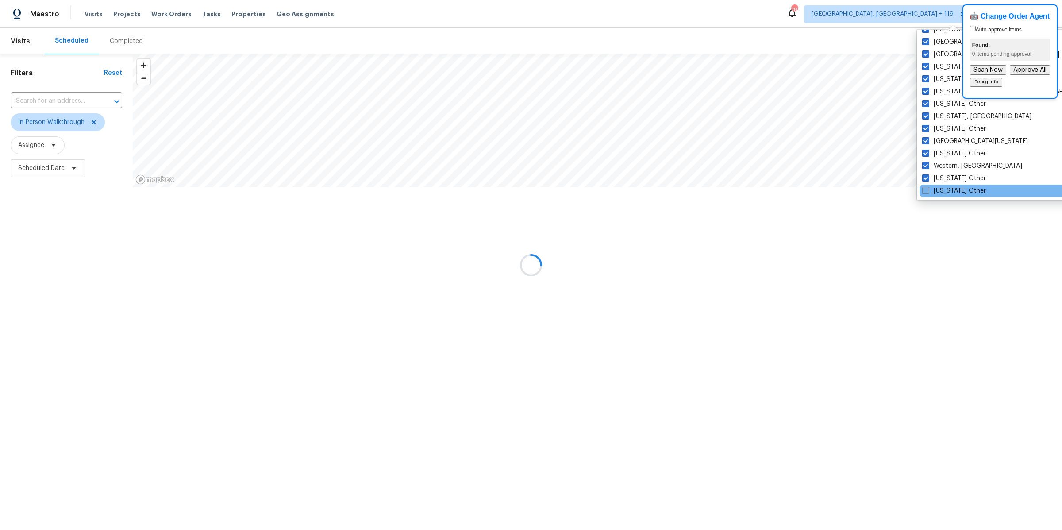
click at [927, 188] on span at bounding box center [925, 190] width 7 height 7
click at [927, 188] on input "[US_STATE] Other" at bounding box center [925, 189] width 6 height 6
checkbox input "true"
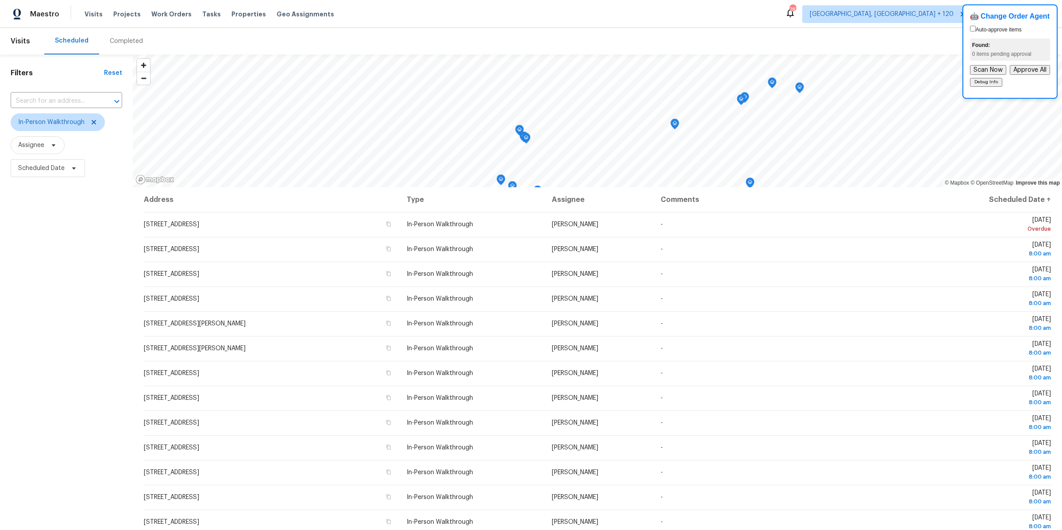
click at [82, 231] on div "Filters Reset ​ In-Person Walkthrough Assignee Scheduled Date" at bounding box center [66, 332] width 133 height 557
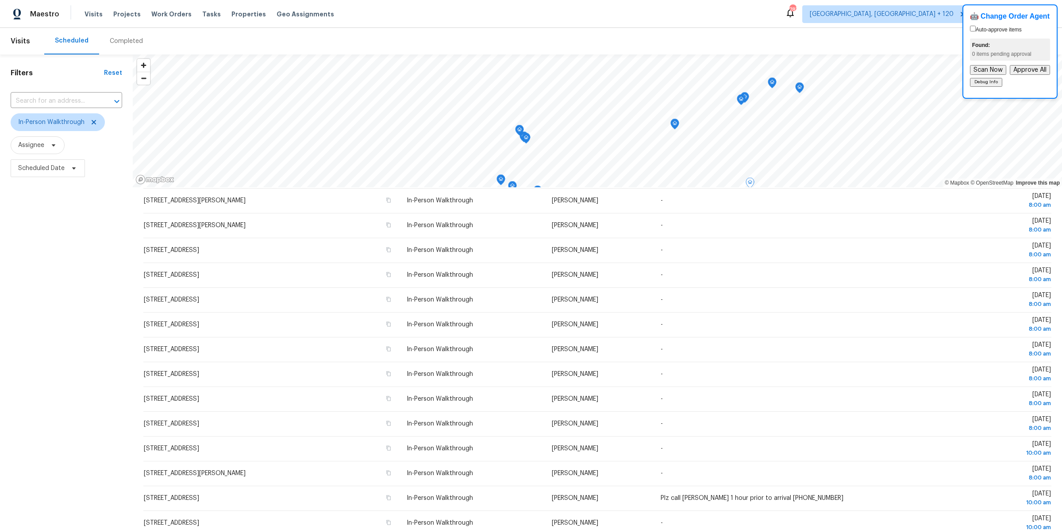
scroll to position [81, 0]
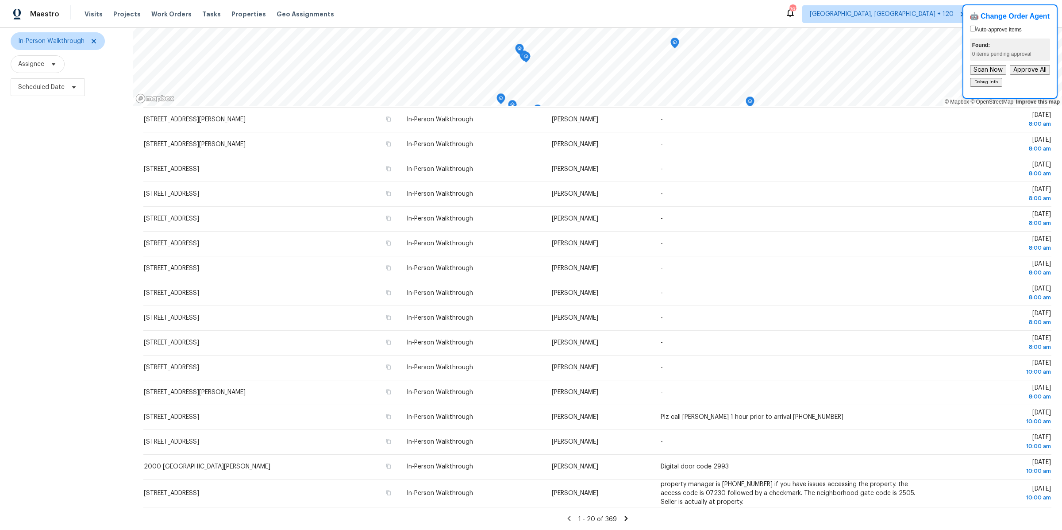
click at [624, 517] on icon at bounding box center [625, 518] width 3 height 5
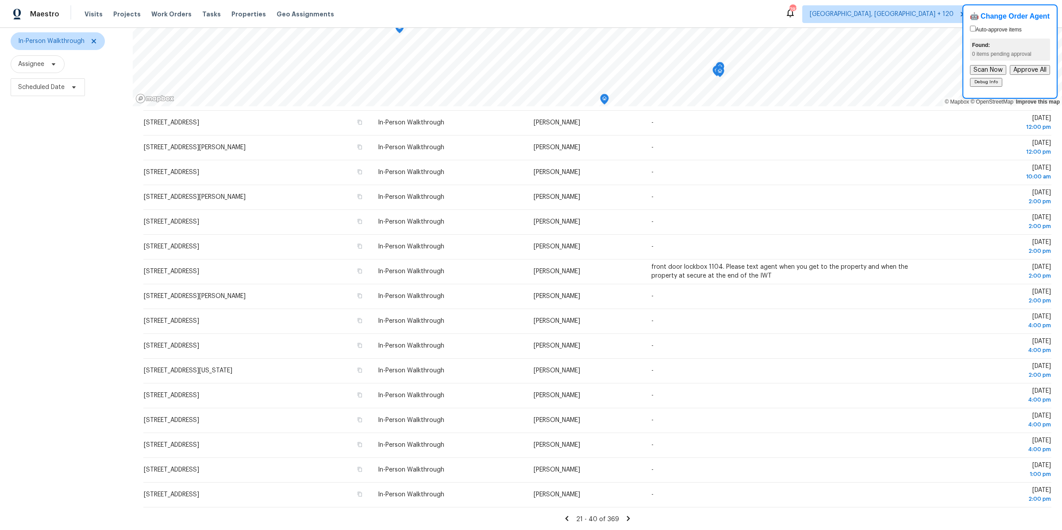
click at [627, 517] on icon at bounding box center [628, 518] width 3 height 5
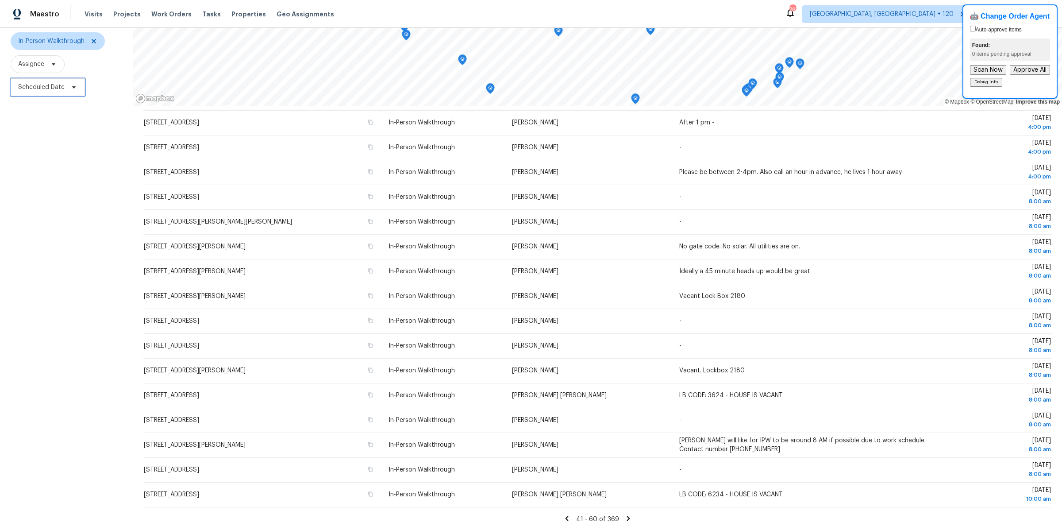
click at [40, 89] on span "Scheduled Date" at bounding box center [41, 87] width 46 height 9
click at [41, 115] on input "text" at bounding box center [59, 117] width 87 height 18
select select "9"
select select "2025"
select select "10"
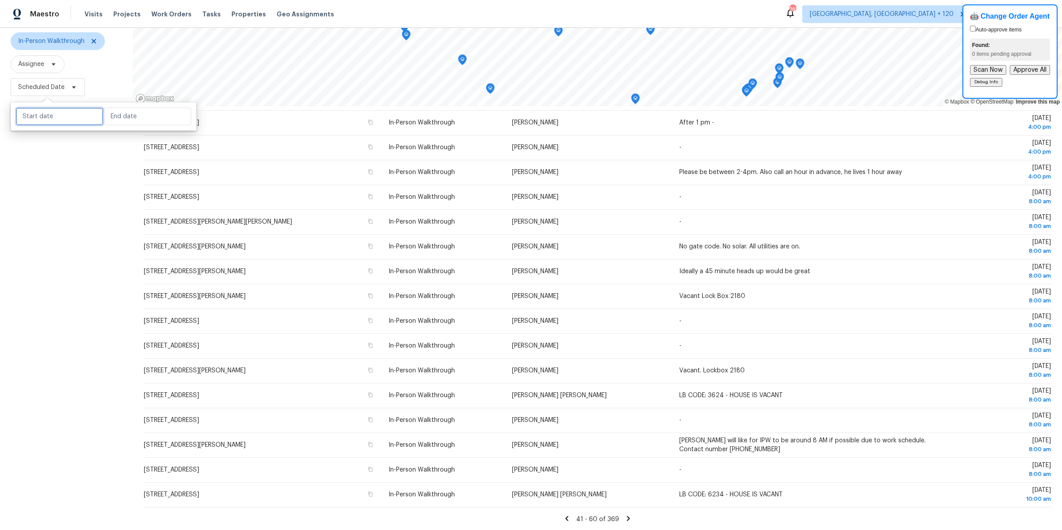
select select "2025"
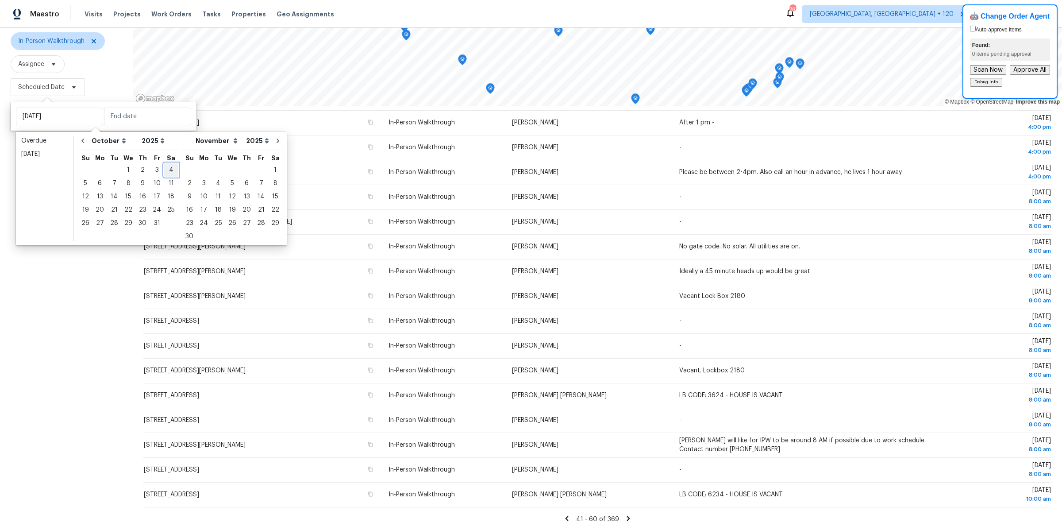
click at [169, 171] on div "4" at bounding box center [171, 170] width 14 height 12
type input "[DATE]"
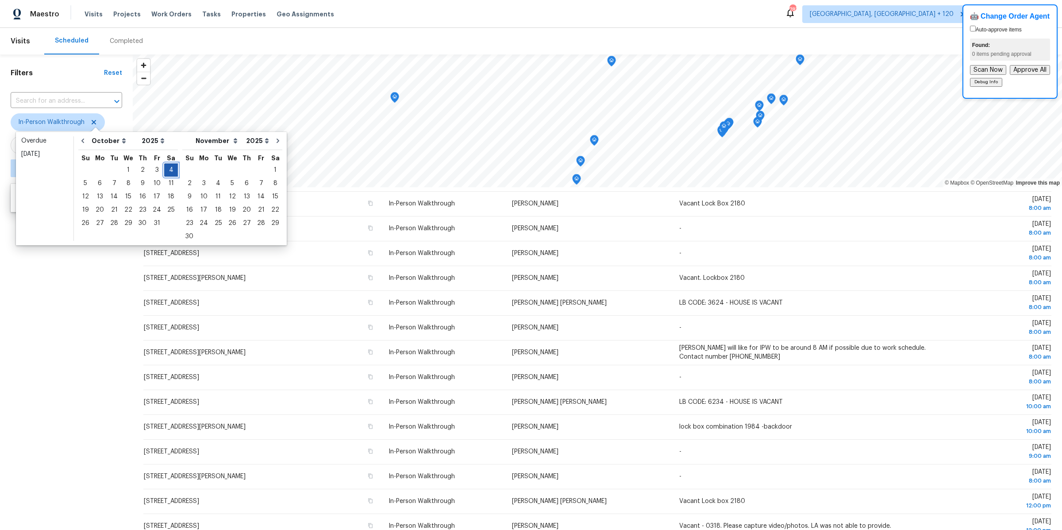
click at [169, 171] on div "4" at bounding box center [171, 170] width 14 height 12
type input "[DATE]"
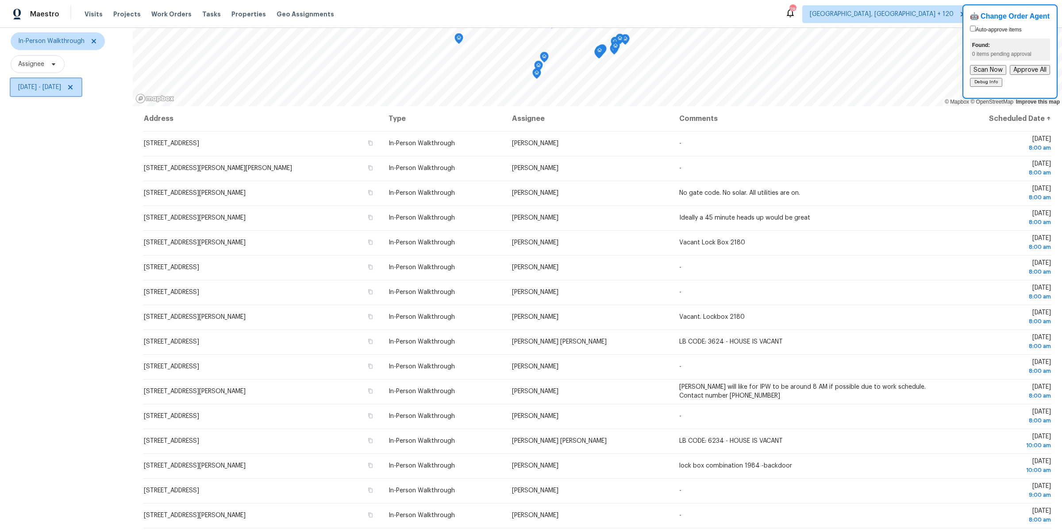
click at [73, 88] on icon at bounding box center [70, 87] width 4 height 4
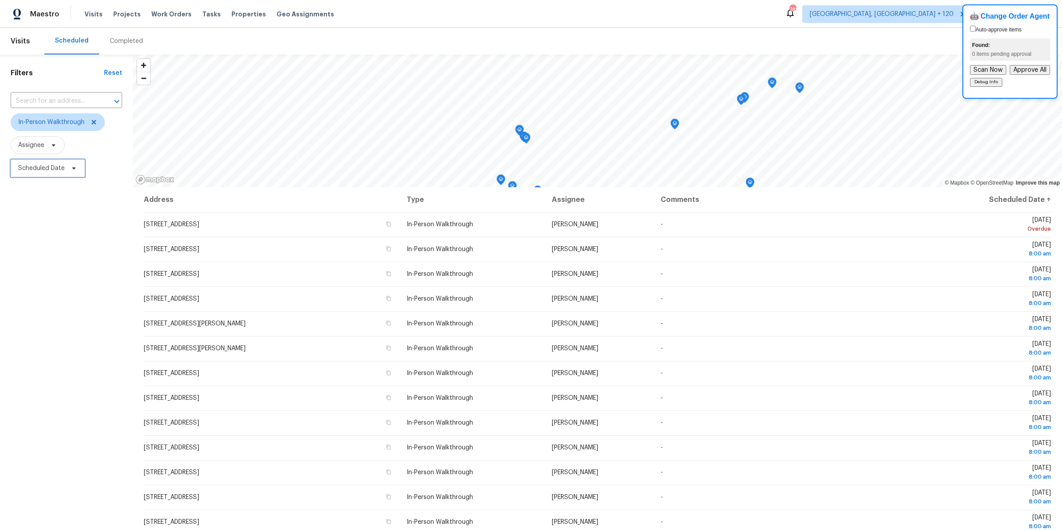
click at [27, 166] on span "Scheduled Date" at bounding box center [41, 168] width 46 height 9
click at [34, 200] on input "text" at bounding box center [59, 198] width 87 height 18
select select "9"
select select "2025"
select select "10"
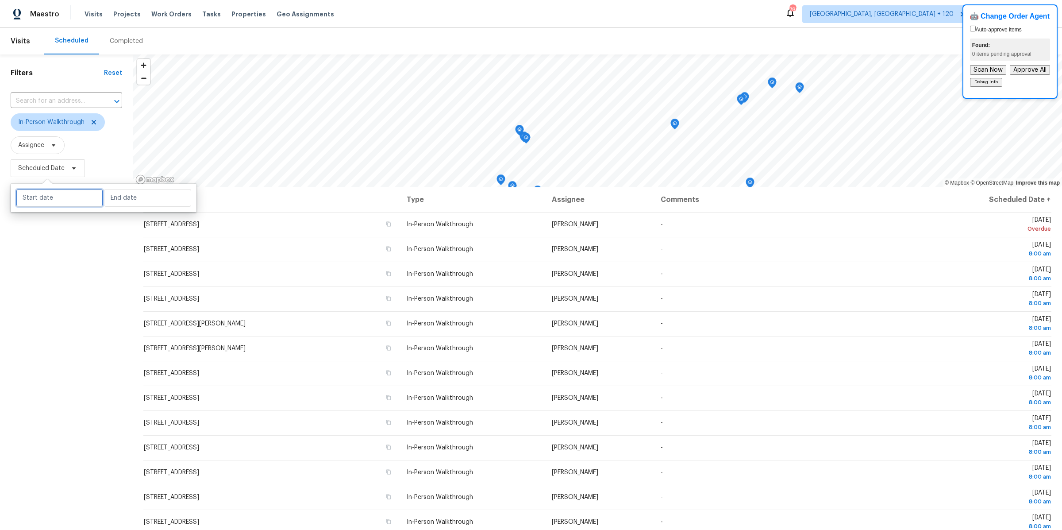
select select "2025"
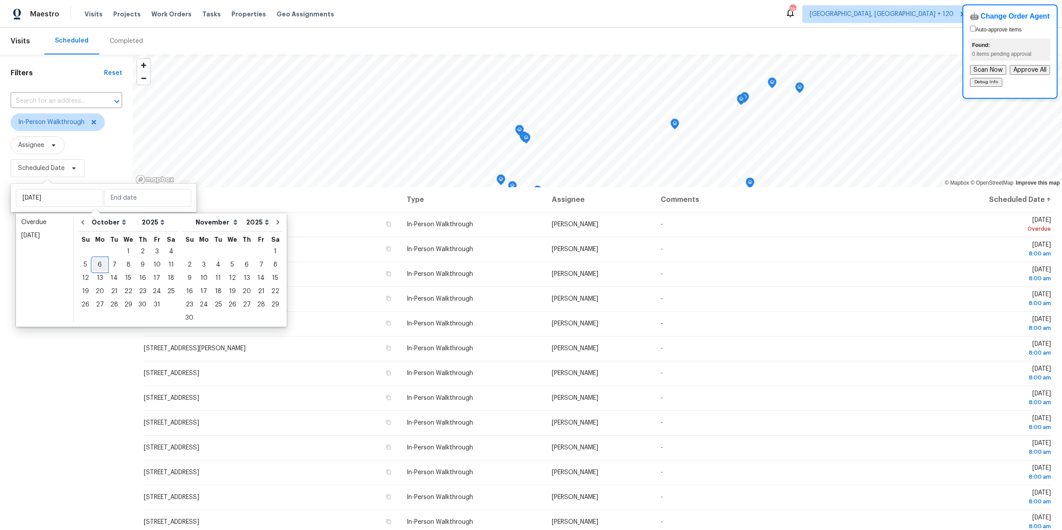
click at [98, 266] on div "6" at bounding box center [99, 264] width 15 height 12
type input "[DATE]"
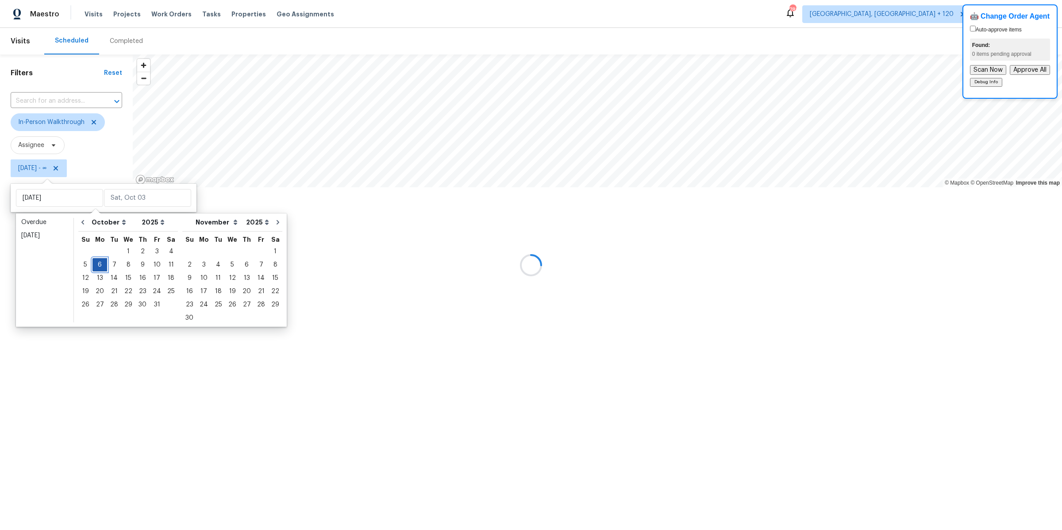
click at [98, 266] on div "6" at bounding box center [99, 264] width 15 height 12
type input "[DATE]"
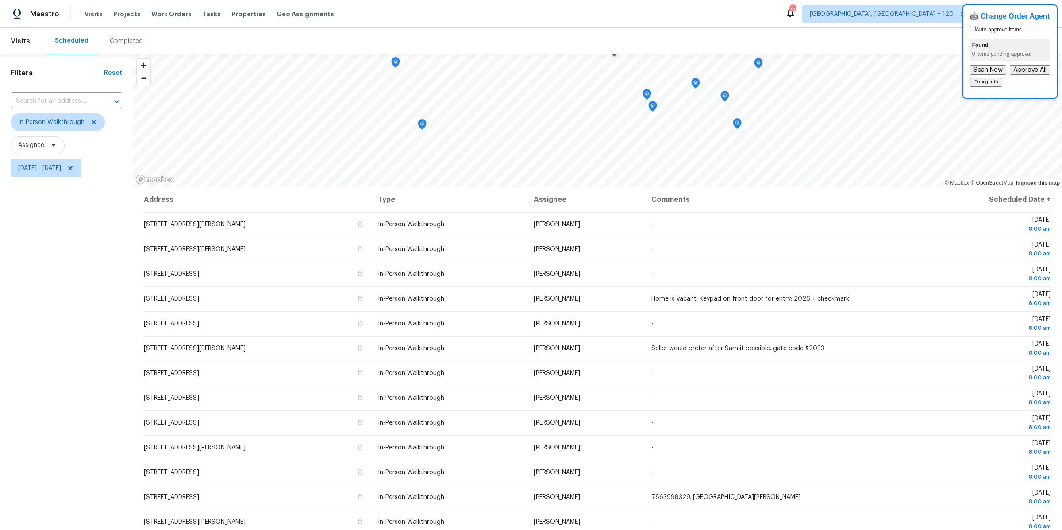
click at [97, 331] on div "Filters Reset ​ In-Person Walkthrough Assignee [DATE] - [DATE]" at bounding box center [66, 332] width 133 height 557
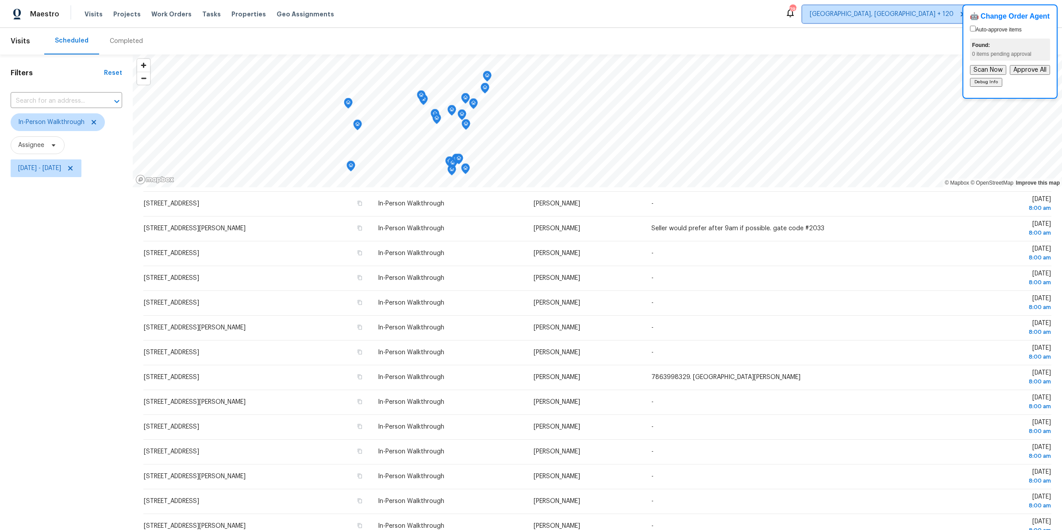
click at [939, 15] on span "[GEOGRAPHIC_DATA], [GEOGRAPHIC_DATA] + 120" at bounding box center [882, 14] width 144 height 9
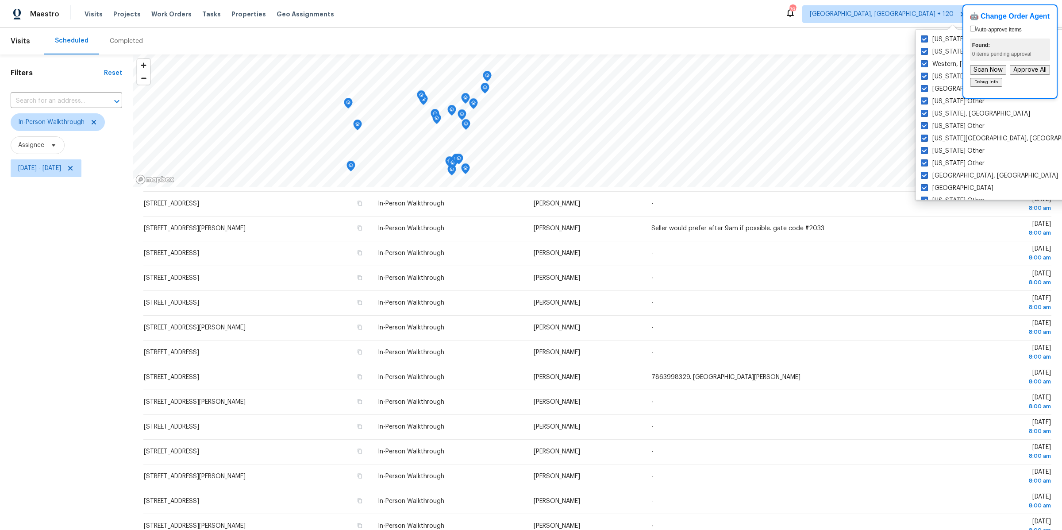
click at [821, 38] on div "Scheduled Completed" at bounding box center [525, 41] width 963 height 27
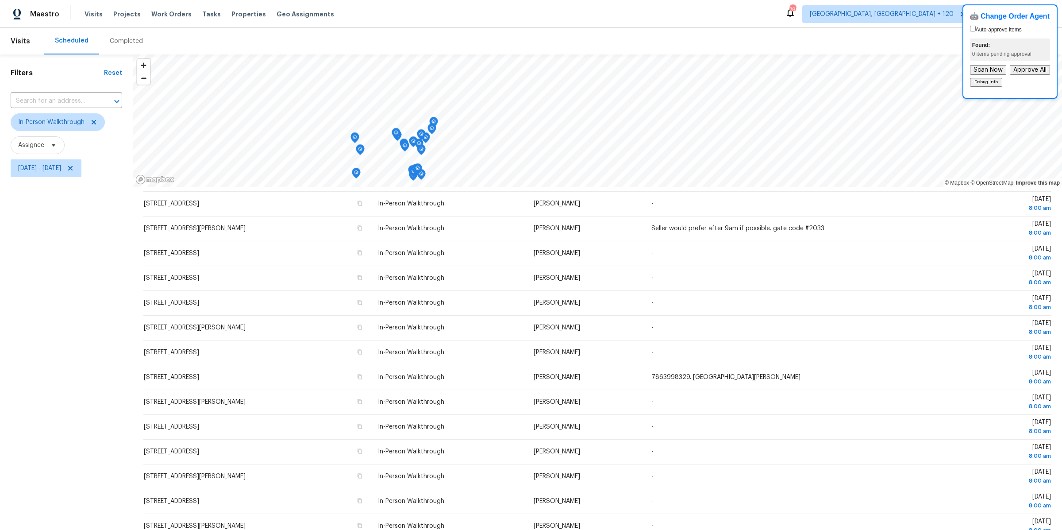
click at [83, 303] on div "Filters Reset ​ In-Person Walkthrough Assignee [DATE] - [DATE]" at bounding box center [66, 332] width 133 height 557
click at [61, 170] on span "[DATE] - [DATE]" at bounding box center [39, 168] width 43 height 9
select select "9"
select select "2025"
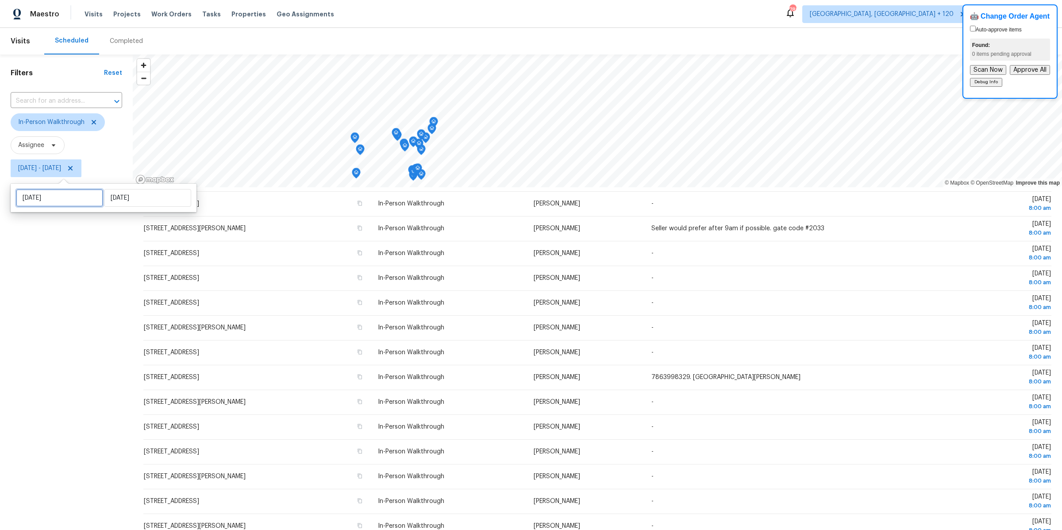
select select "10"
select select "2025"
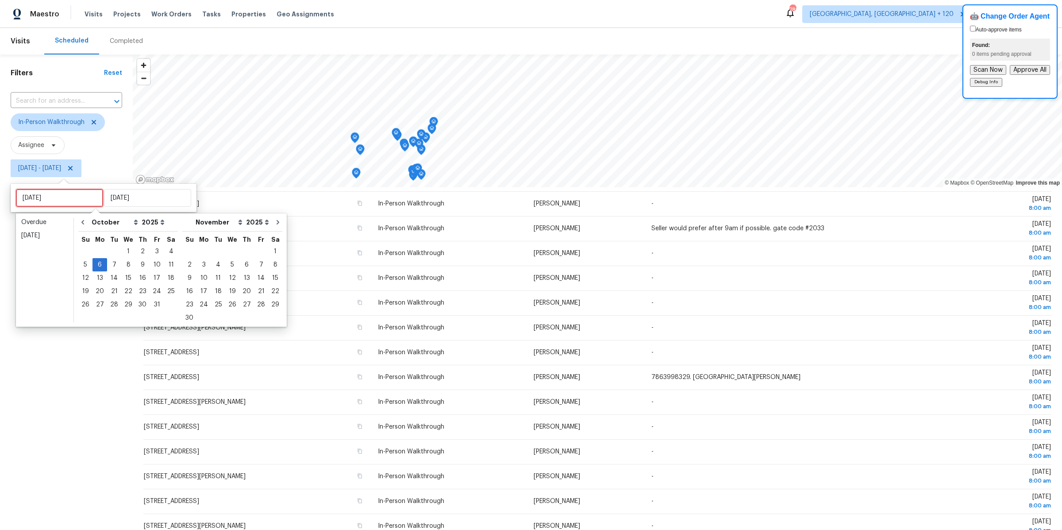
click at [69, 198] on input "[DATE]" at bounding box center [59, 198] width 87 height 18
click at [112, 265] on div "7" at bounding box center [114, 264] width 14 height 12
type input "[DATE]"
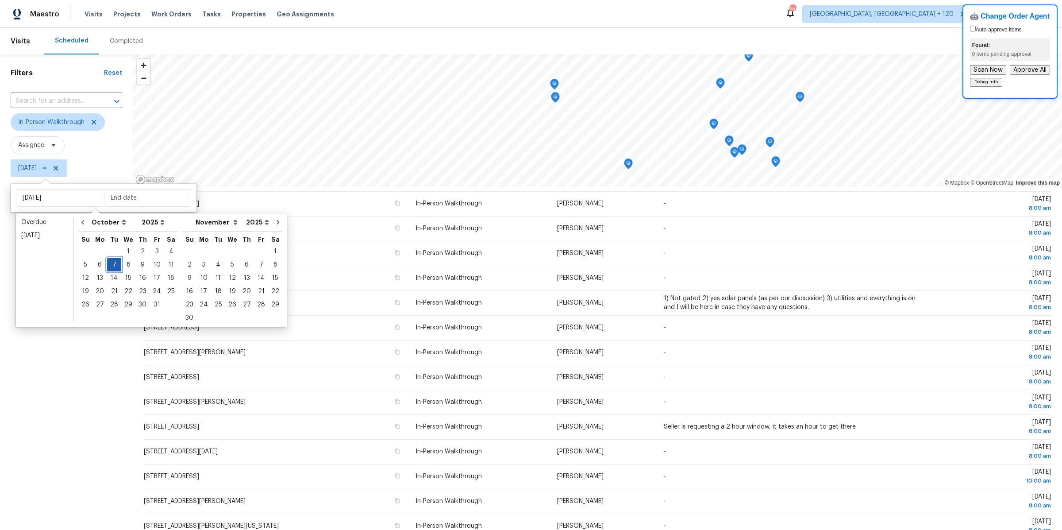
click at [112, 265] on div "7" at bounding box center [114, 264] width 14 height 12
type input "[DATE]"
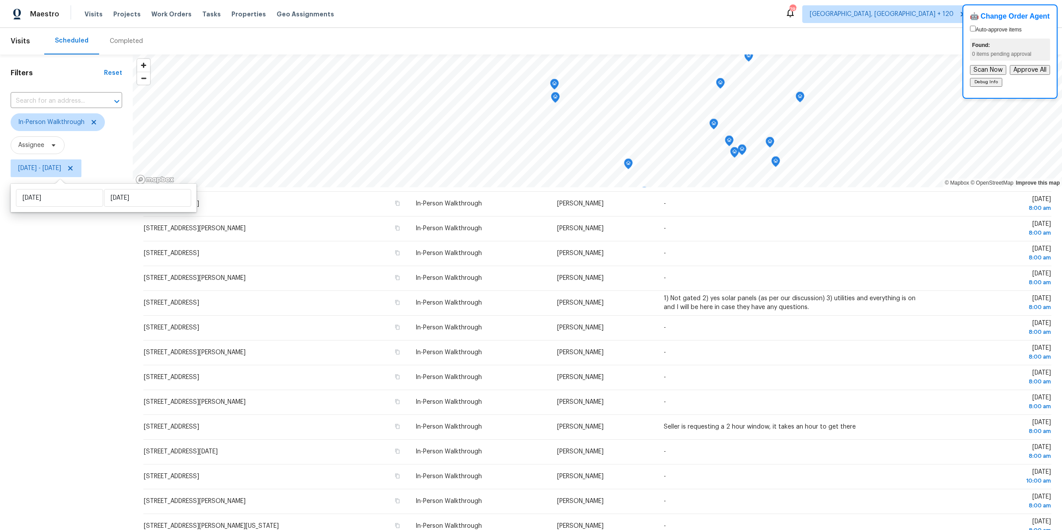
click at [89, 273] on div "Filters Reset ​ In-Person Walkthrough Assignee [DATE] - [DATE]" at bounding box center [66, 332] width 133 height 557
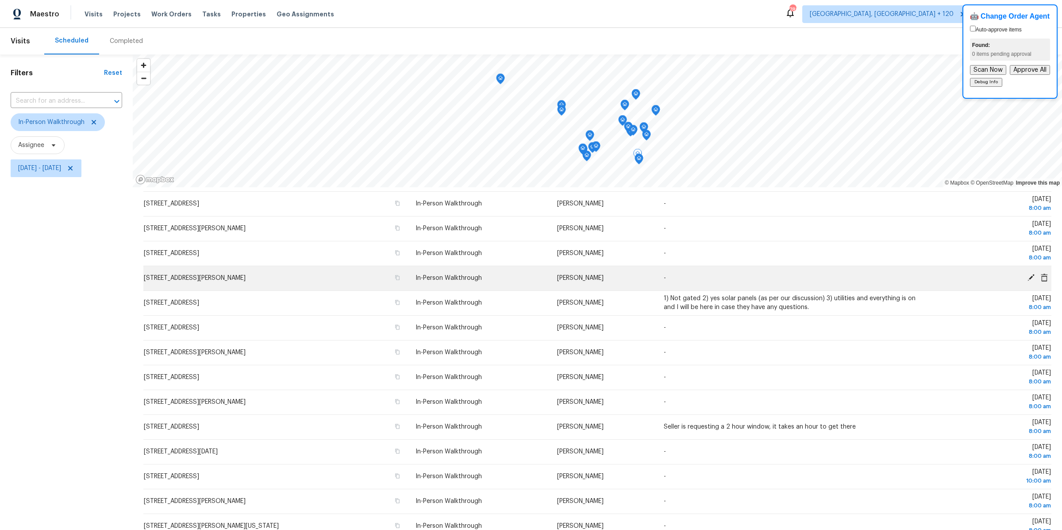
scroll to position [81, 0]
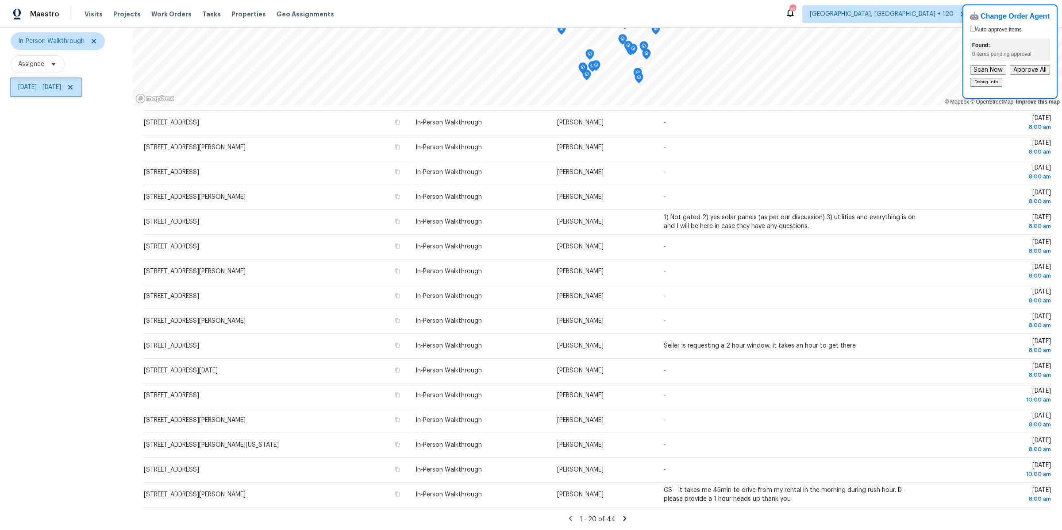
click at [74, 87] on icon at bounding box center [70, 87] width 7 height 7
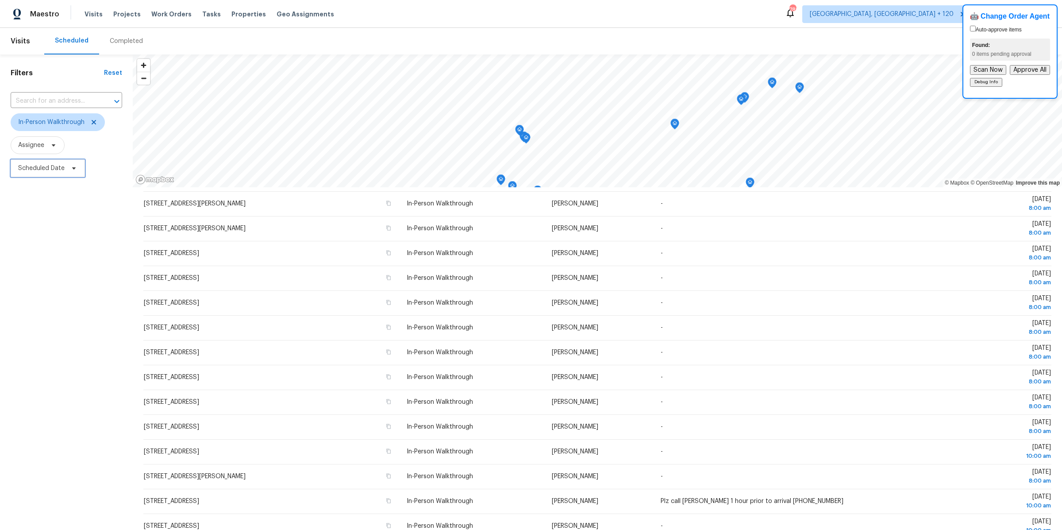
click at [29, 165] on span "Scheduled Date" at bounding box center [41, 168] width 46 height 9
select select "9"
select select "2025"
select select "10"
select select "2025"
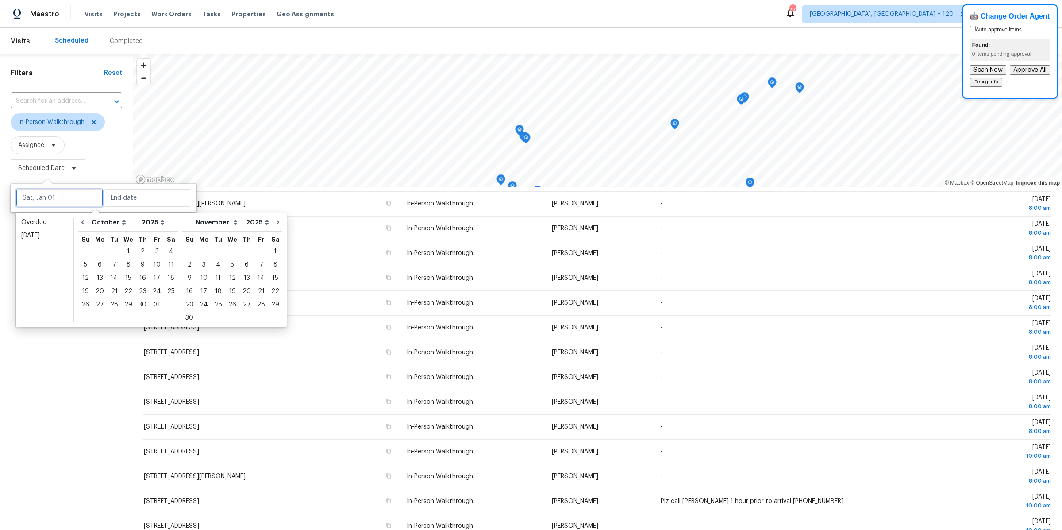
click at [73, 194] on input "text" at bounding box center [59, 198] width 87 height 18
click at [164, 252] on div "4" at bounding box center [171, 251] width 14 height 12
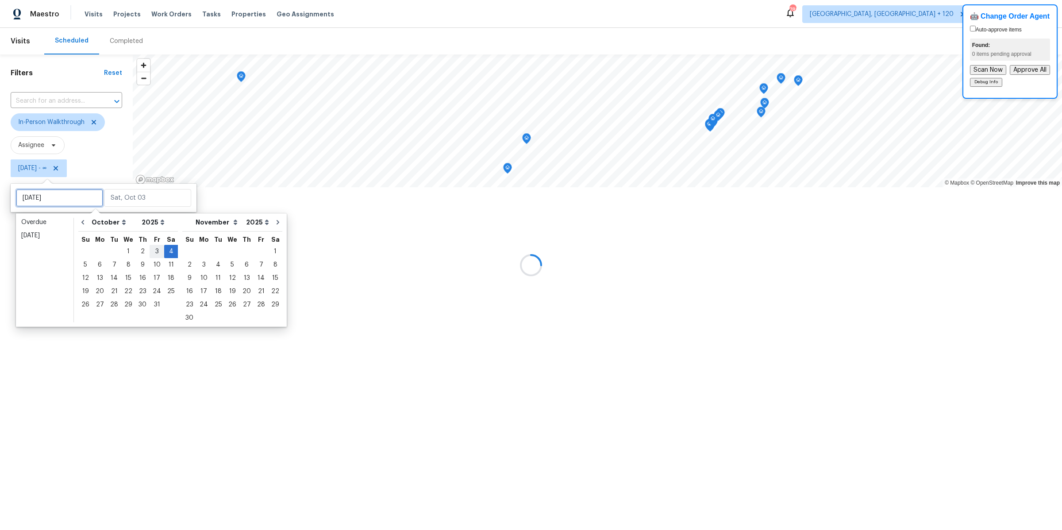
type input "[DATE]"
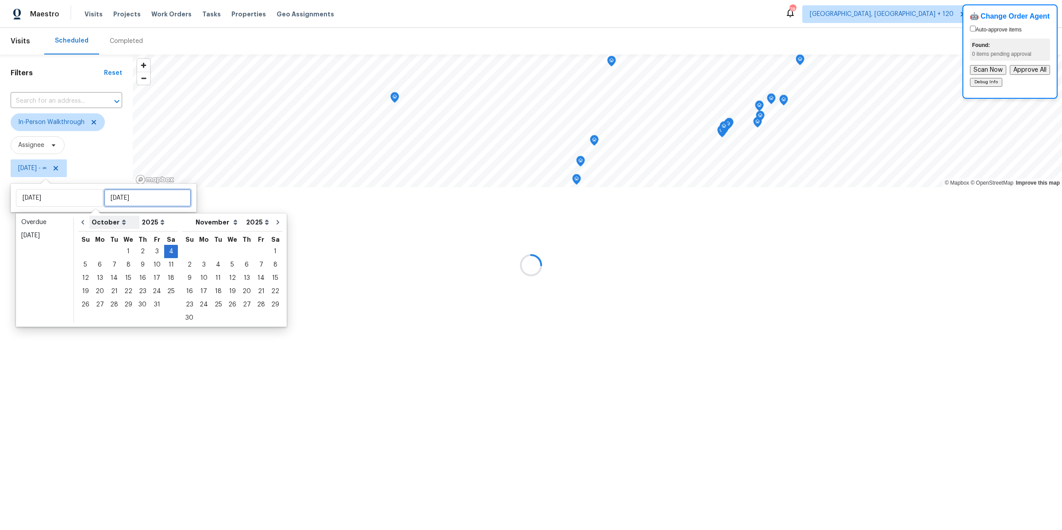
type input "[DATE]"
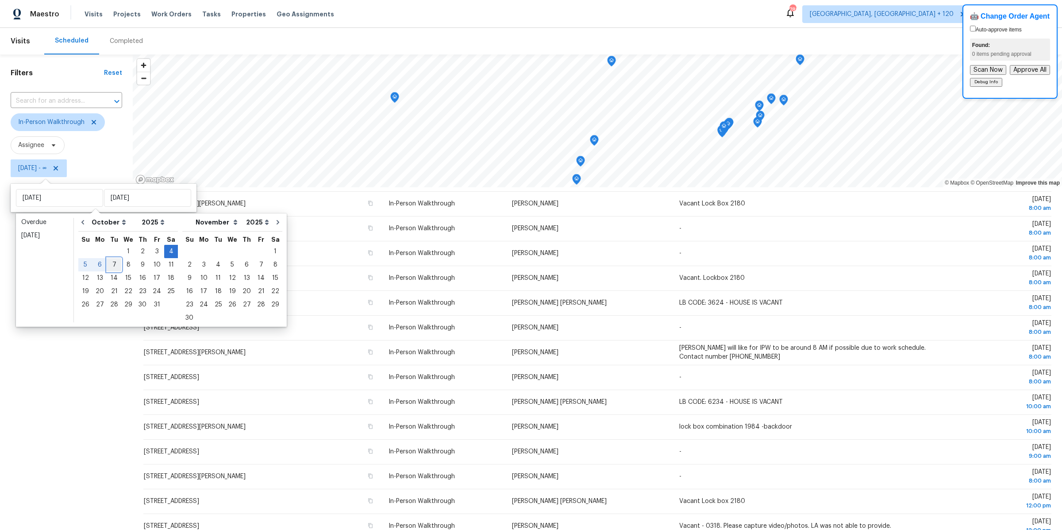
click at [112, 266] on div "7" at bounding box center [114, 264] width 14 height 12
type input "[DATE]"
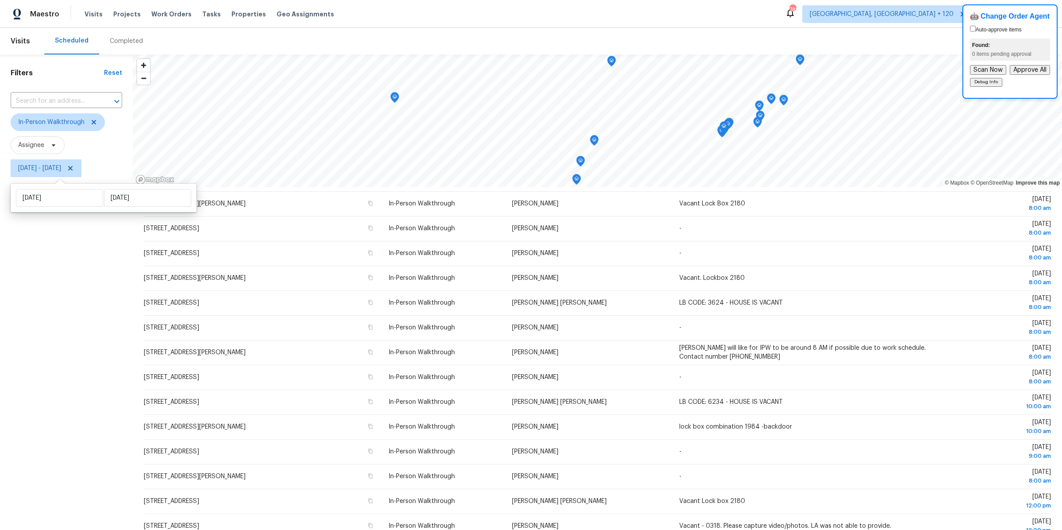
click at [93, 303] on div "Filters Reset ​ In-Person Walkthrough Assignee [DATE] - [DATE]" at bounding box center [66, 332] width 133 height 557
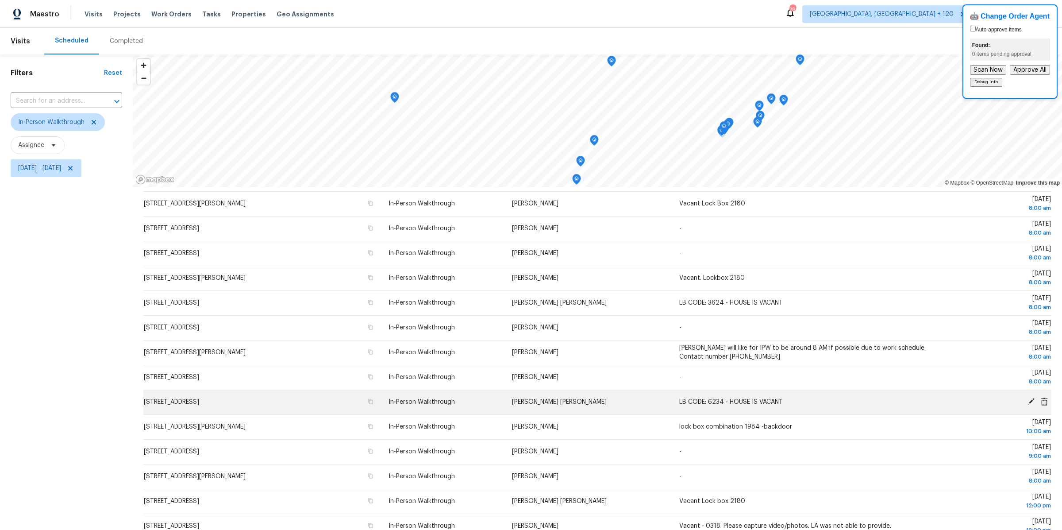
scroll to position [81, 0]
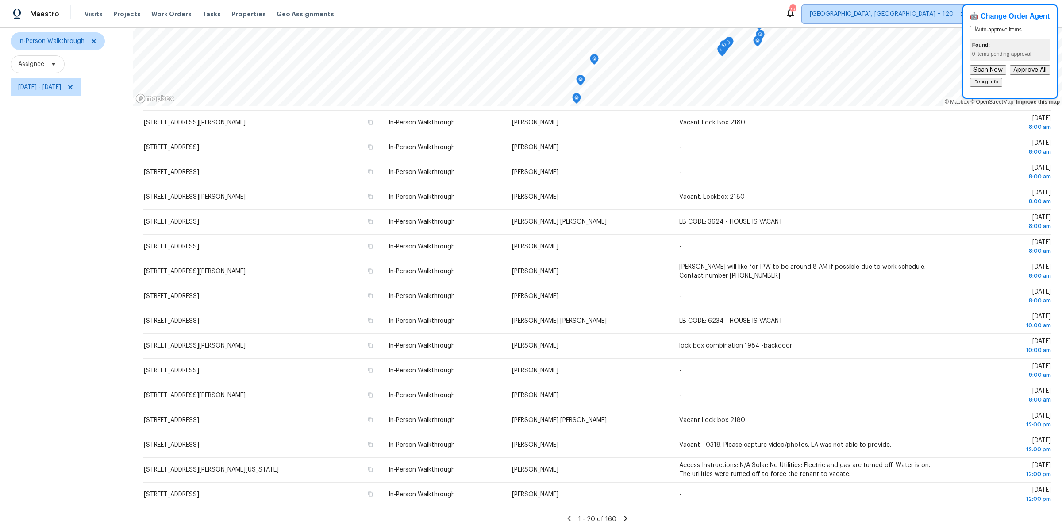
click at [925, 11] on span "[GEOGRAPHIC_DATA], [GEOGRAPHIC_DATA] + 120" at bounding box center [882, 14] width 144 height 9
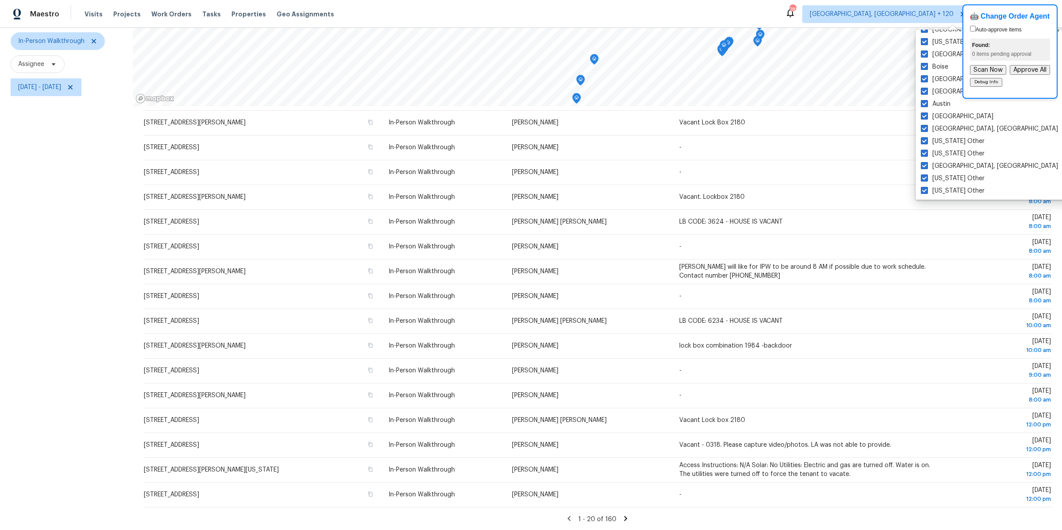
scroll to position [0, 0]
click at [73, 216] on div "Filters Reset ​ In-Person Walkthrough Assignee [DATE] - [DATE]" at bounding box center [66, 251] width 133 height 557
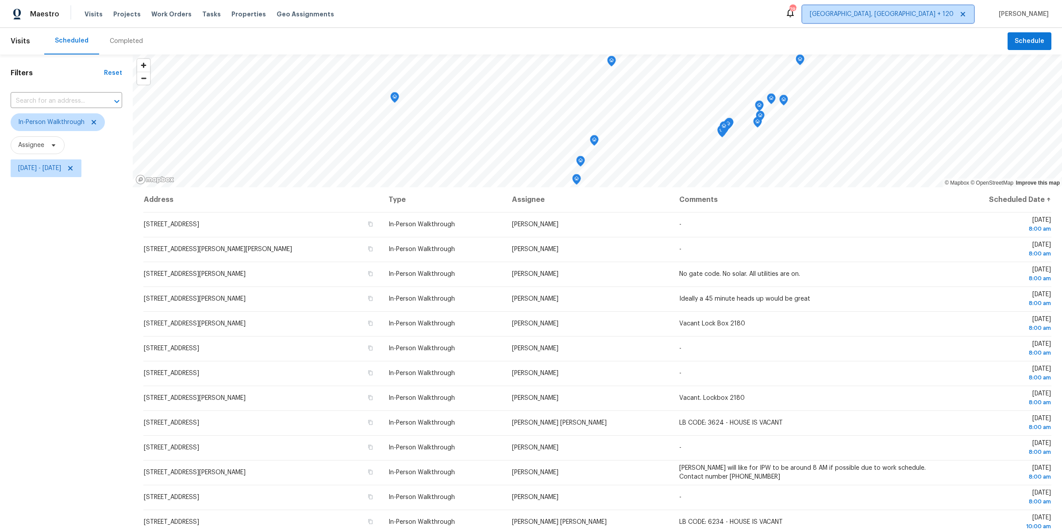
click at [966, 13] on icon at bounding box center [962, 14] width 7 height 7
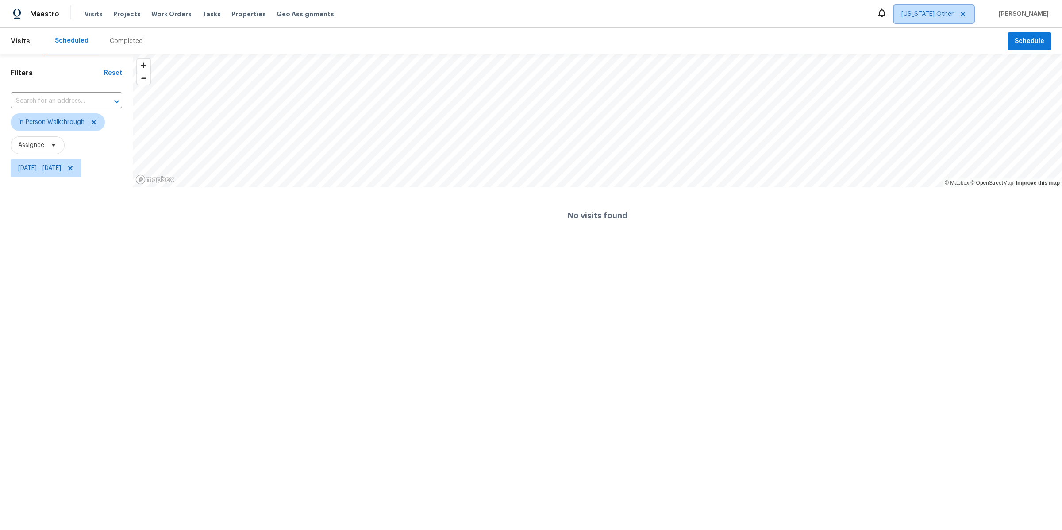
click at [954, 11] on span "[US_STATE] Other" at bounding box center [927, 14] width 52 height 9
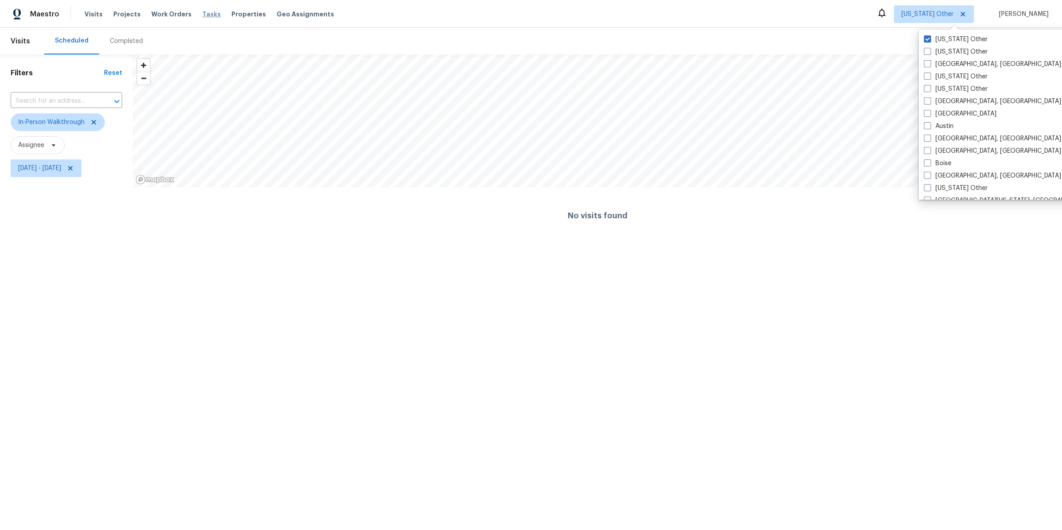
click at [202, 15] on span "Tasks" at bounding box center [211, 14] width 19 height 6
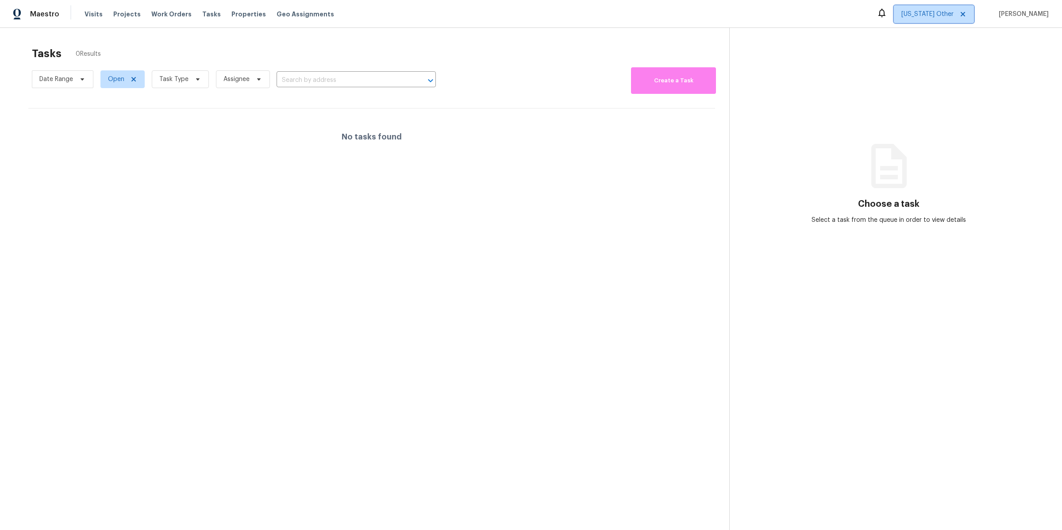
click at [945, 14] on span "[US_STATE] Other" at bounding box center [927, 14] width 52 height 9
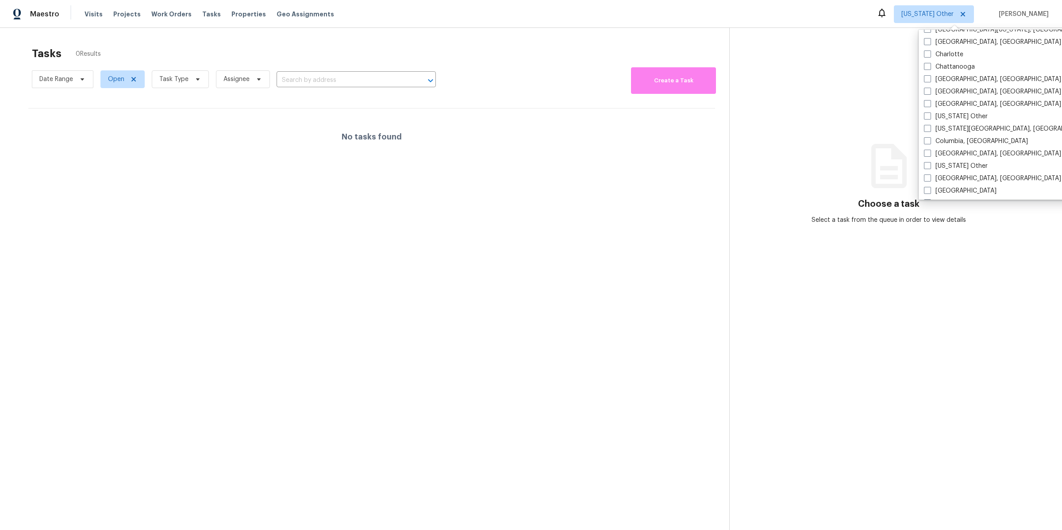
scroll to position [174, 0]
click at [932, 100] on label "[GEOGRAPHIC_DATA], [GEOGRAPHIC_DATA]" at bounding box center [992, 100] width 137 height 9
click at [930, 100] on input "[GEOGRAPHIC_DATA], [GEOGRAPHIC_DATA]" at bounding box center [927, 99] width 6 height 6
checkbox input "true"
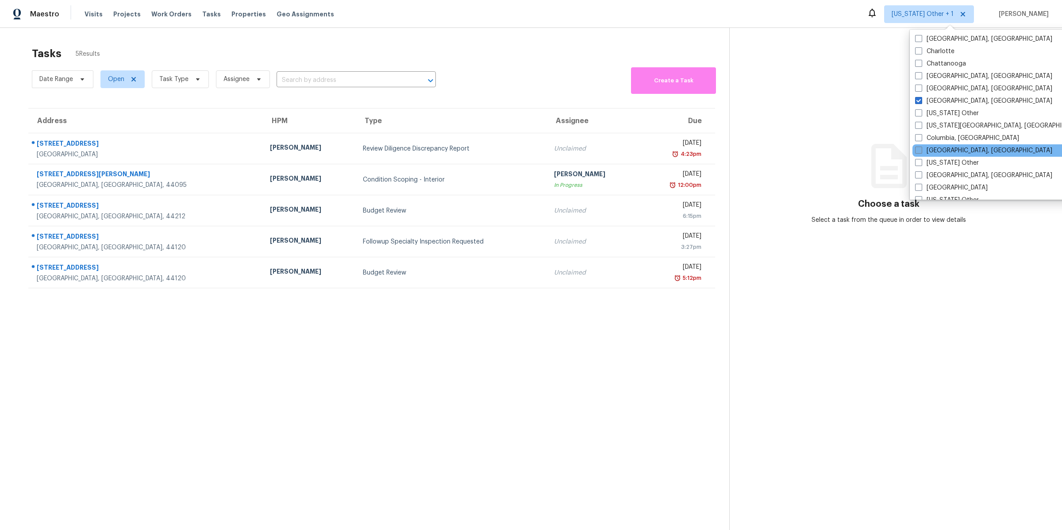
click at [925, 150] on label "[GEOGRAPHIC_DATA], [GEOGRAPHIC_DATA]" at bounding box center [983, 150] width 137 height 9
click at [921, 150] on input "[GEOGRAPHIC_DATA], [GEOGRAPHIC_DATA]" at bounding box center [918, 149] width 6 height 6
checkbox input "true"
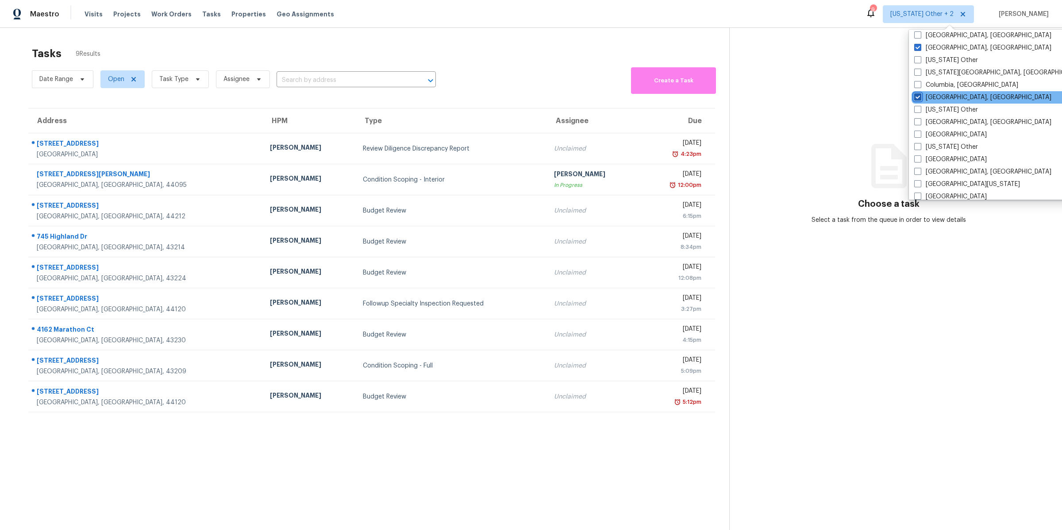
scroll to position [232, 0]
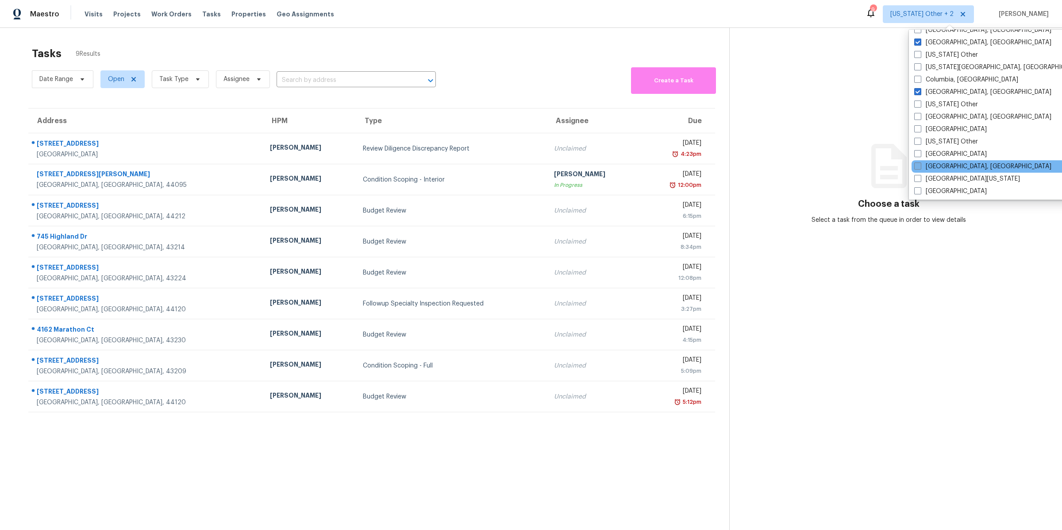
click at [919, 164] on span at bounding box center [917, 165] width 7 height 7
click at [919, 164] on input "[GEOGRAPHIC_DATA], [GEOGRAPHIC_DATA]" at bounding box center [917, 165] width 6 height 6
checkbox input "true"
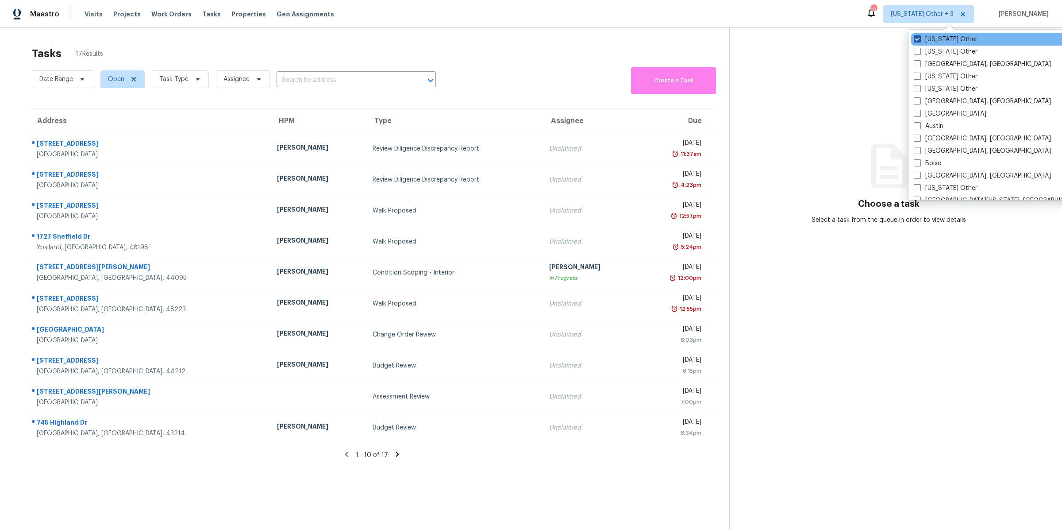
click at [916, 38] on span at bounding box center [917, 38] width 7 height 7
click at [916, 38] on input "[US_STATE] Other" at bounding box center [917, 38] width 6 height 6
checkbox input "false"
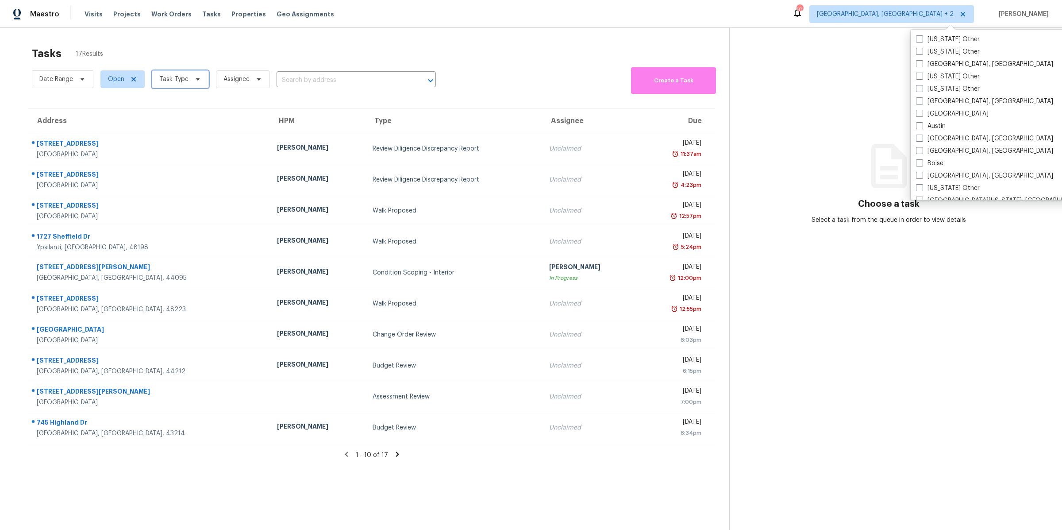
click at [171, 84] on span "Task Type" at bounding box center [180, 79] width 57 height 18
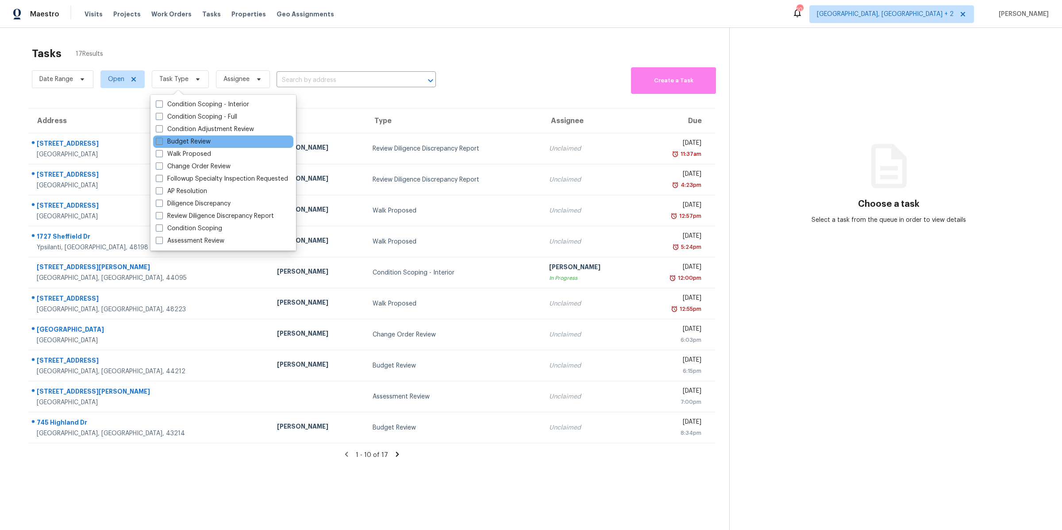
click at [156, 139] on span at bounding box center [159, 141] width 7 height 7
click at [156, 139] on input "Budget Review" at bounding box center [159, 140] width 6 height 6
checkbox input "true"
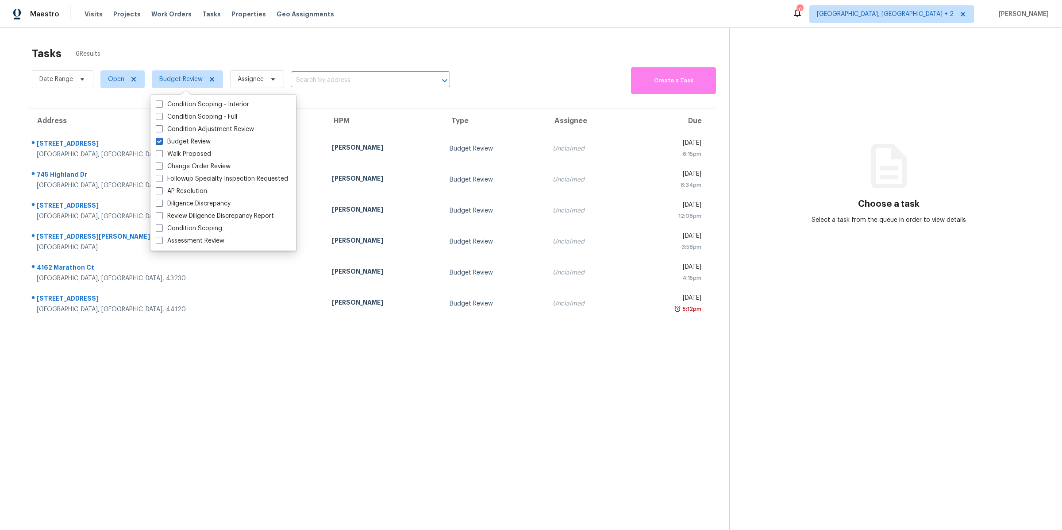
click at [527, 88] on div "Date Range Open Budget Review Assignee ​ Create a Task" at bounding box center [380, 79] width 697 height 29
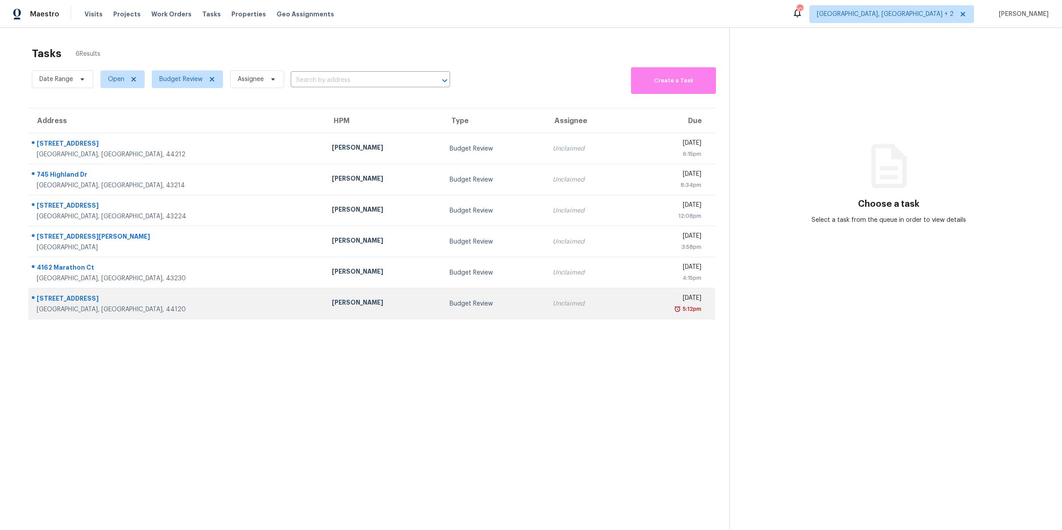
click at [635, 297] on div "[DATE]" at bounding box center [668, 298] width 66 height 11
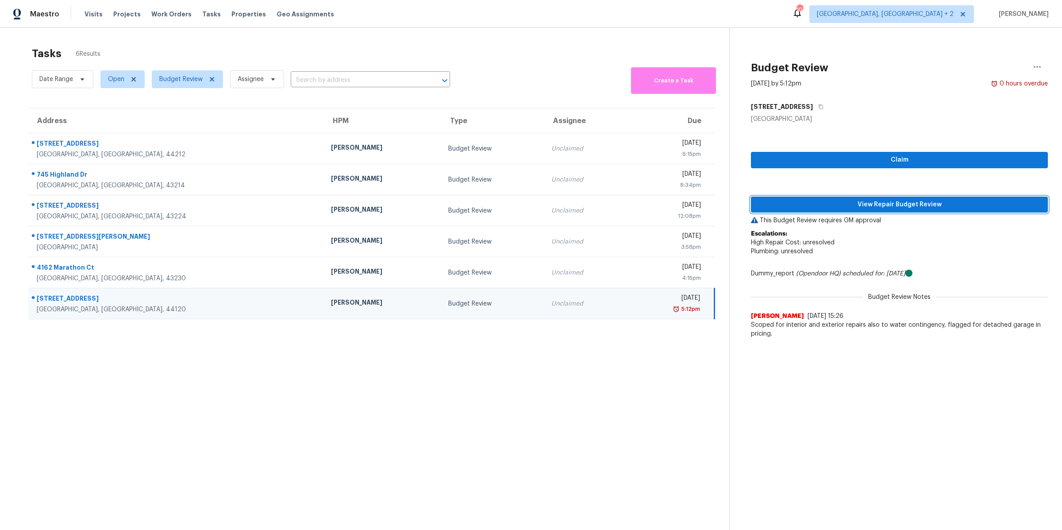
click at [821, 205] on span "View Repair Budget Review" at bounding box center [899, 204] width 283 height 11
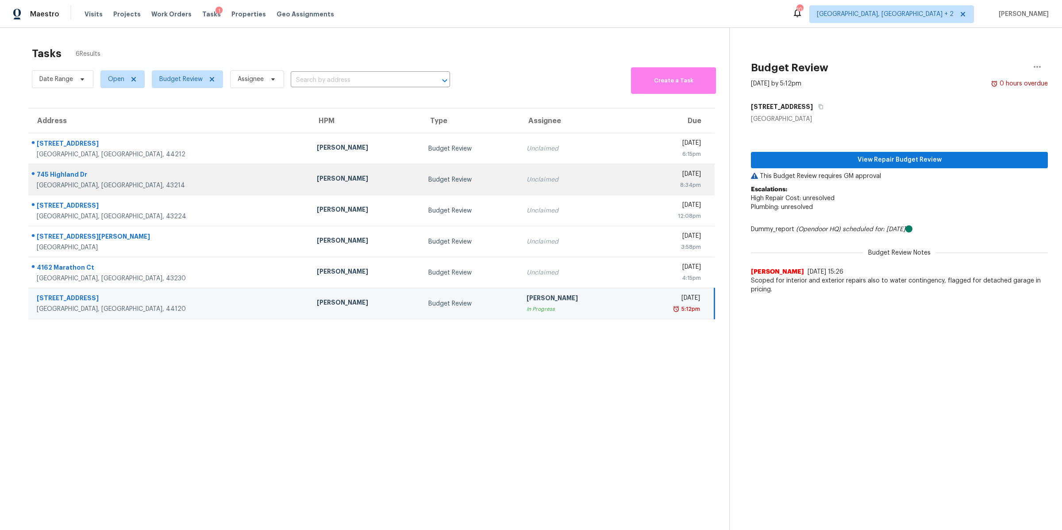
click at [638, 187] on div "8:34pm" at bounding box center [669, 185] width 62 height 9
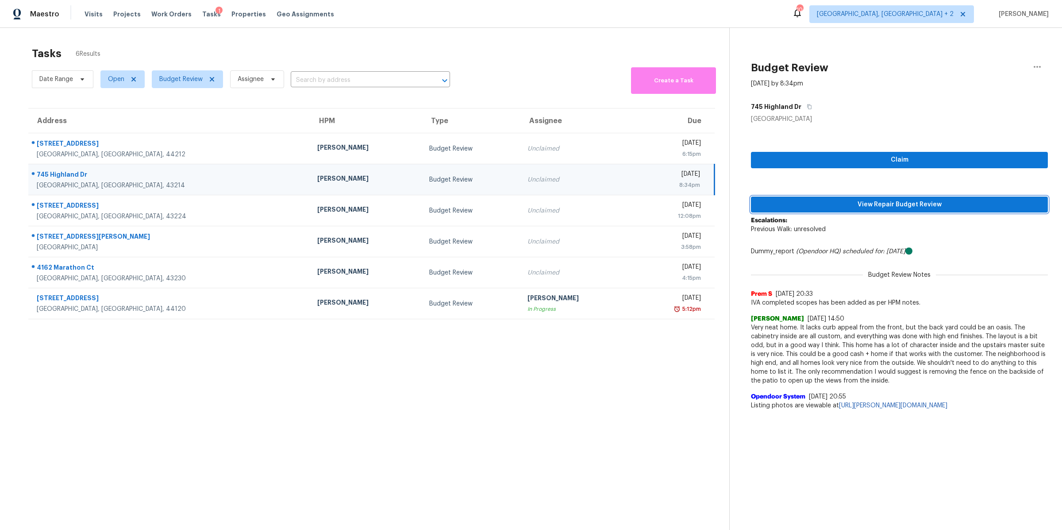
click at [829, 204] on span "View Repair Budget Review" at bounding box center [899, 204] width 283 height 11
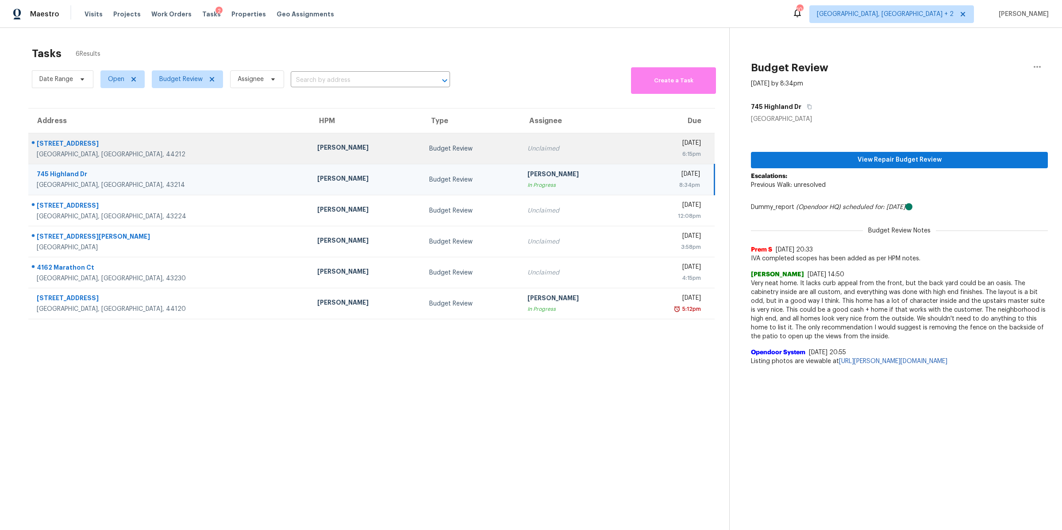
click at [530, 148] on div "Unclaimed" at bounding box center [576, 148] width 98 height 9
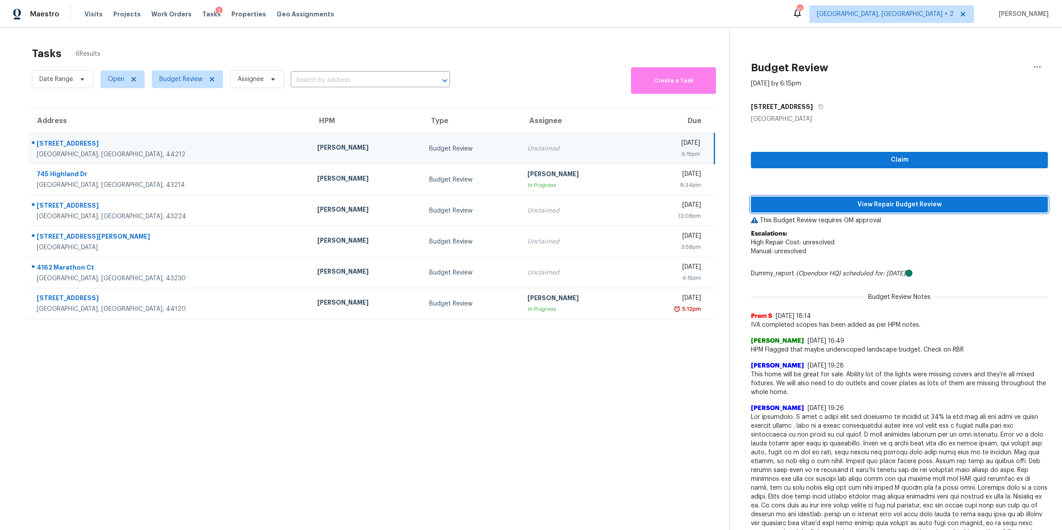
click at [857, 208] on span "View Repair Budget Review" at bounding box center [899, 204] width 283 height 11
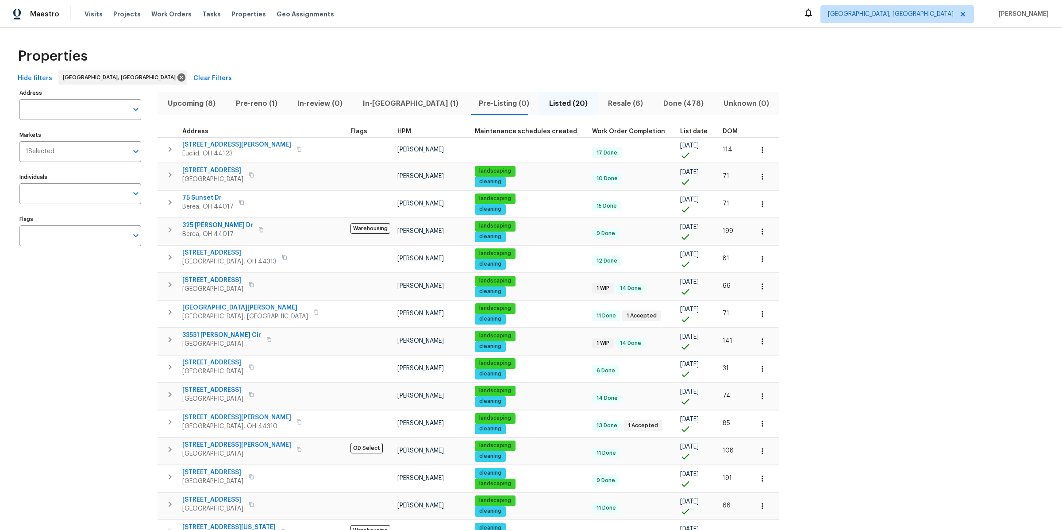
click at [246, 110] on button "Pre-reno (1)" at bounding box center [257, 103] width 62 height 23
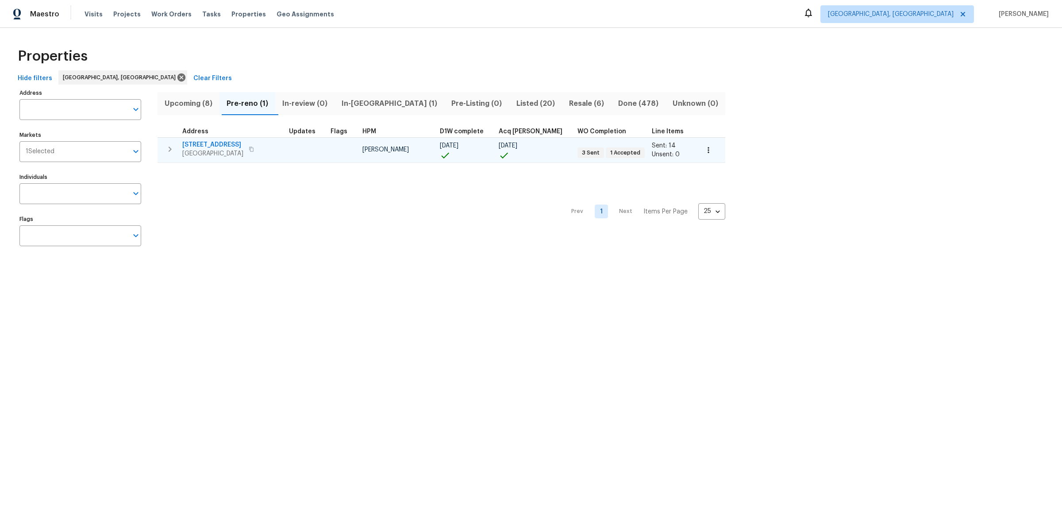
click at [213, 142] on span "20945 Halworth Rd" at bounding box center [212, 144] width 61 height 9
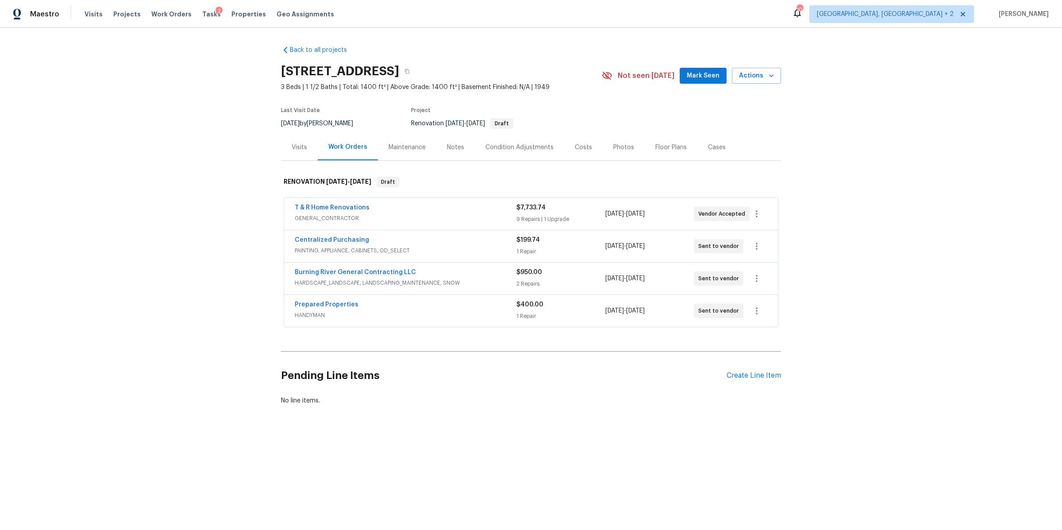
click at [467, 212] on div "T & R Home Renovations" at bounding box center [406, 208] width 222 height 11
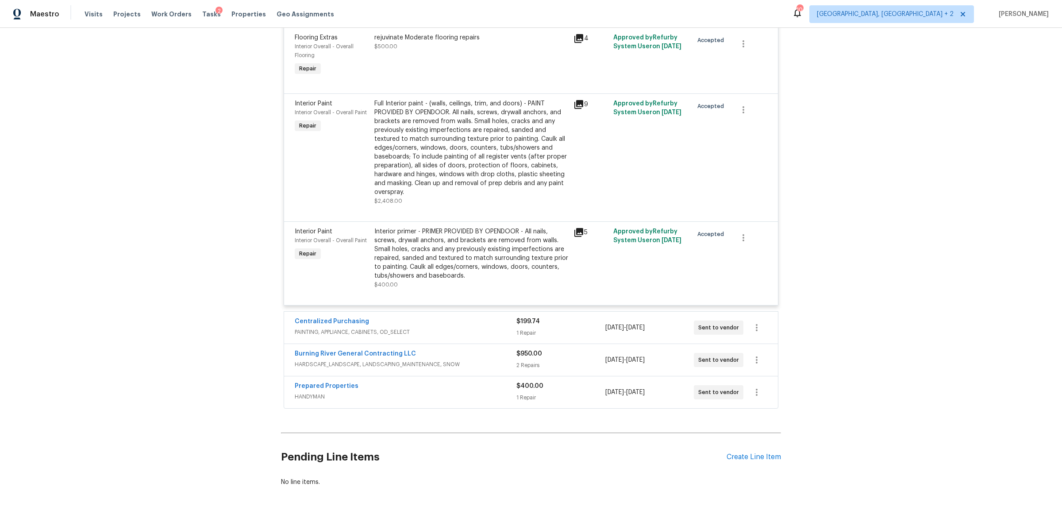
scroll to position [852, 0]
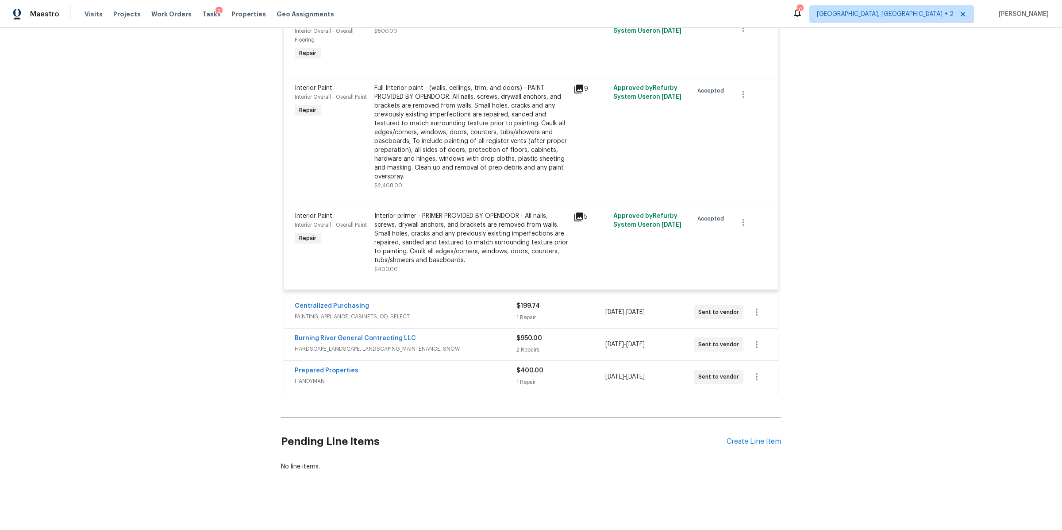
click at [385, 370] on div "Prepared Properties" at bounding box center [406, 371] width 222 height 11
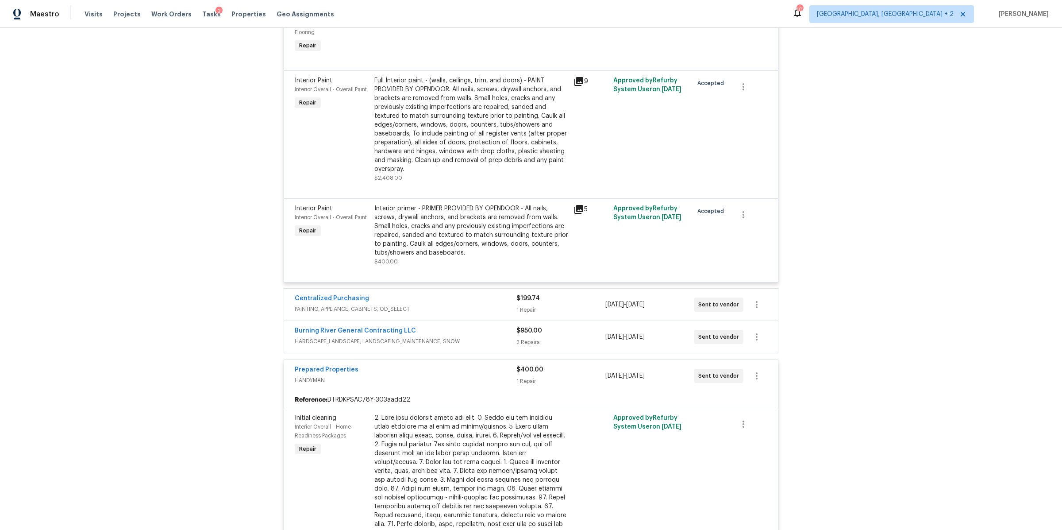
scroll to position [828, 0]
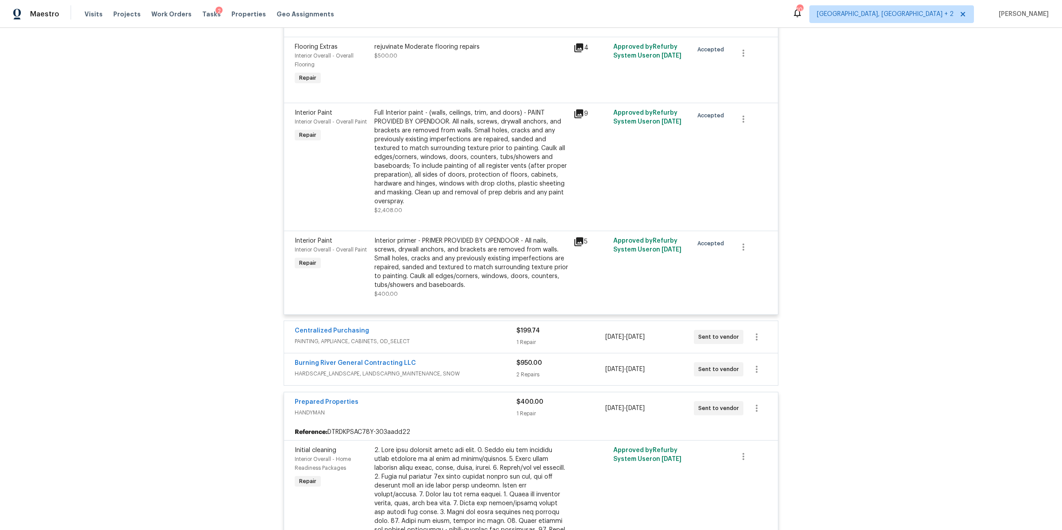
click at [479, 373] on span "HARDSCAPE_LANDSCAPE, LANDSCAPING_MAINTENANCE, SNOW" at bounding box center [406, 373] width 222 height 9
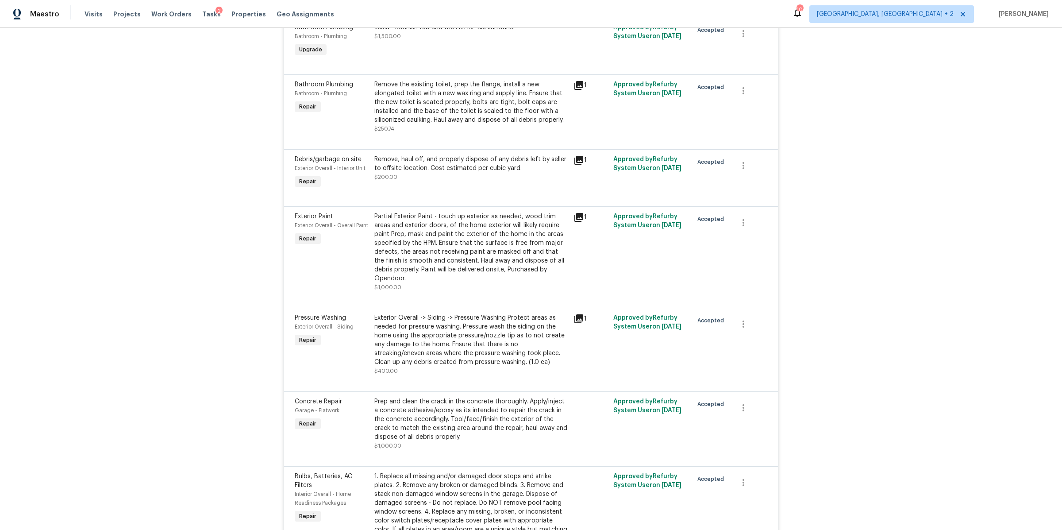
scroll to position [0, 0]
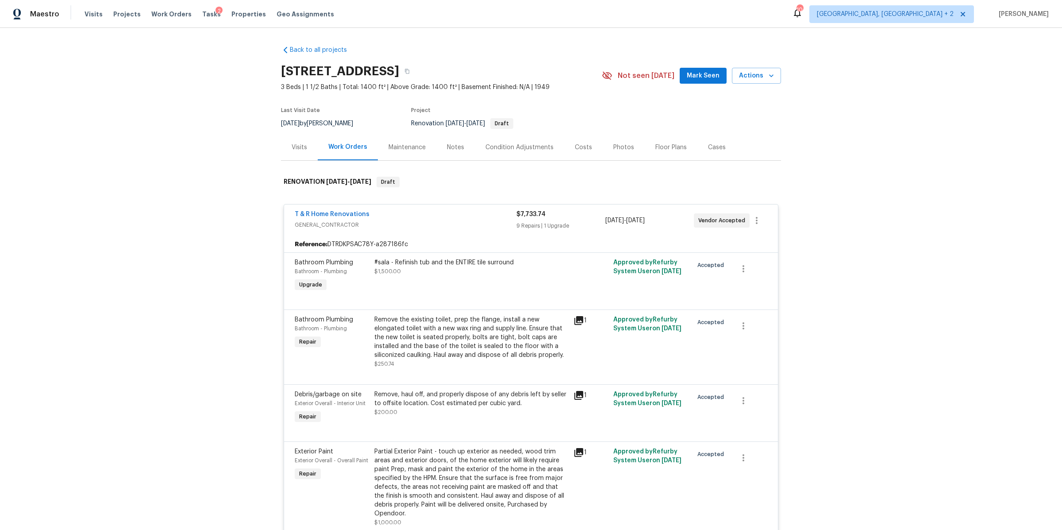
click at [432, 216] on div "T & R Home Renovations" at bounding box center [406, 215] width 222 height 11
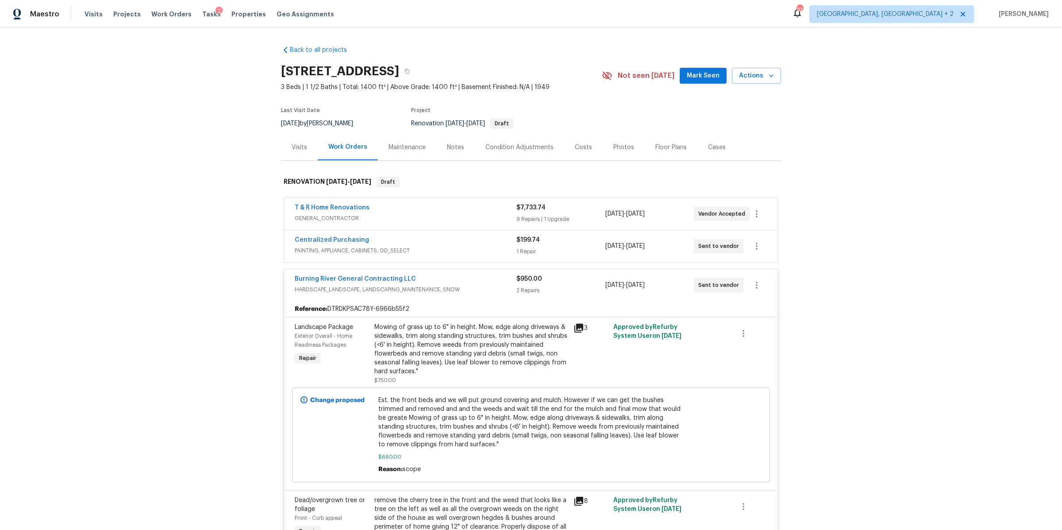
click at [432, 216] on span "GENERAL_CONTRACTOR" at bounding box center [406, 218] width 222 height 9
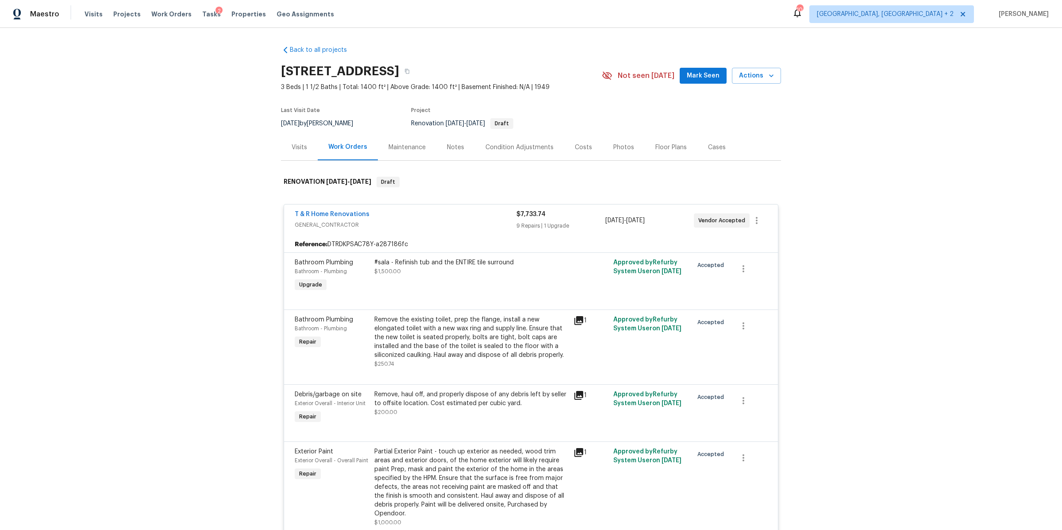
click at [509, 150] on div "Condition Adjustments" at bounding box center [519, 147] width 68 height 9
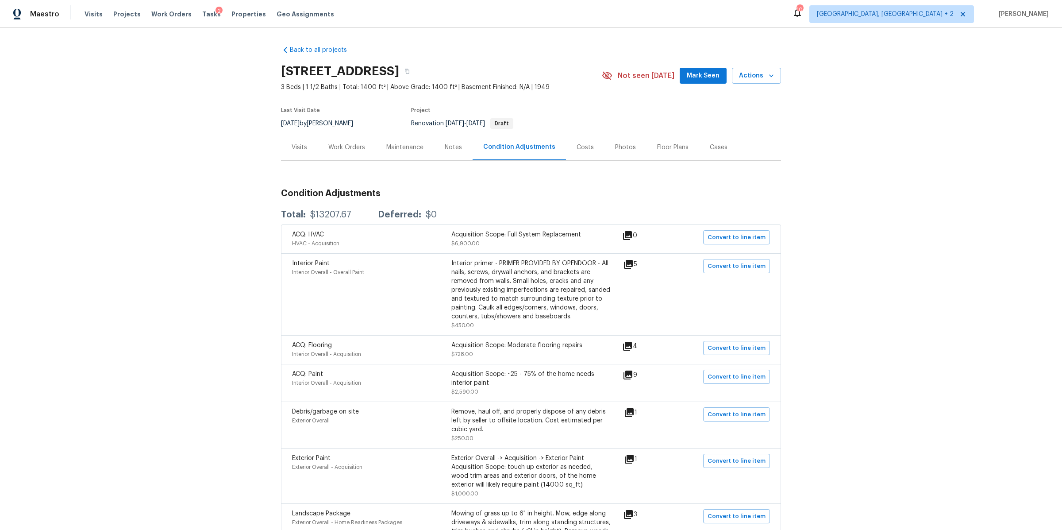
click at [362, 147] on div "Work Orders" at bounding box center [346, 147] width 37 height 9
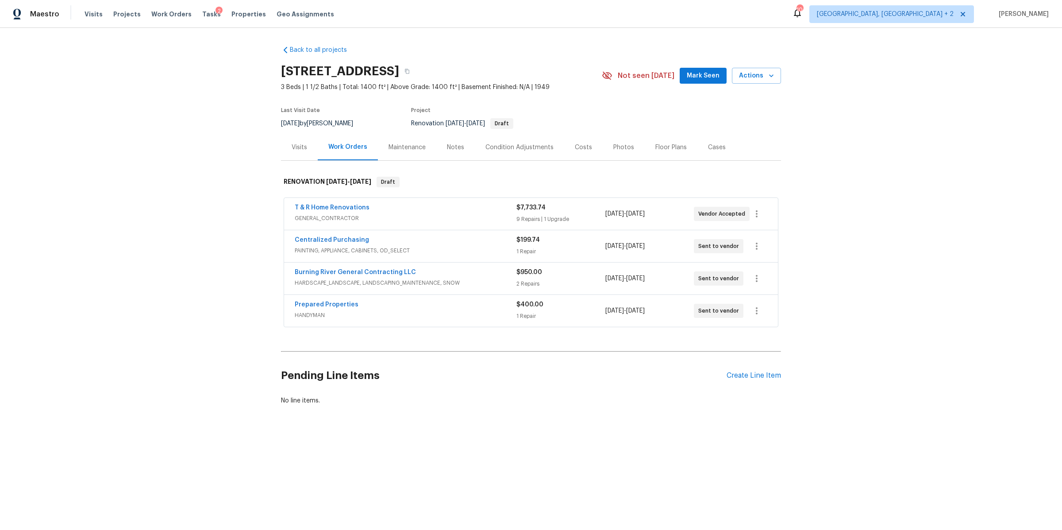
click at [294, 148] on div "Visits" at bounding box center [299, 147] width 15 height 9
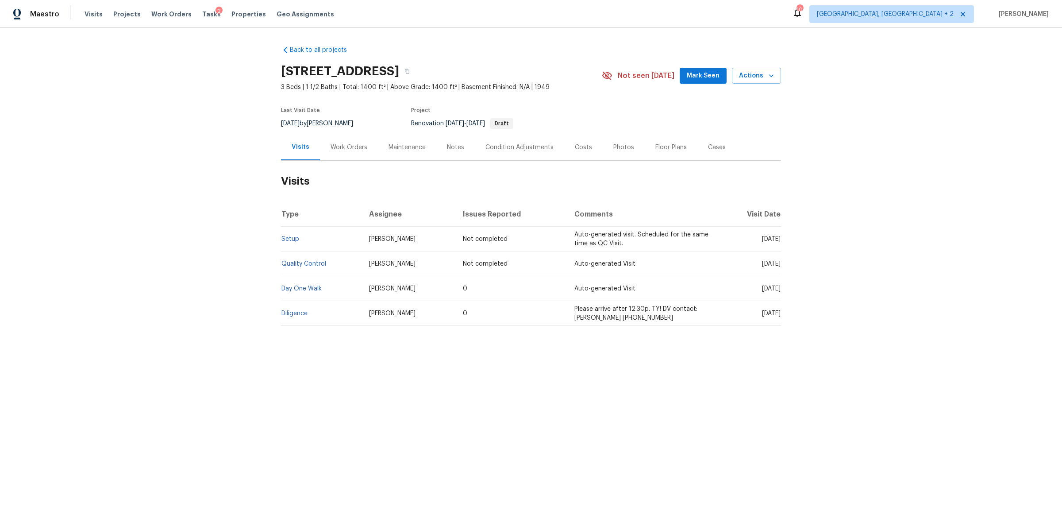
click at [337, 150] on div "Work Orders" at bounding box center [349, 147] width 37 height 9
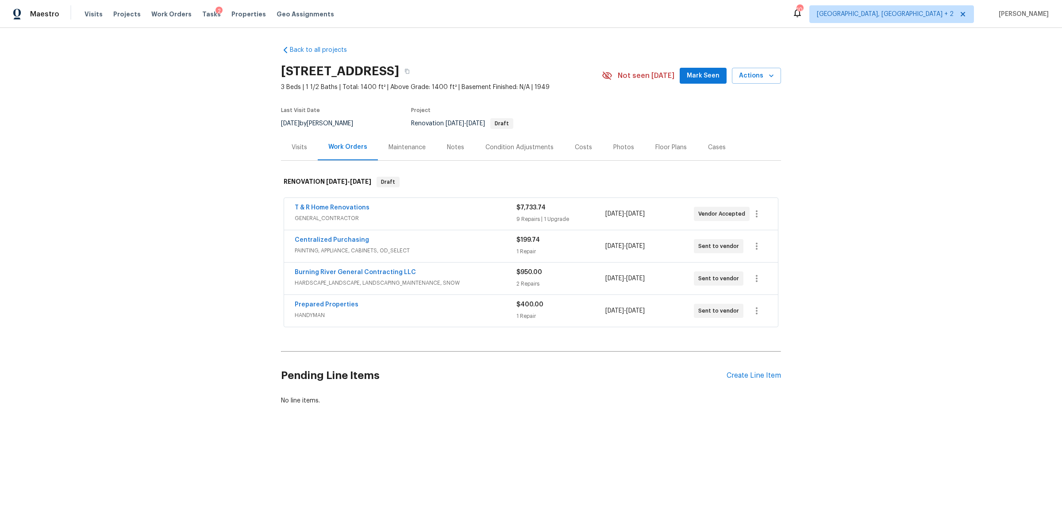
click at [425, 210] on div "T & R Home Renovations" at bounding box center [406, 208] width 222 height 11
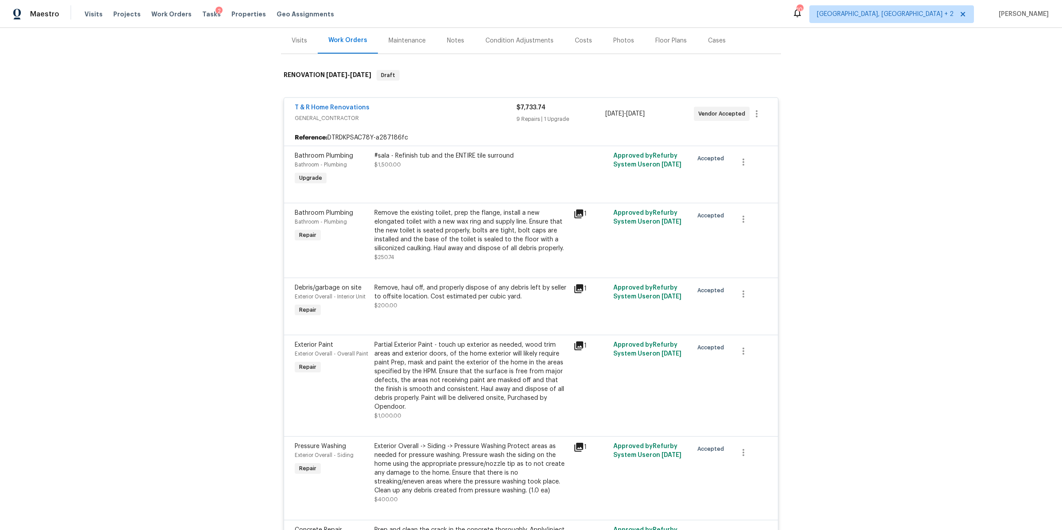
scroll to position [158, 0]
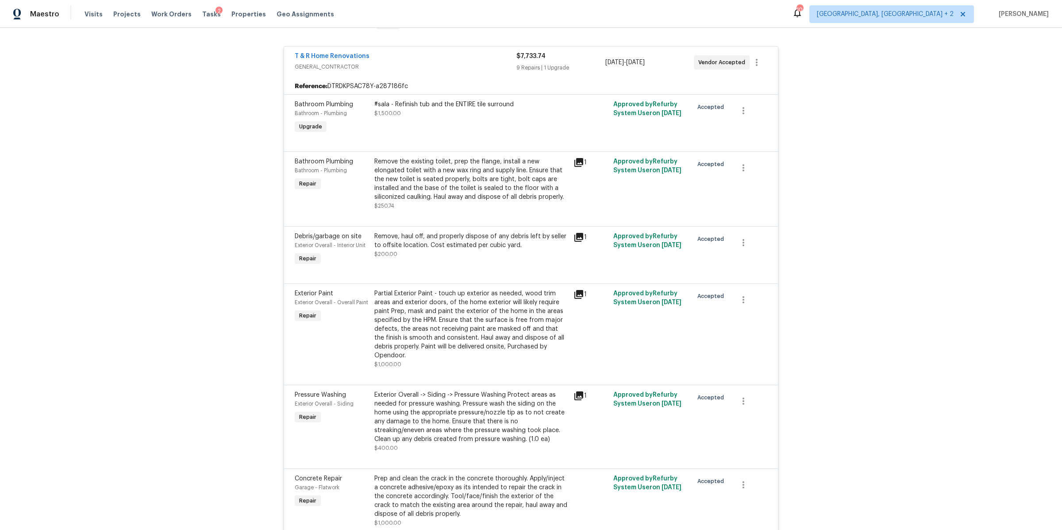
click at [580, 162] on icon at bounding box center [579, 162] width 11 height 11
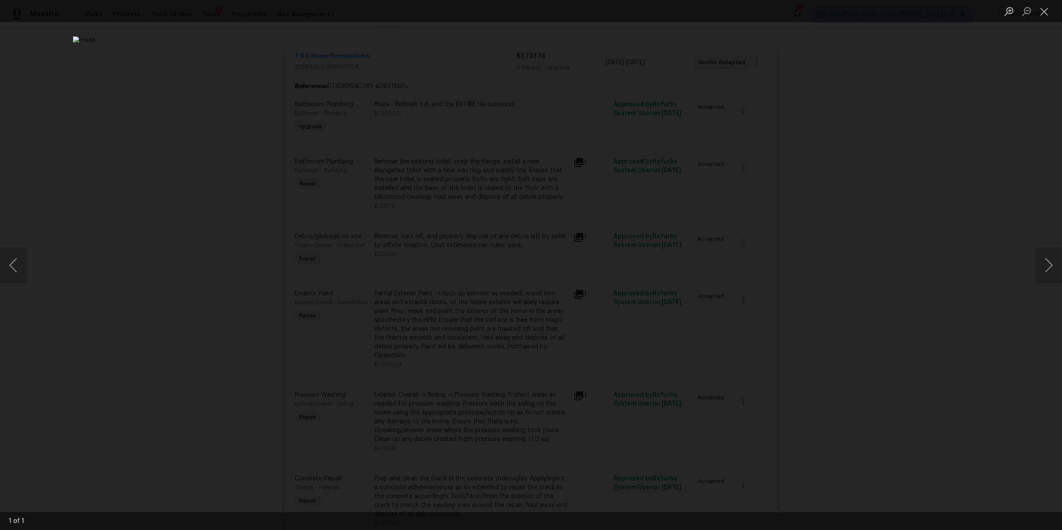
click at [898, 221] on div "Lightbox" at bounding box center [531, 265] width 1062 height 530
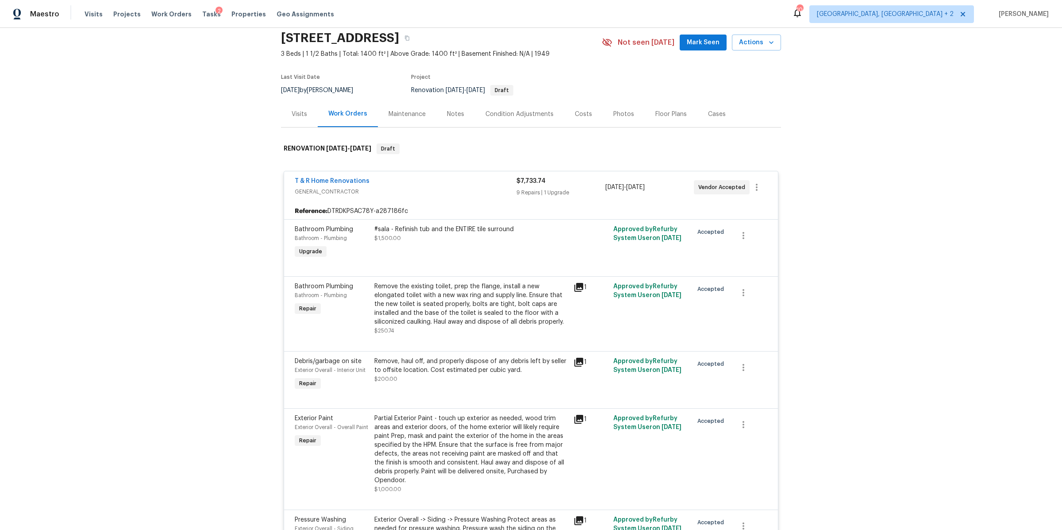
scroll to position [0, 0]
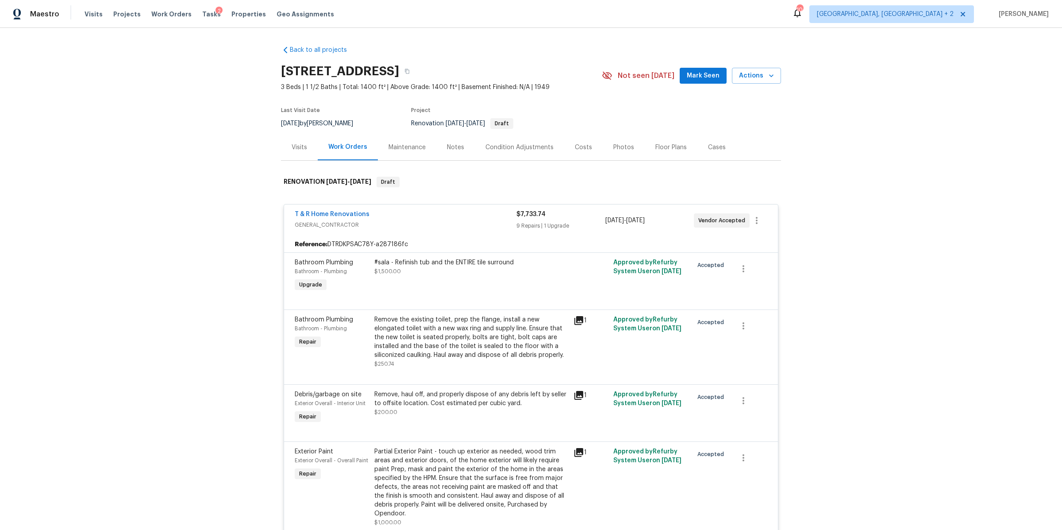
click at [576, 151] on div "Costs" at bounding box center [583, 147] width 38 height 26
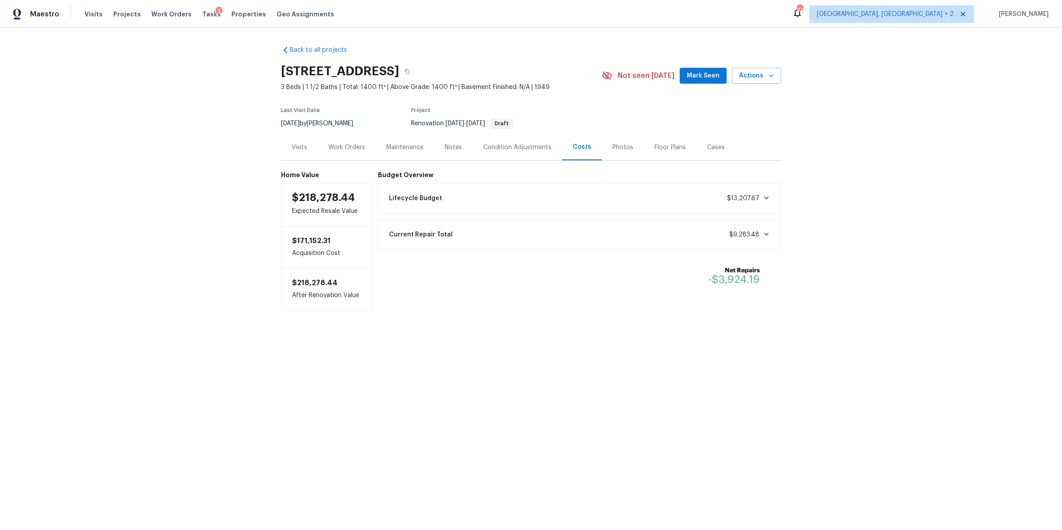
click at [497, 202] on div "Lifecycle Budget $13,207.67" at bounding box center [580, 198] width 392 height 19
drag, startPoint x: 715, startPoint y: 225, endPoint x: 800, endPoint y: 225, distance: 85.0
click at [800, 225] on div "Back to all projects 20945 Halworth Rd, Shaker Heights, OH 44122 3 Beds | 1 1/2…" at bounding box center [531, 234] width 1062 height 413
drag, startPoint x: 800, startPoint y: 225, endPoint x: 614, endPoint y: 225, distance: 186.3
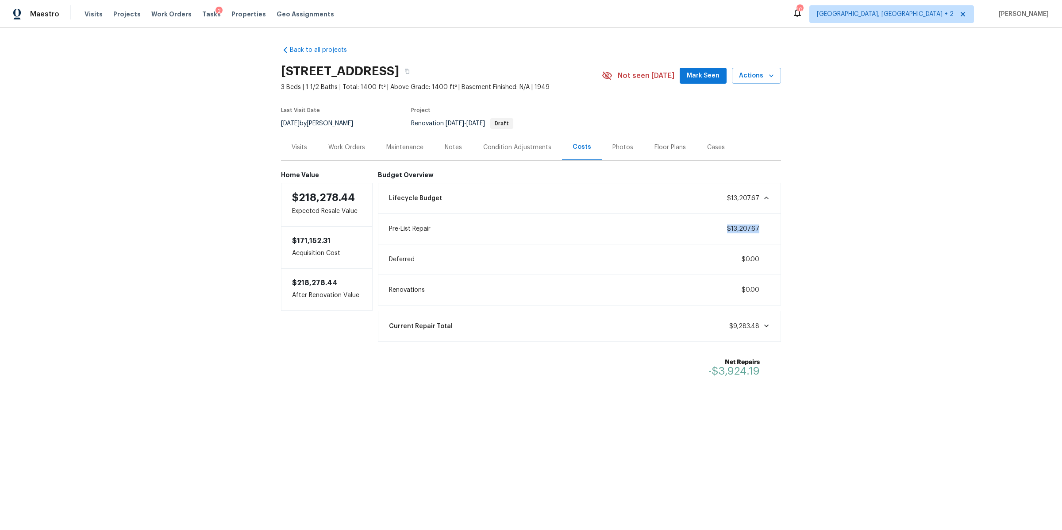
click at [614, 225] on div "Back to all projects 20945 Halworth Rd, Shaker Heights, OH 44122 3 Beds | 1 1/2…" at bounding box center [531, 234] width 1062 height 413
click at [614, 225] on div "Pre-List Repair $13,207.67" at bounding box center [580, 228] width 392 height 19
click at [489, 161] on div "Home Value $218,278.44 Expected Resale Value $171,152.31 Acquisition Cost $218,…" at bounding box center [531, 274] width 500 height 227
click at [490, 150] on div "Condition Adjustments" at bounding box center [517, 147] width 68 height 9
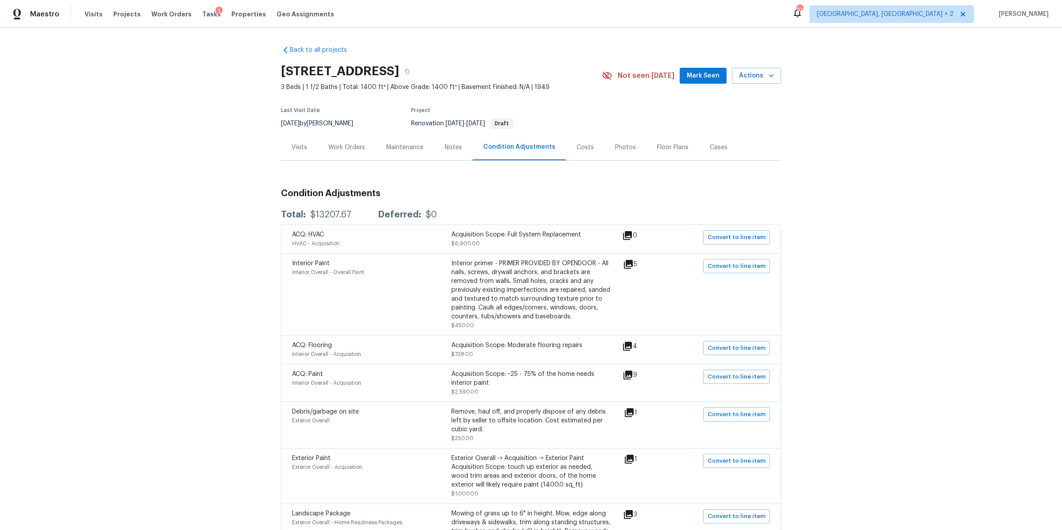
click at [589, 141] on div "Costs" at bounding box center [585, 147] width 38 height 26
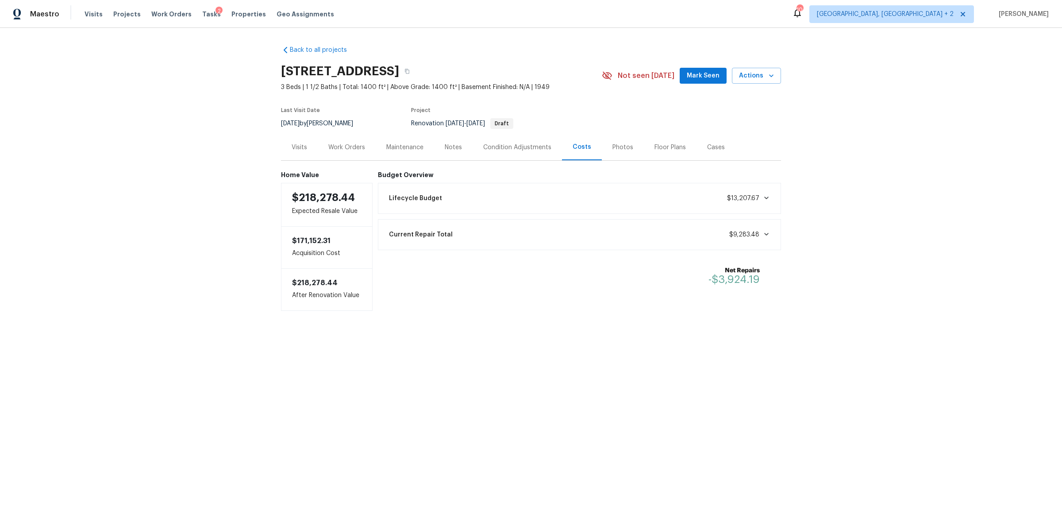
click at [451, 145] on div "Notes" at bounding box center [453, 147] width 17 height 9
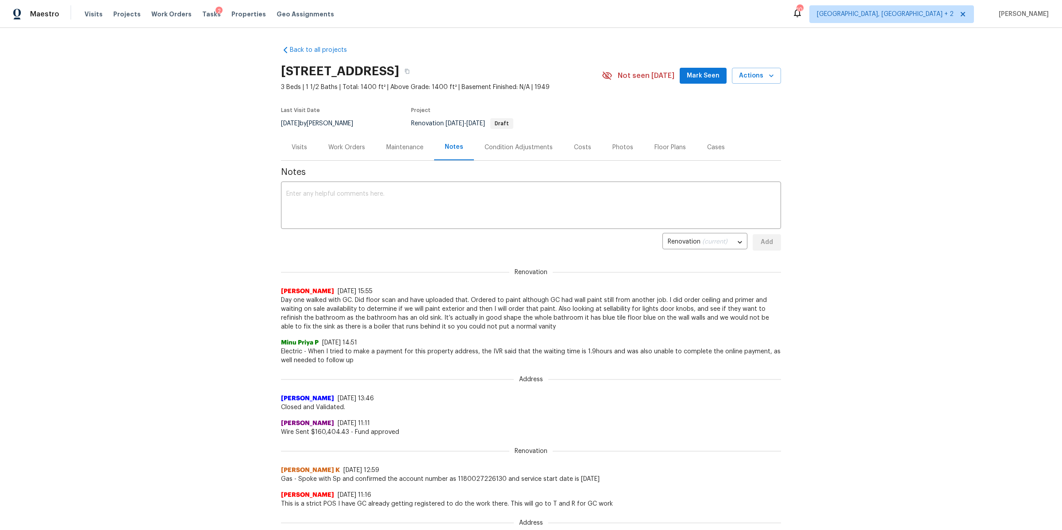
click at [351, 138] on div "Work Orders" at bounding box center [347, 147] width 58 height 26
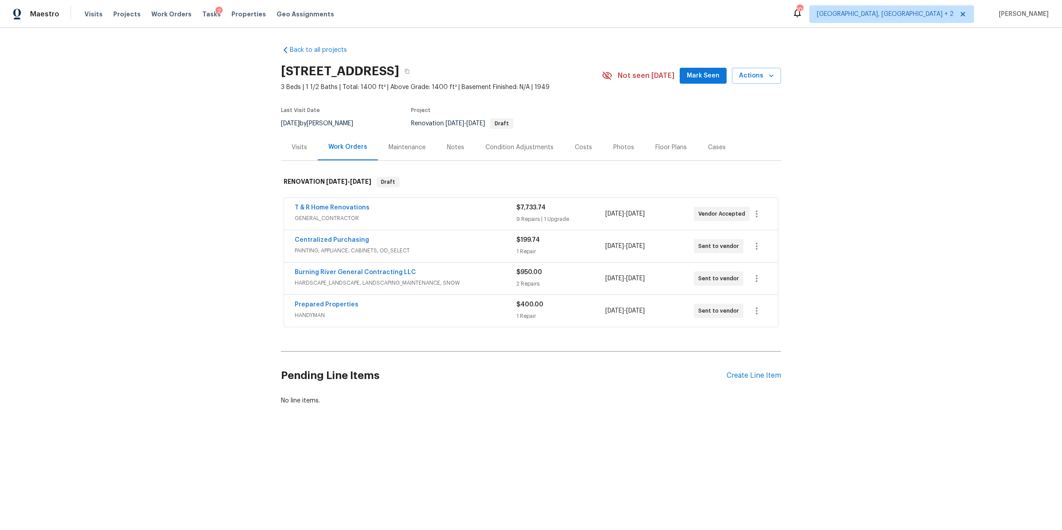
click at [442, 209] on div "T & R Home Renovations" at bounding box center [406, 208] width 222 height 11
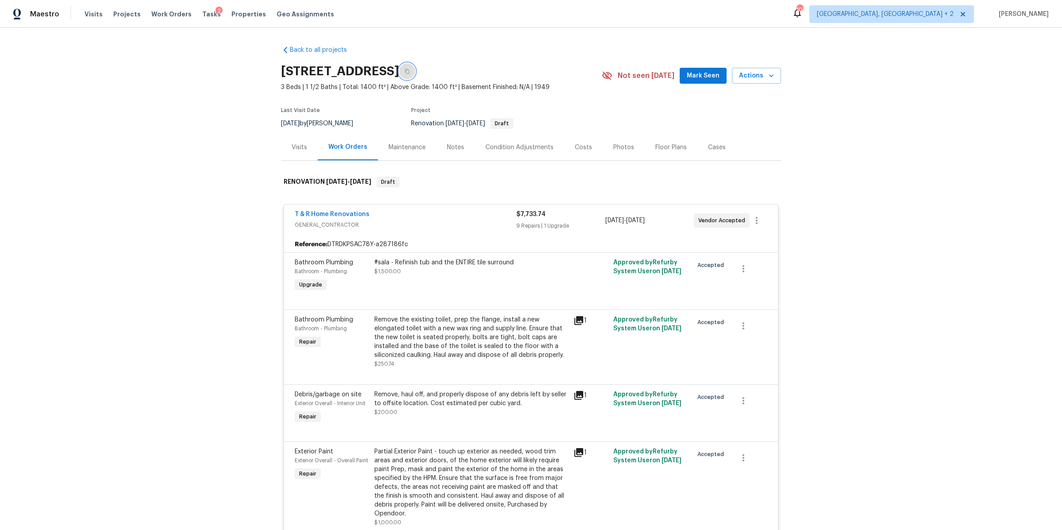
click at [415, 71] on button "button" at bounding box center [407, 71] width 16 height 16
click at [410, 69] on icon "button" at bounding box center [406, 71] width 5 height 5
